Goal: Task Accomplishment & Management: Use online tool/utility

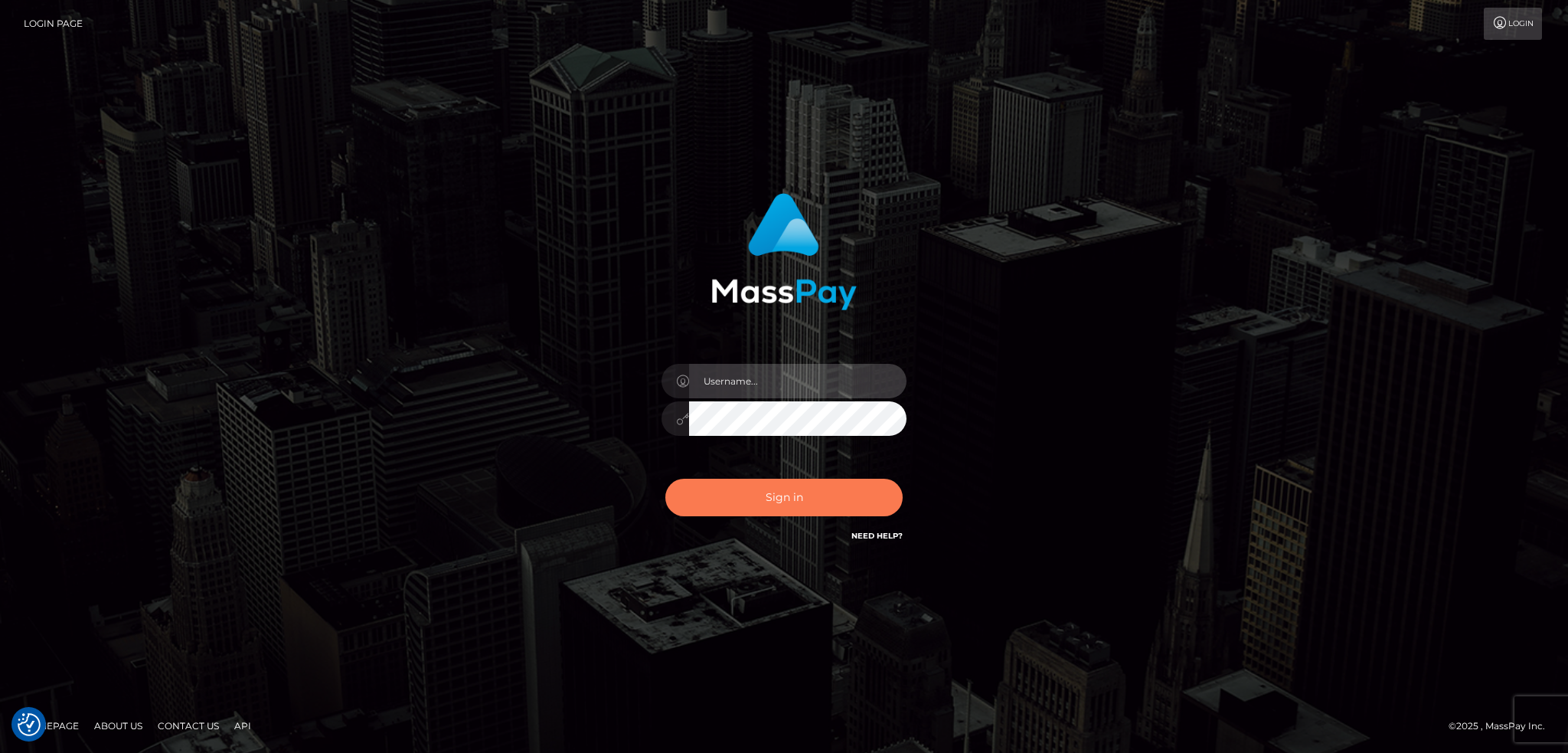
type input "alexstef"
click at [756, 501] on button "Sign in" at bounding box center [784, 497] width 238 height 37
type input "alexstef"
click at [804, 495] on button "Sign in" at bounding box center [784, 497] width 238 height 37
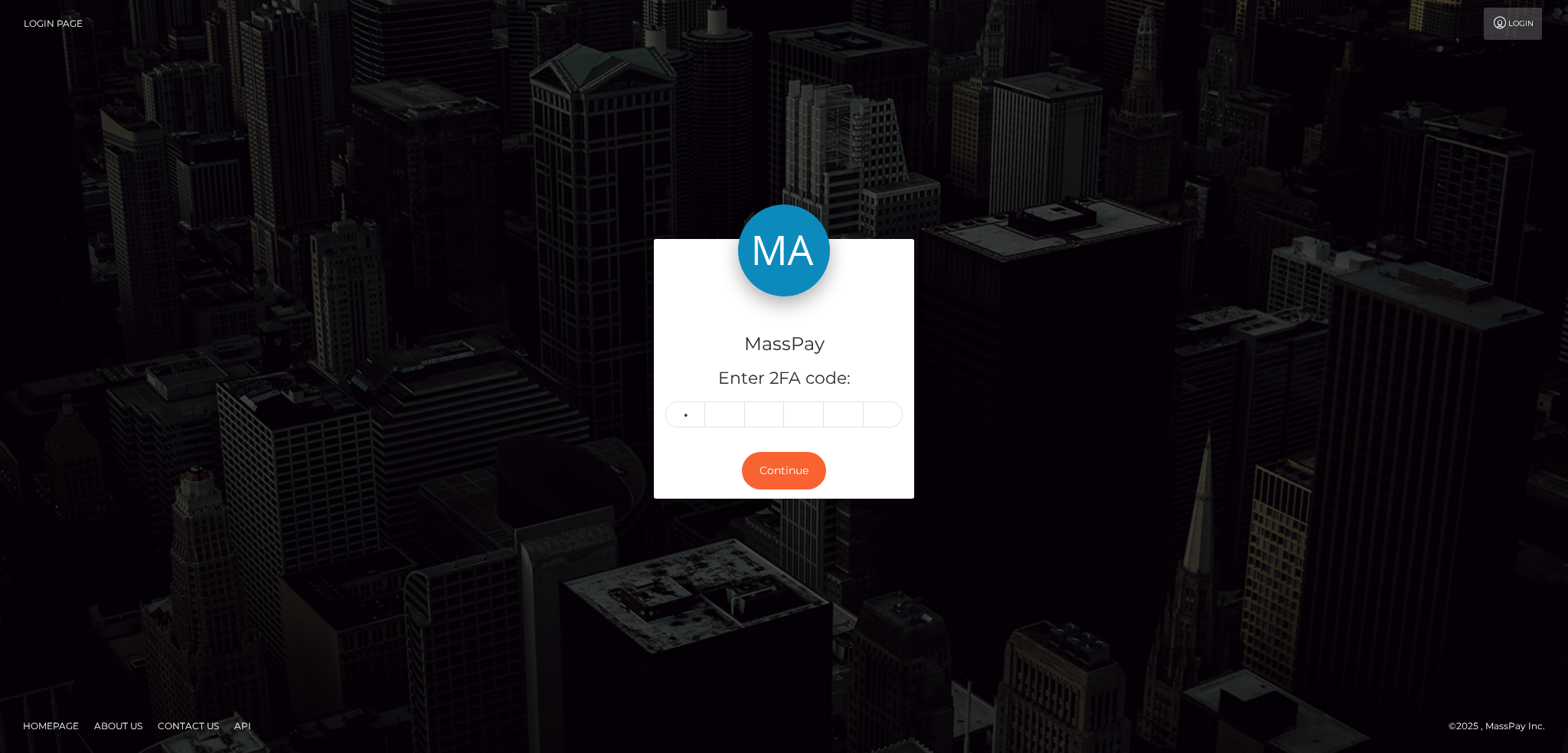
type input "1"
type input "6"
type input "0"
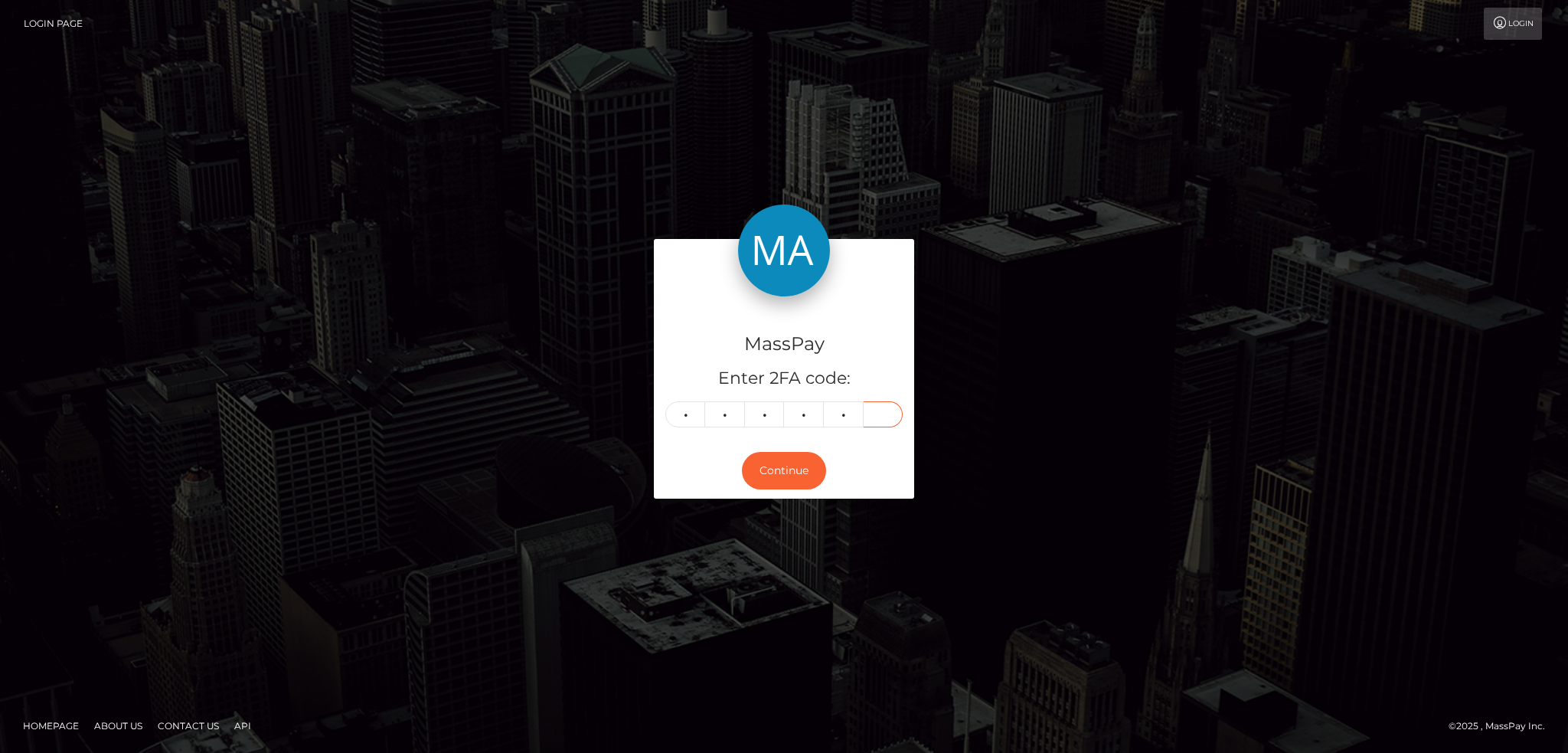
type input "5"
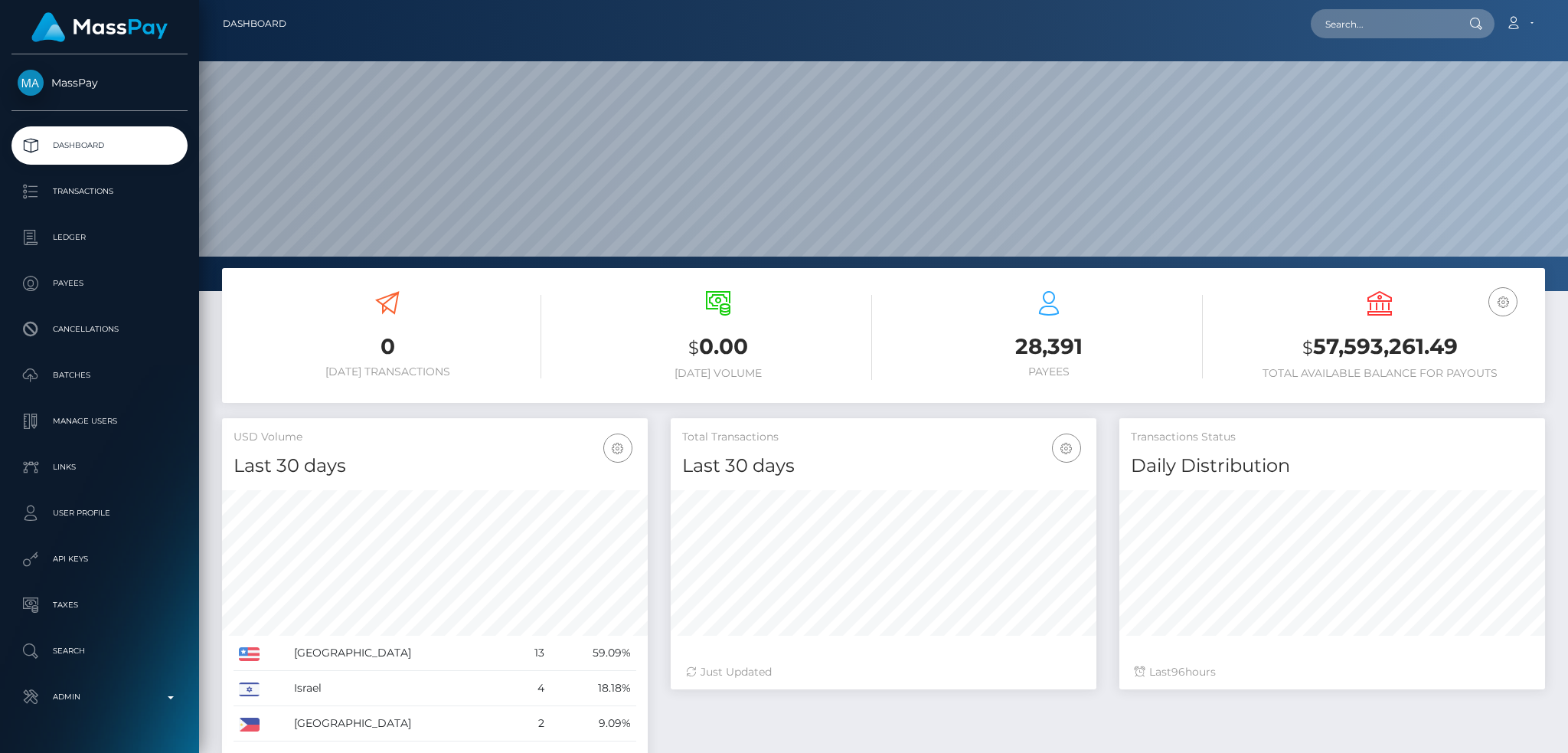
scroll to position [272, 425]
drag, startPoint x: 1399, startPoint y: 34, endPoint x: 1341, endPoint y: 37, distance: 58.1
click at [1399, 34] on input "text" at bounding box center [1383, 23] width 144 height 29
paste input "pout_Rf4BUSQdKiFvo"
click at [1386, 32] on input "pout_Rf4BUSQdKiFvo" at bounding box center [1383, 23] width 144 height 29
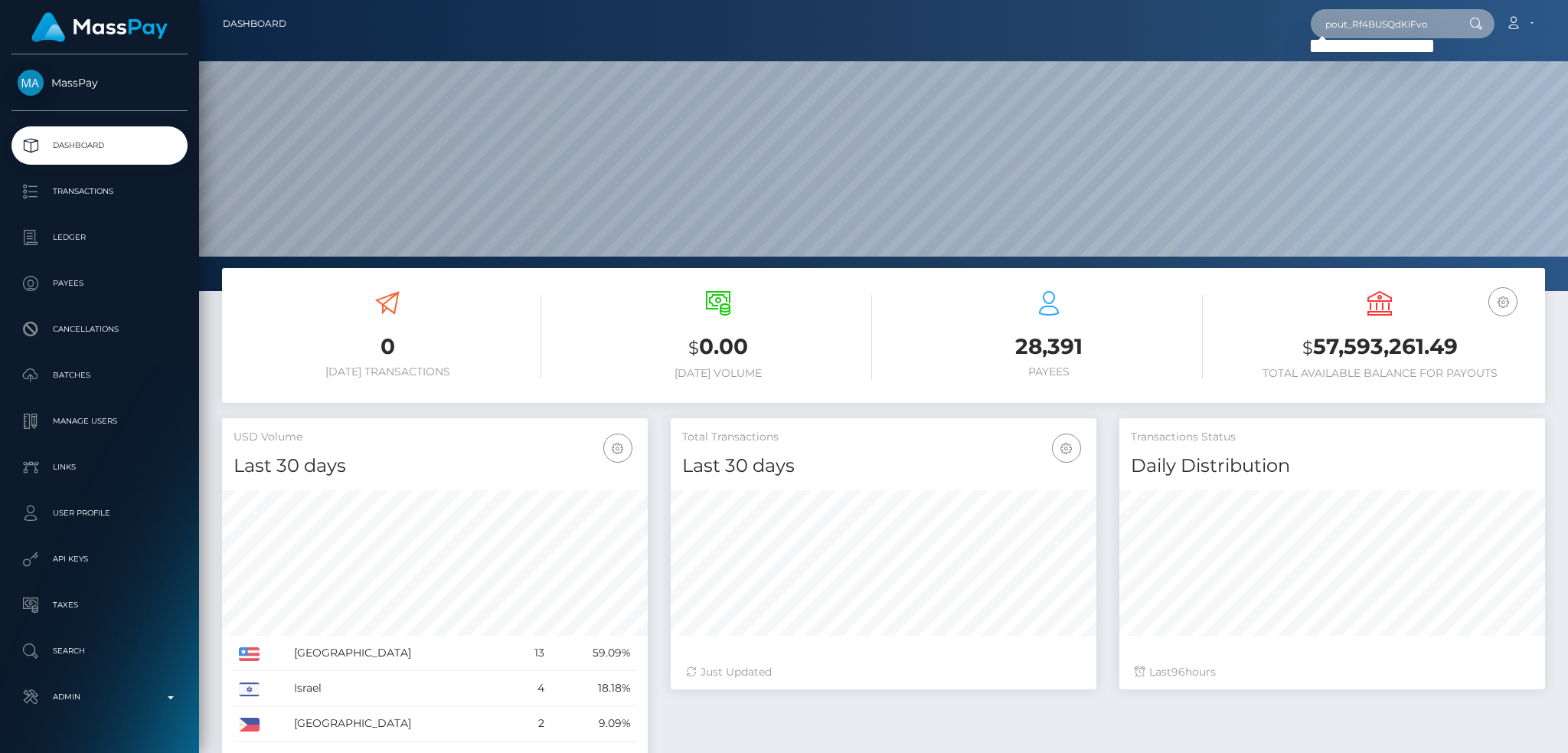
paste input "575d9017-7f95-11f0-8023-0266f44cc279"
type input "575d9017-7f95-11f0-8023-0266f44cc279"
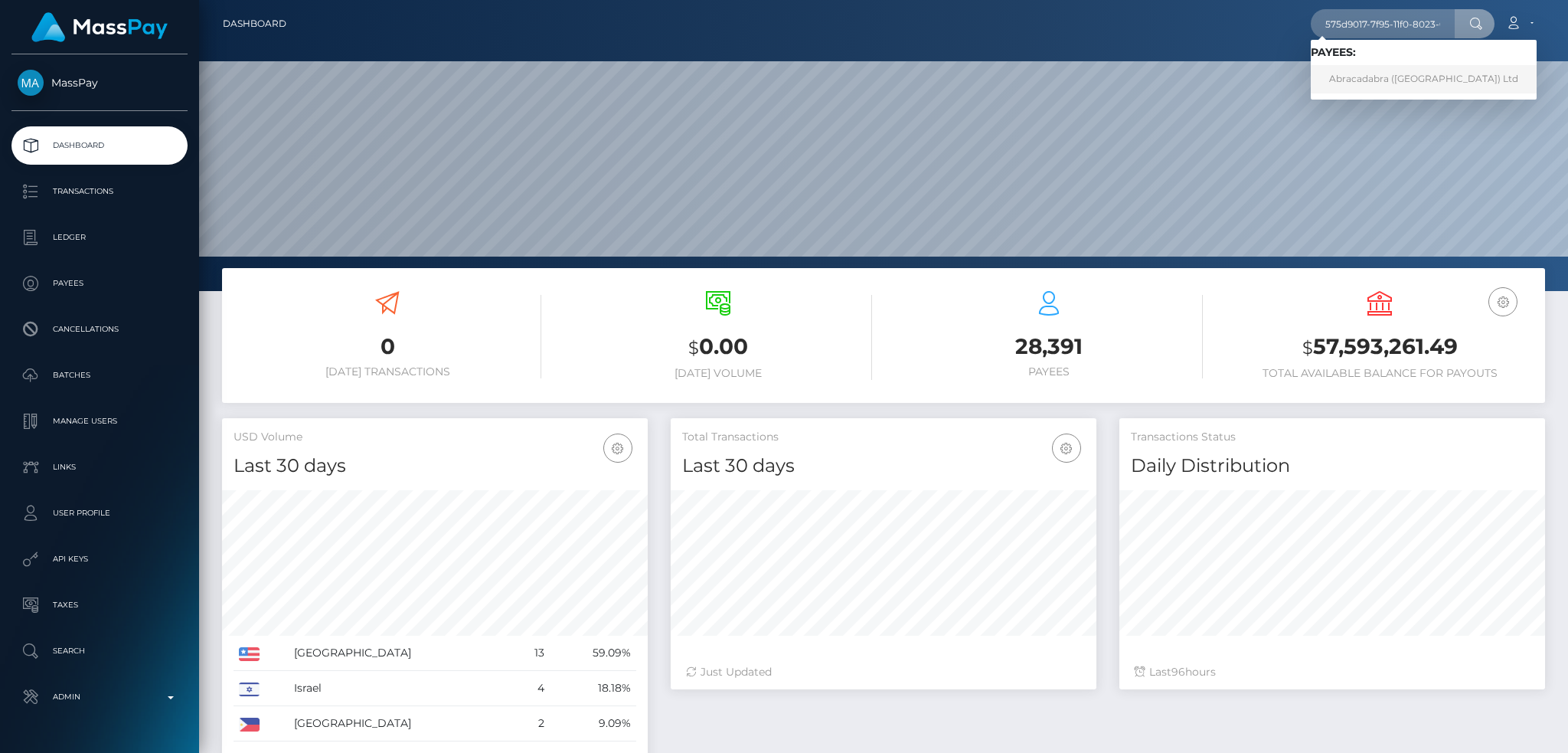
click at [1389, 81] on link "Abracadabra (Cyprus) Ltd" at bounding box center [1424, 79] width 226 height 28
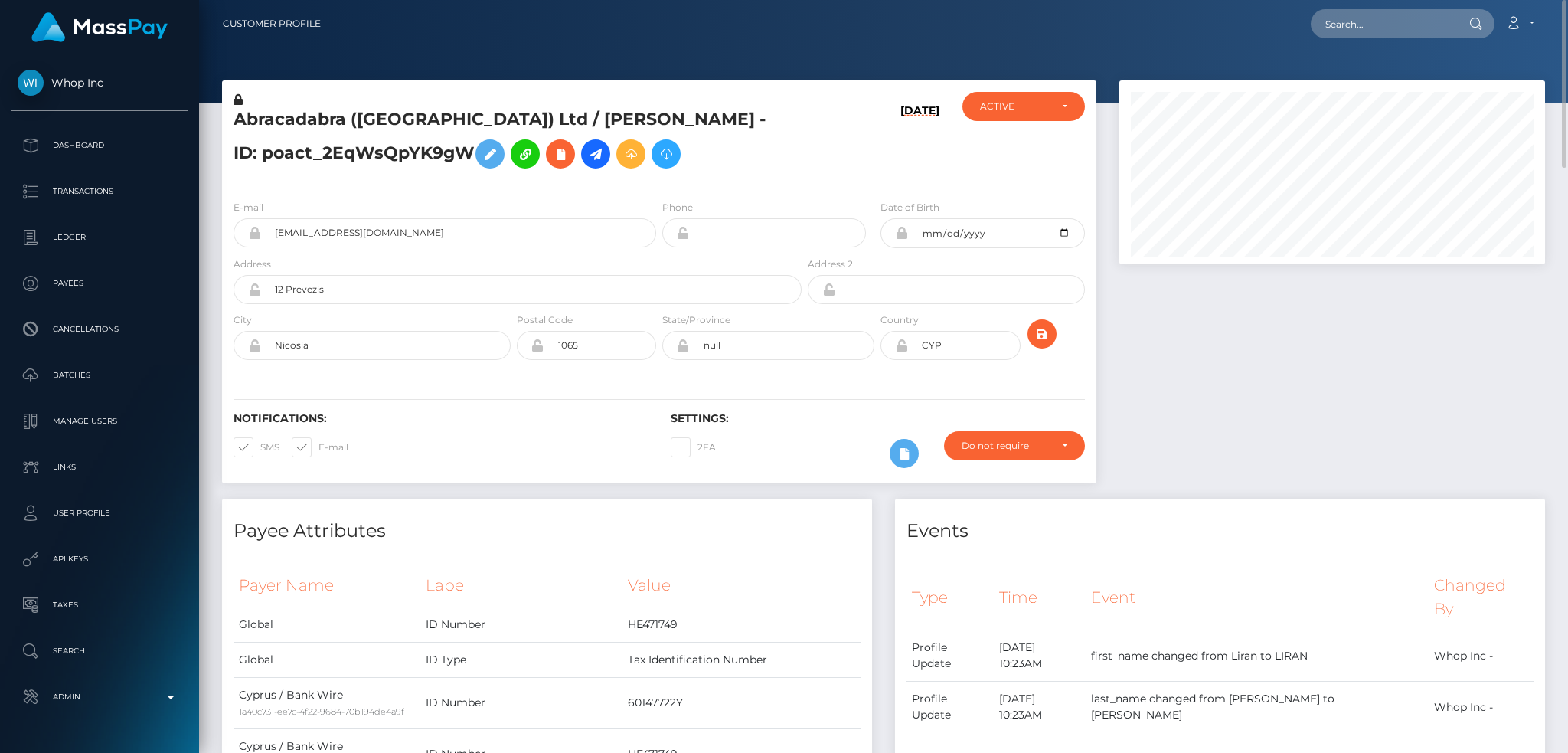
click at [1353, 1] on nav "Customer Profile Loading... Loading... Account" at bounding box center [884, 23] width 1369 height 47
drag, startPoint x: 1360, startPoint y: 28, endPoint x: 1350, endPoint y: 37, distance: 13.5
click at [1361, 28] on input "text" at bounding box center [1383, 23] width 144 height 29
paste input "poact_2kcSEDR9soSo"
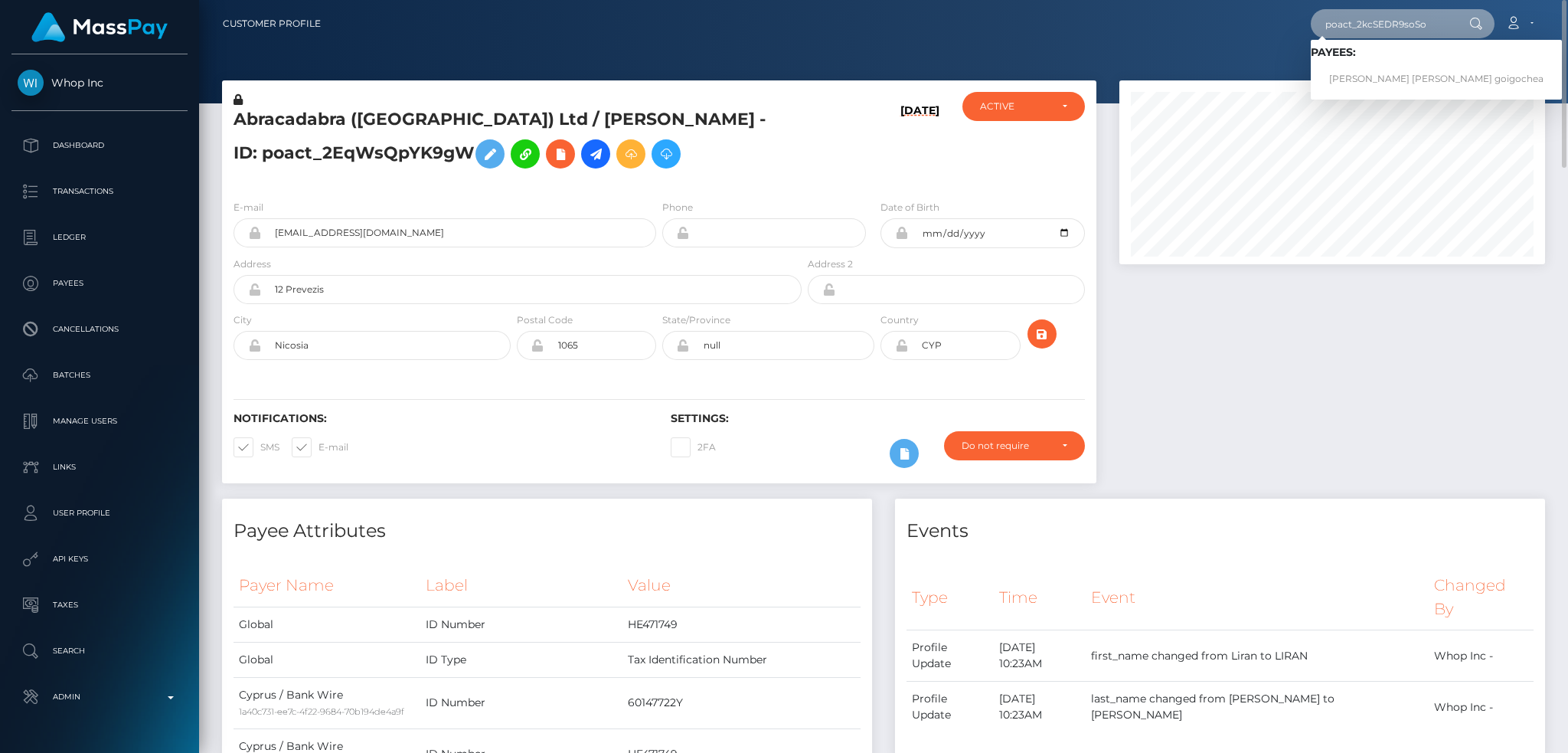
type input "poact_2kcSEDR9soSo"
click at [1356, 75] on link "kevin alexander diaz goigochea" at bounding box center [1437, 79] width 251 height 28
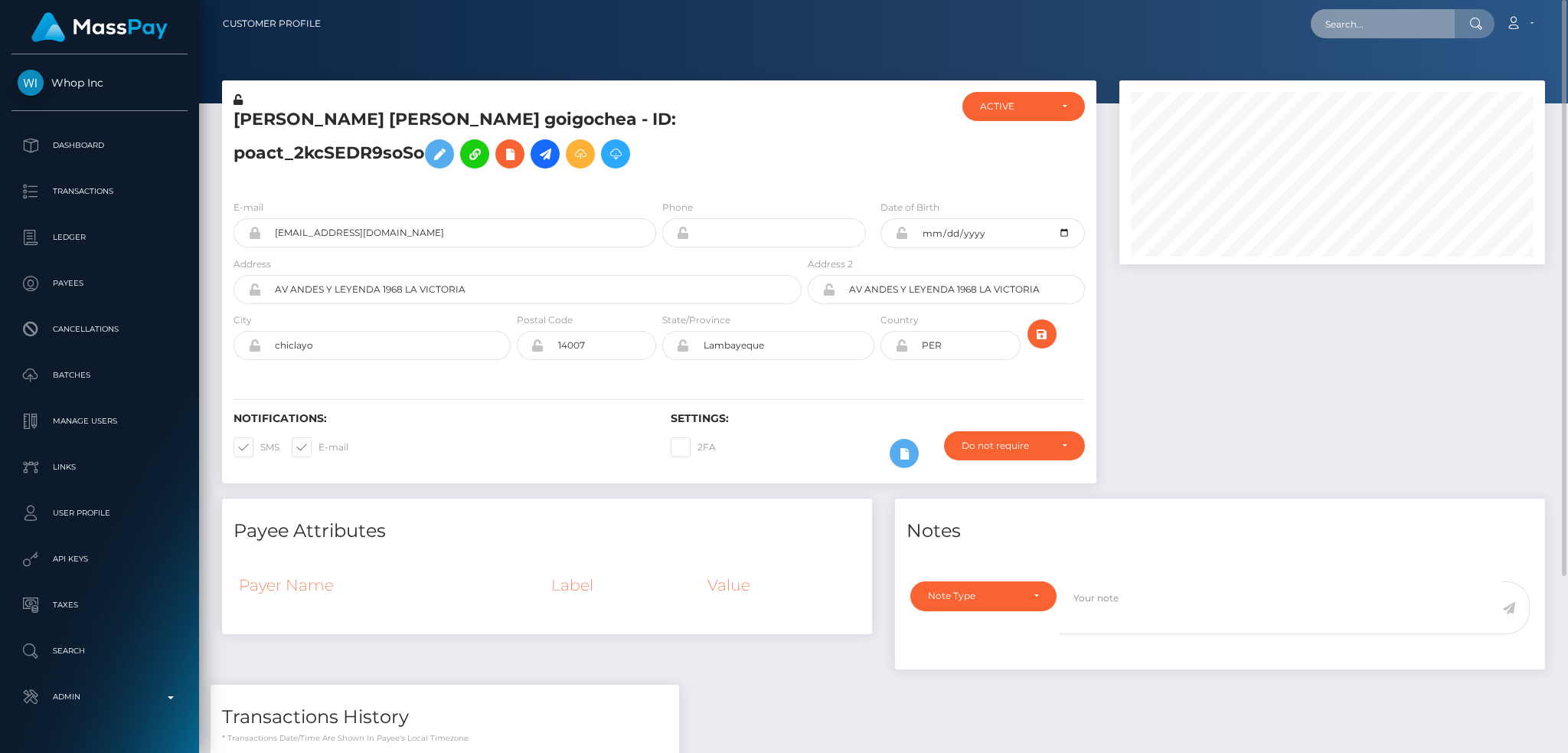
click at [1403, 22] on input "text" at bounding box center [1383, 23] width 144 height 29
paste input "reni.kunz25@gmail.com"
click at [1358, 12] on input "reni.kunz25@gmail.com" at bounding box center [1383, 23] width 144 height 29
paste input "64322"
type input "64322"
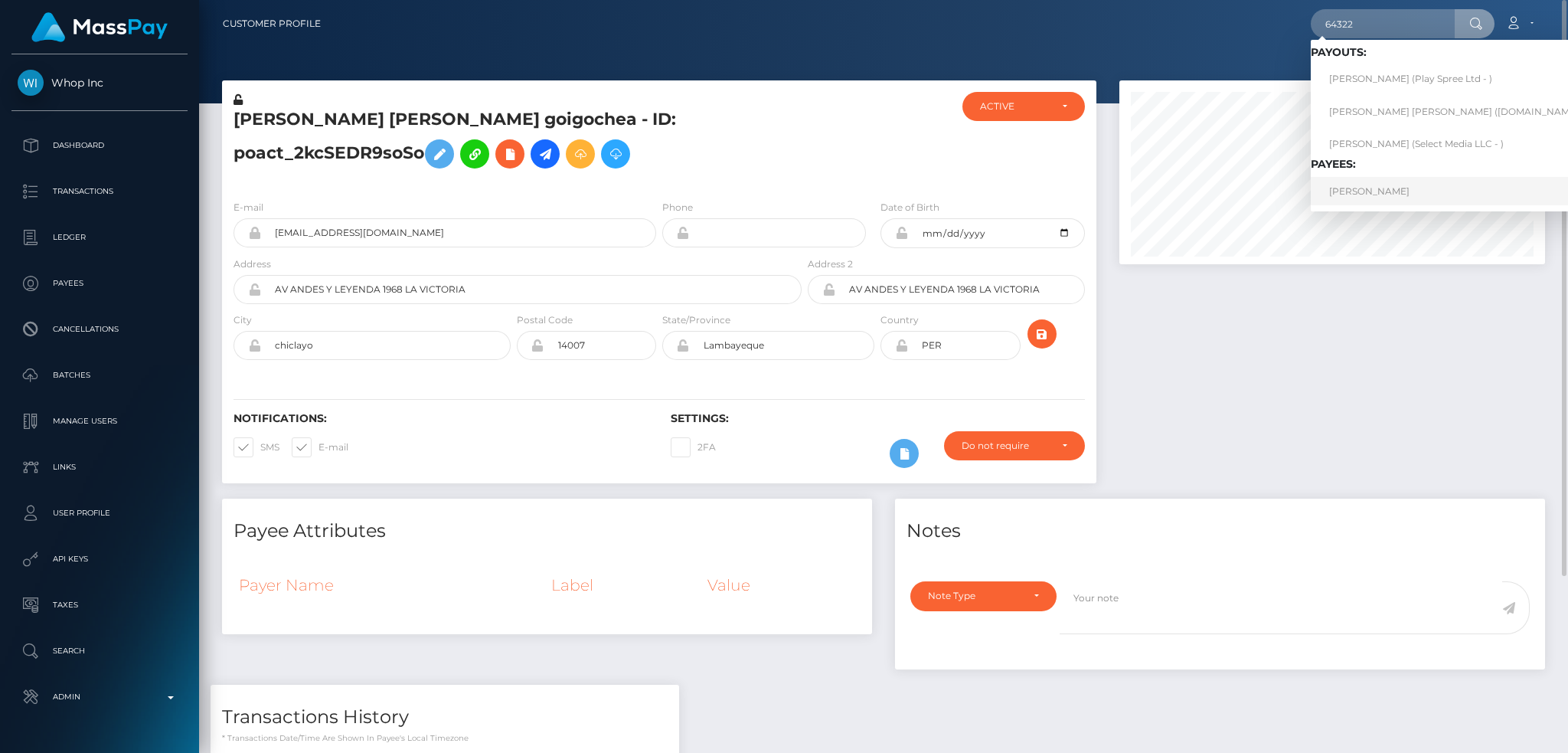
click at [1395, 187] on link "Irina KunzRET" at bounding box center [1460, 191] width 297 height 28
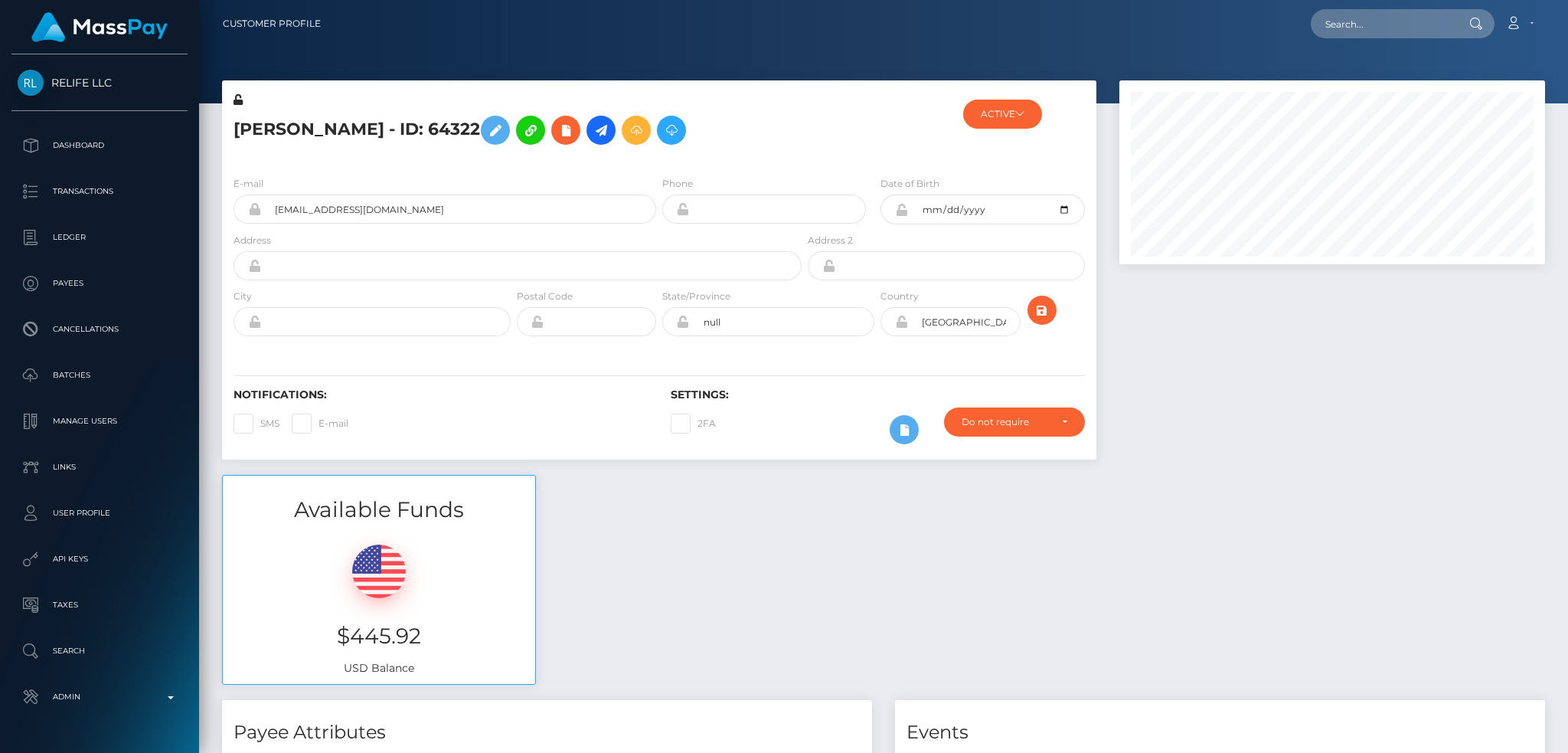
scroll to position [765700, 765295]
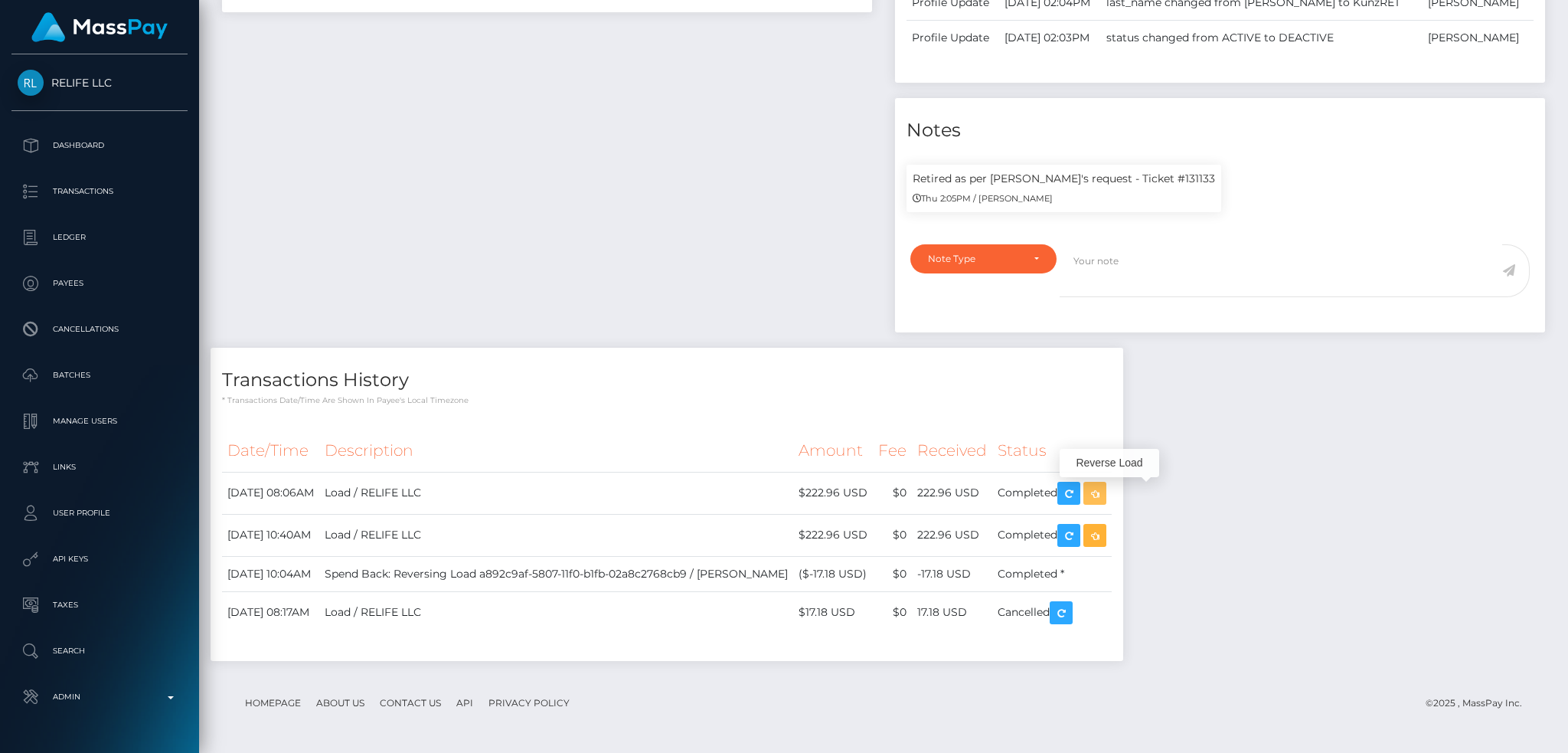
click at [1104, 493] on icon "button" at bounding box center [1095, 493] width 18 height 19
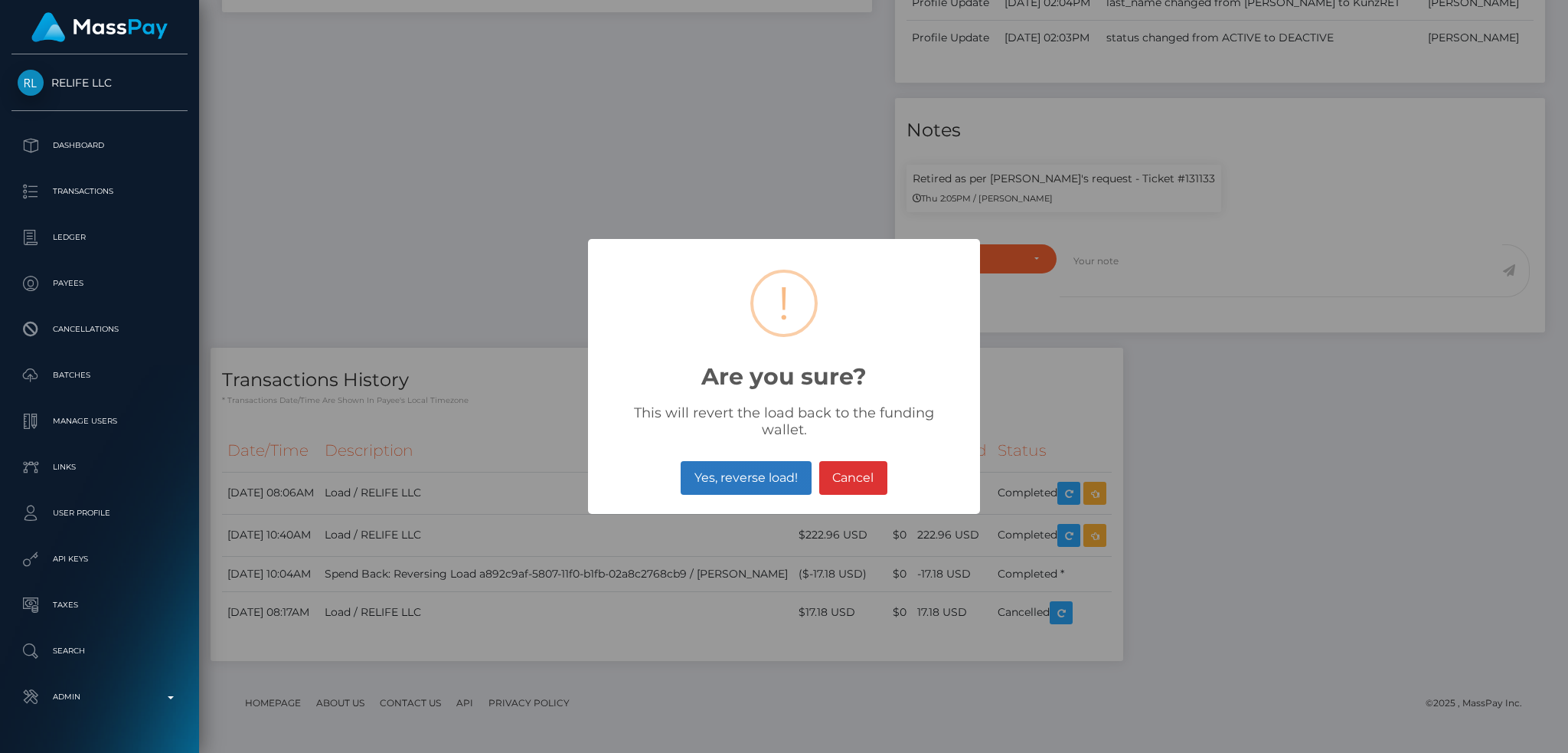
click at [744, 466] on button "Yes, reverse load!" at bounding box center [745, 478] width 130 height 34
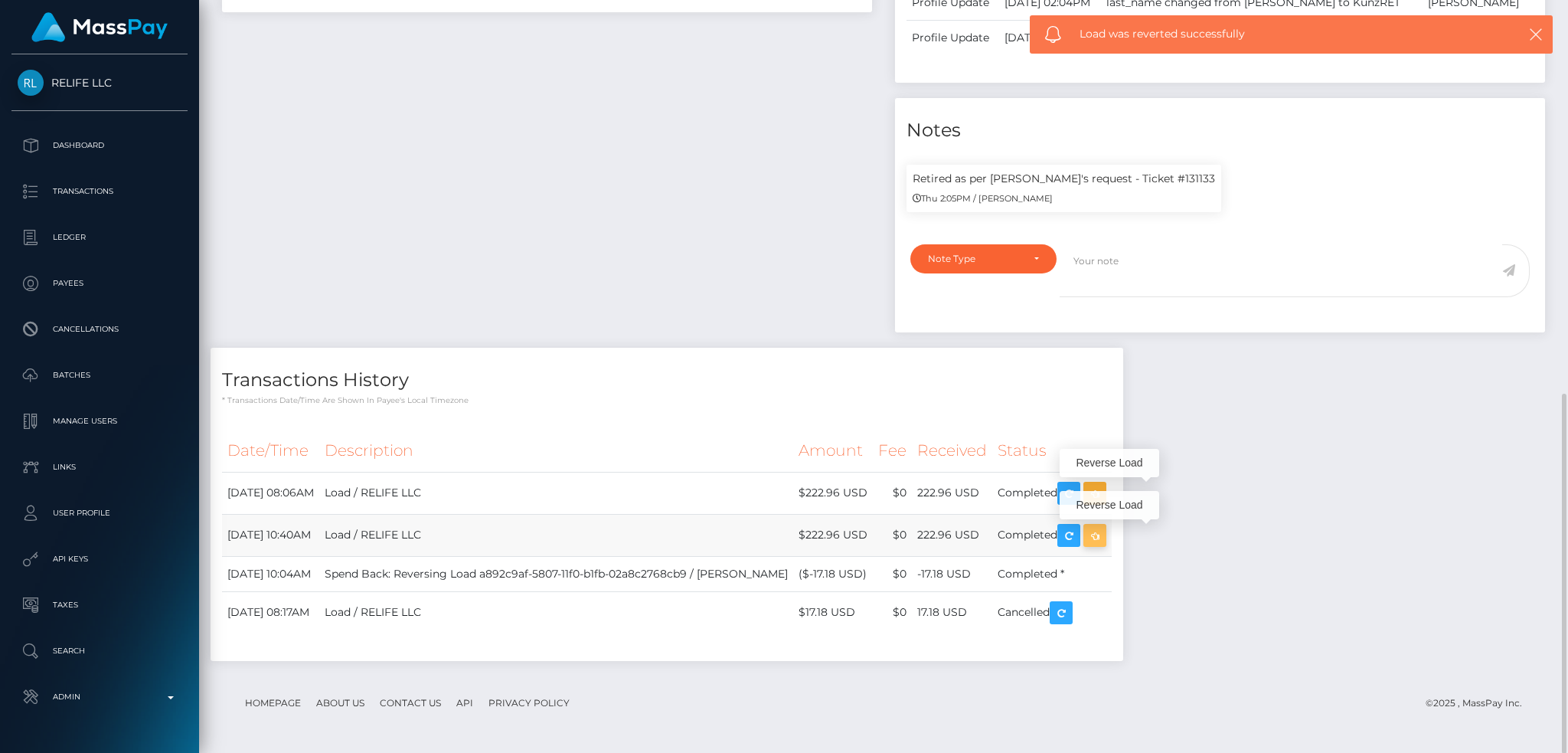
click at [1104, 536] on icon "button" at bounding box center [1095, 535] width 18 height 19
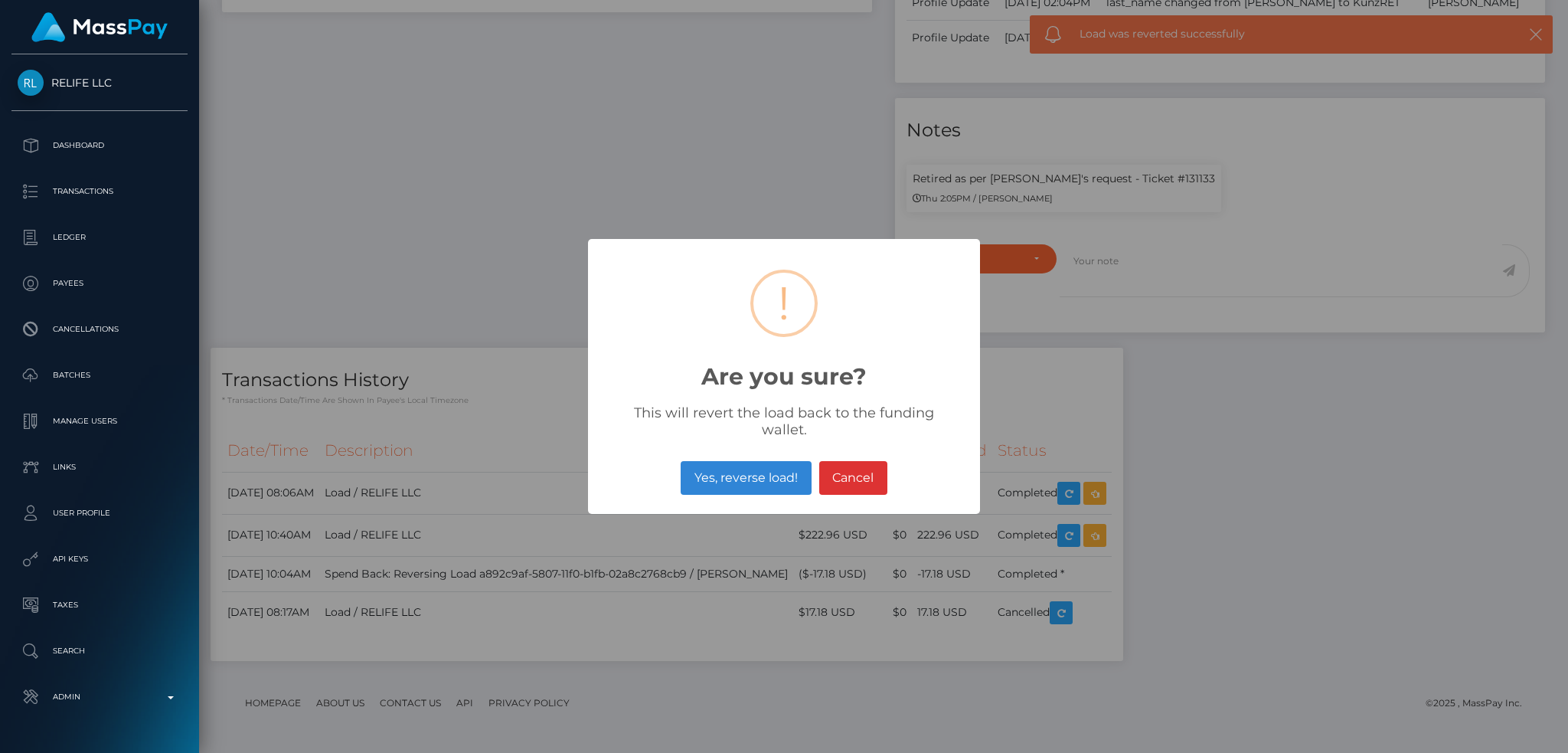
click at [745, 475] on button "Yes, reverse load!" at bounding box center [745, 478] width 130 height 34
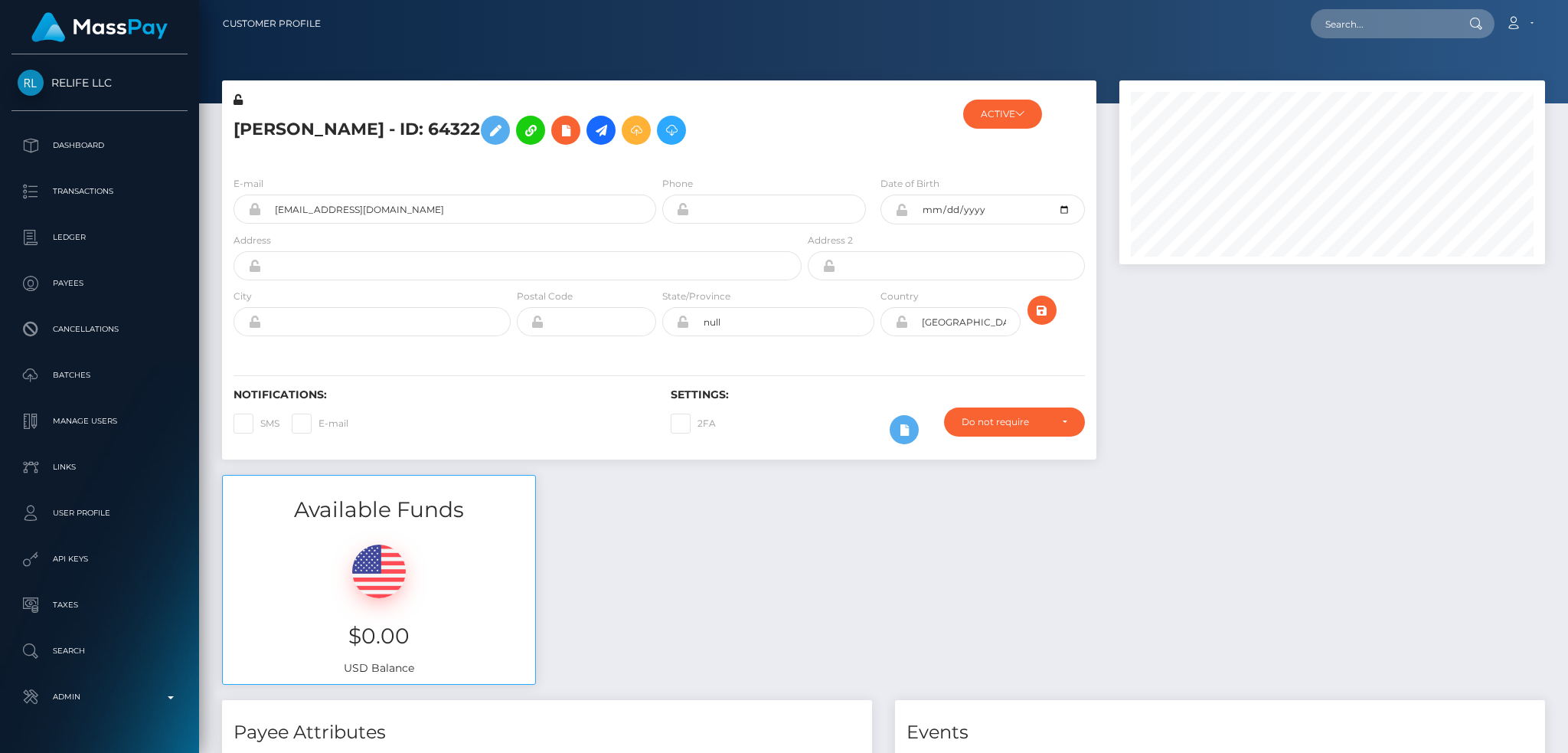
scroll to position [184, 425]
drag, startPoint x: 1364, startPoint y: 25, endPoint x: 1349, endPoint y: 27, distance: 15.1
click at [1364, 26] on input "text" at bounding box center [1383, 23] width 144 height 29
paste input "poact_mcPwo8HMFrd7"
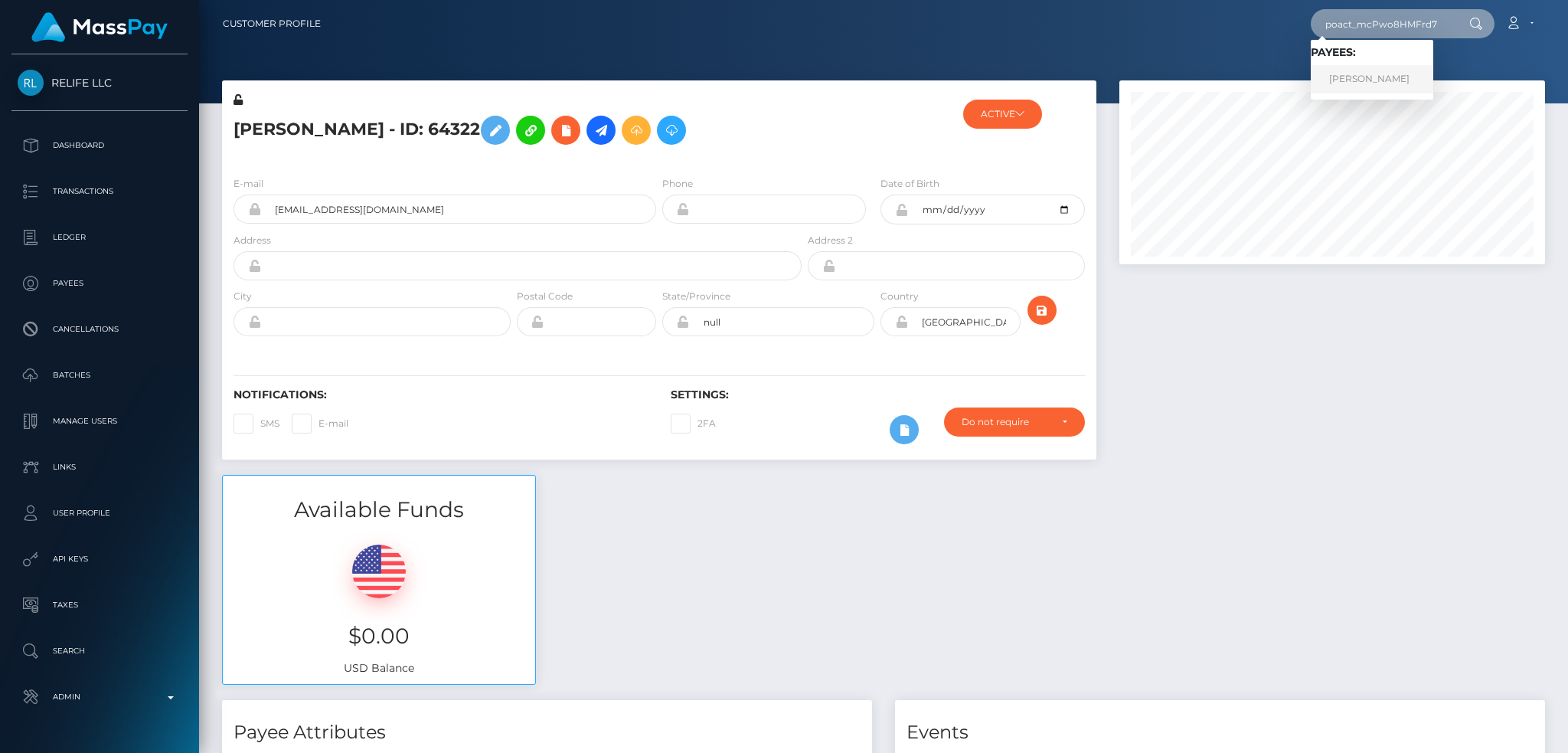
type input "poact_mcPwo8HMFrd7"
click at [1395, 79] on link "[PERSON_NAME]" at bounding box center [1372, 79] width 122 height 28
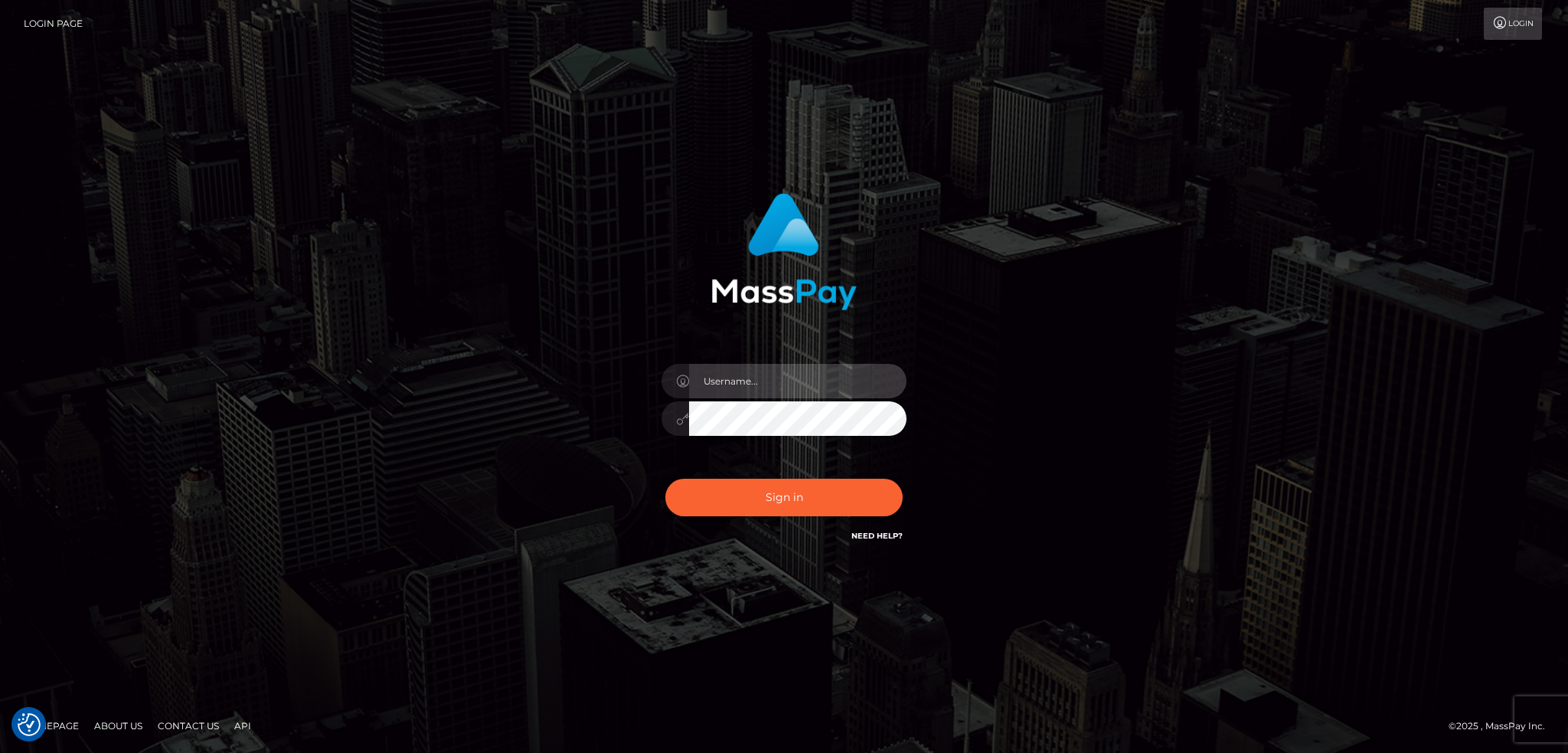
type input "alexstef"
click at [810, 477] on div "Sign in Need Help?" at bounding box center [784, 504] width 268 height 68
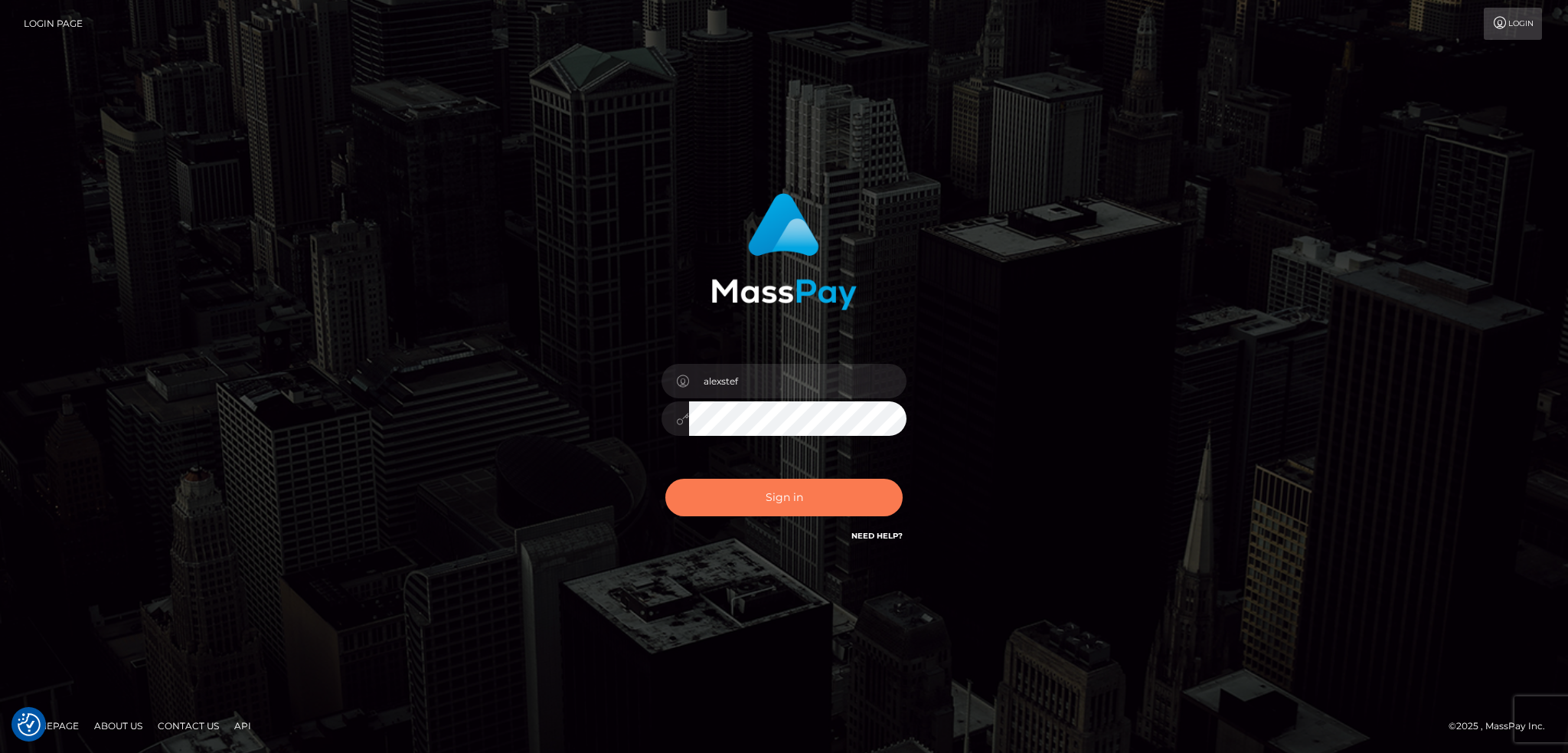
click at [807, 495] on button "Sign in" at bounding box center [784, 497] width 238 height 37
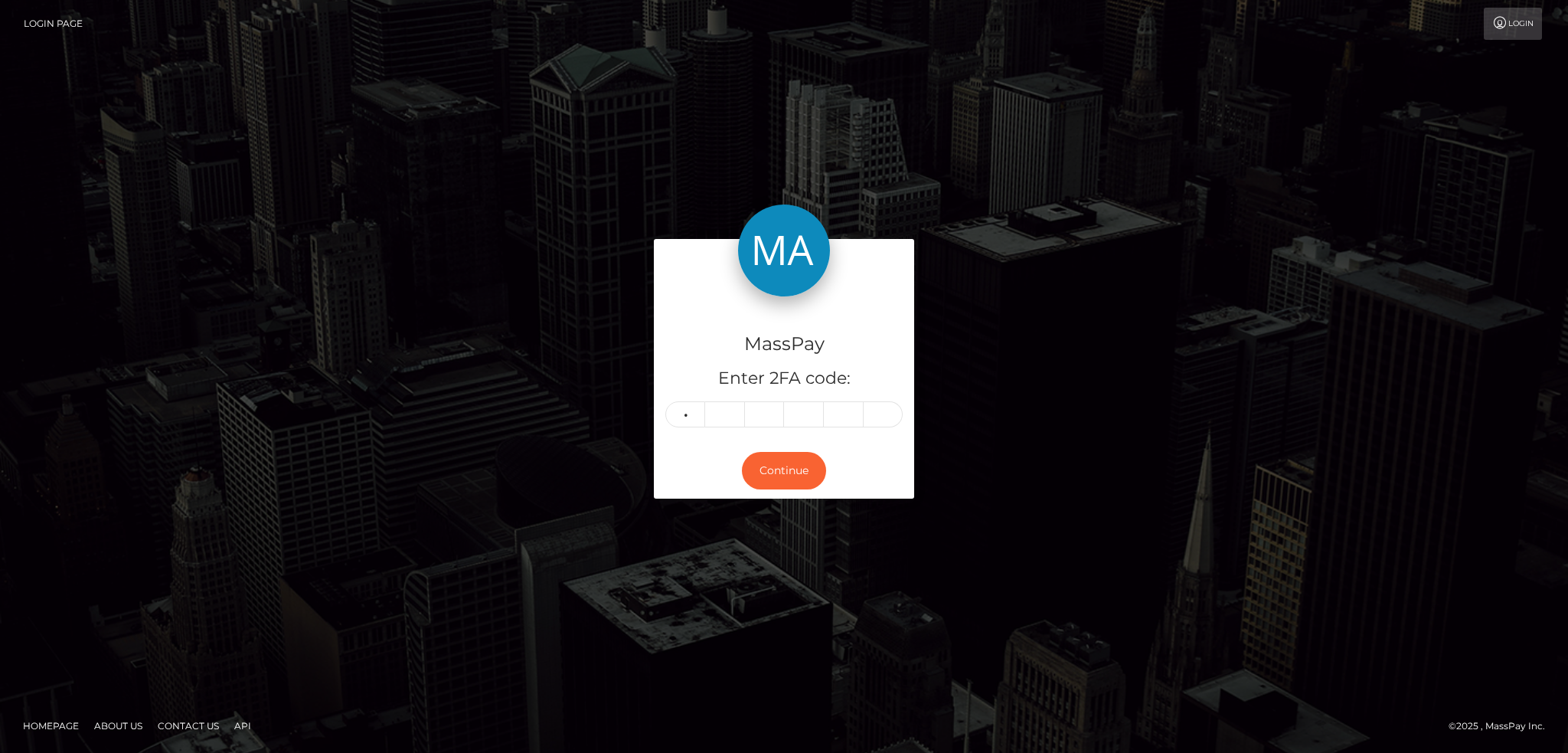
type input "4"
type input "2"
type input "0"
type input "8"
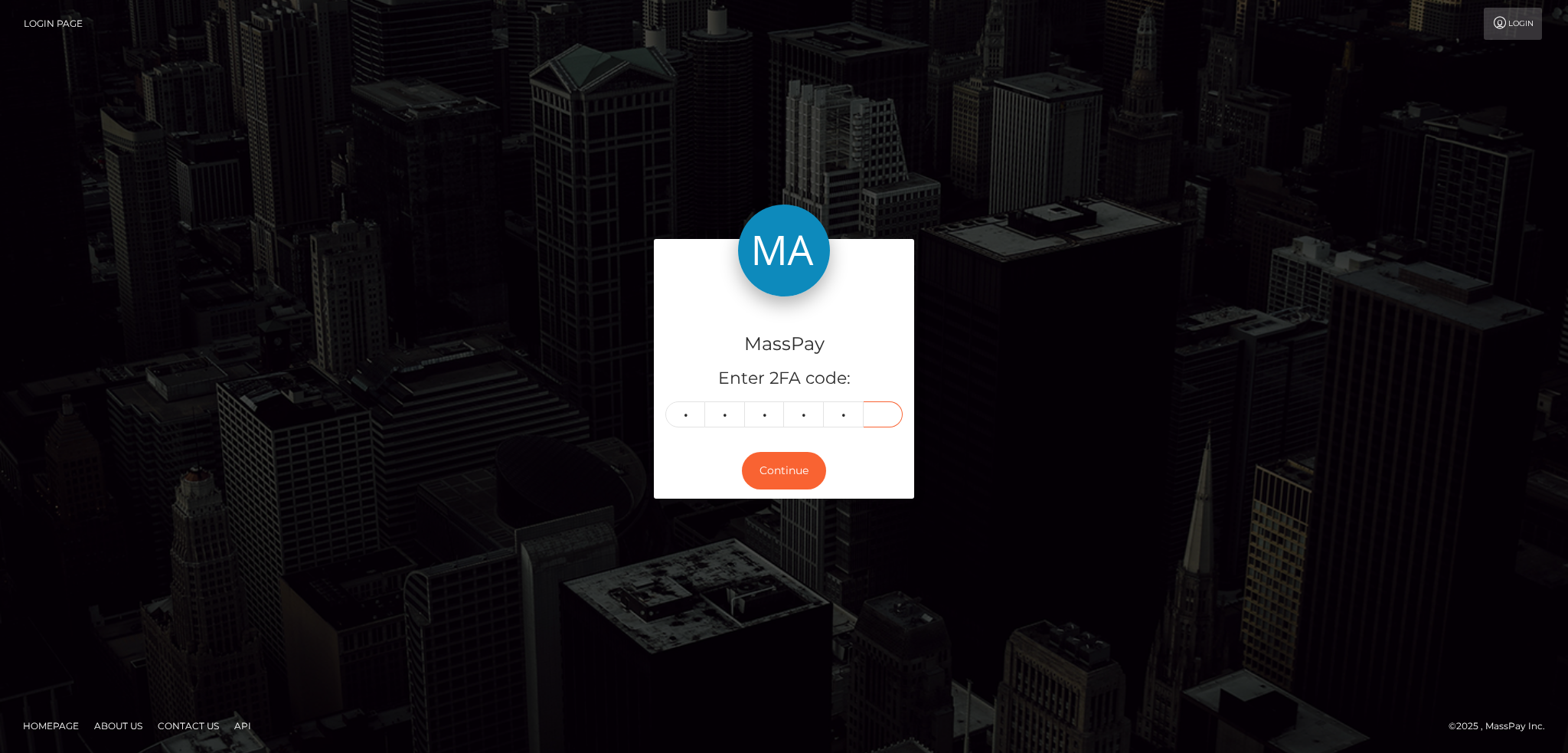
type input "6"
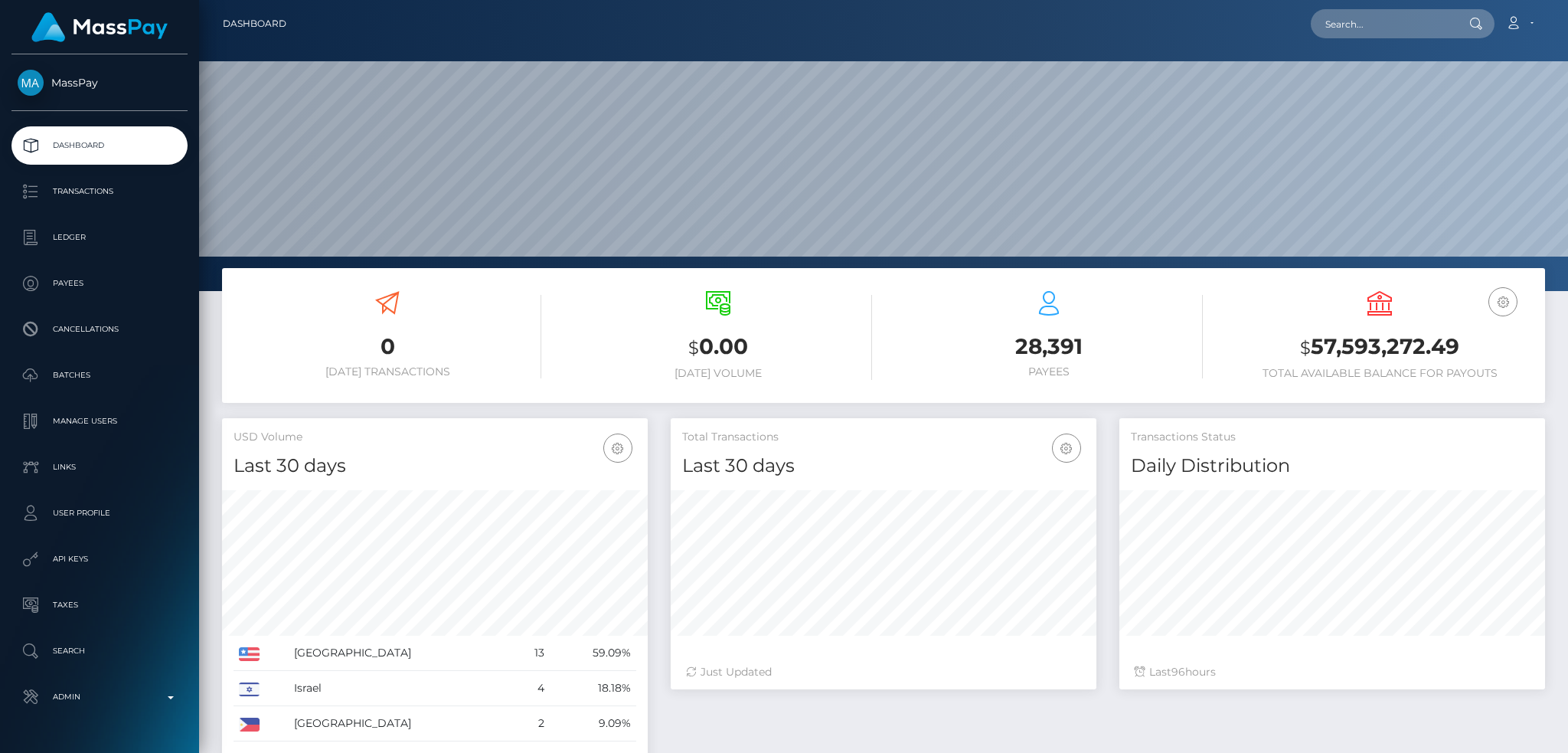
scroll to position [272, 425]
click at [1354, 30] on input "text" at bounding box center [1383, 23] width 144 height 29
paste input "evavita7@gmail.com"
type input "evavita7@gmail.com"
click at [1390, 85] on link "EVA GOLOB" at bounding box center [1372, 79] width 122 height 28
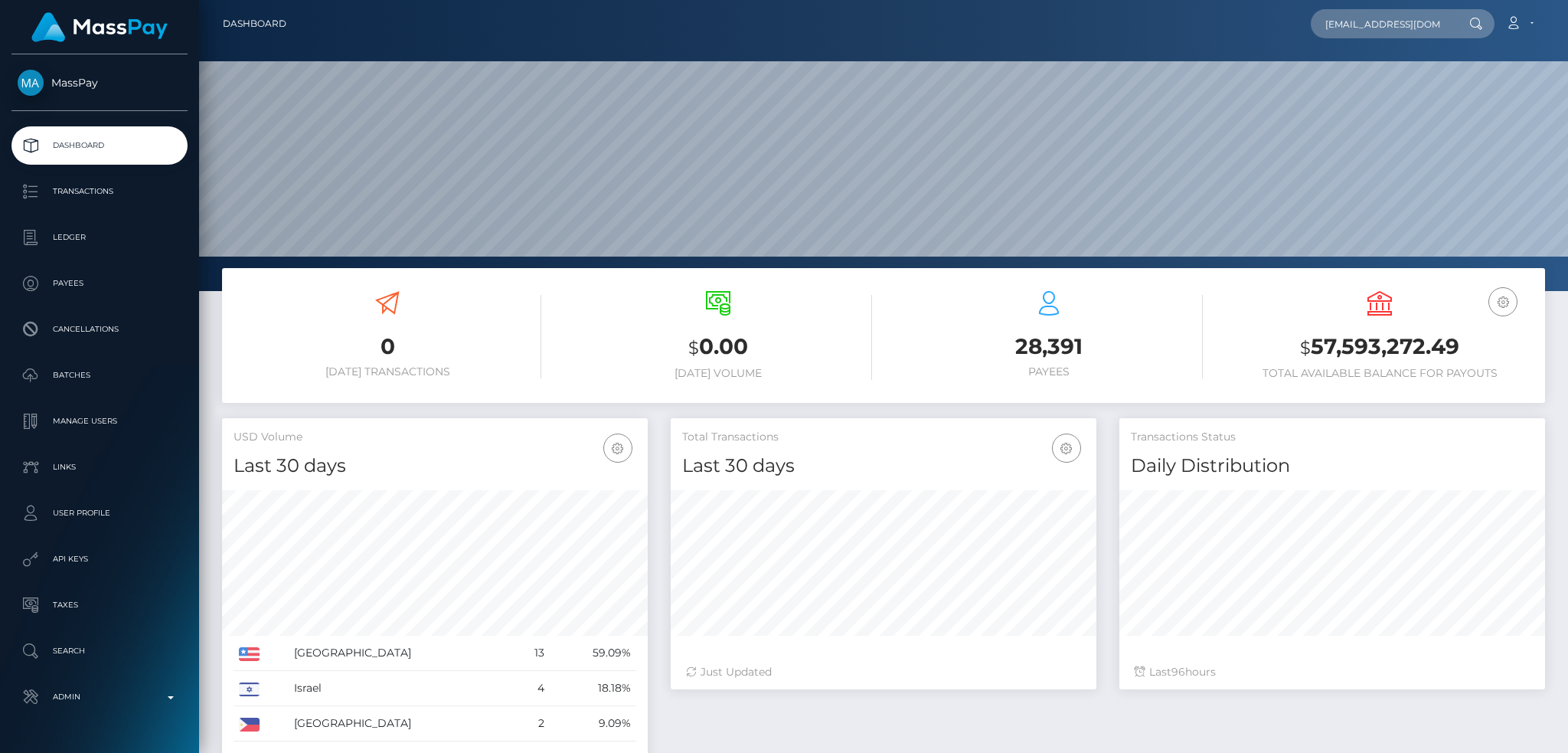
click at [853, 52] on div at bounding box center [884, 145] width 1369 height 291
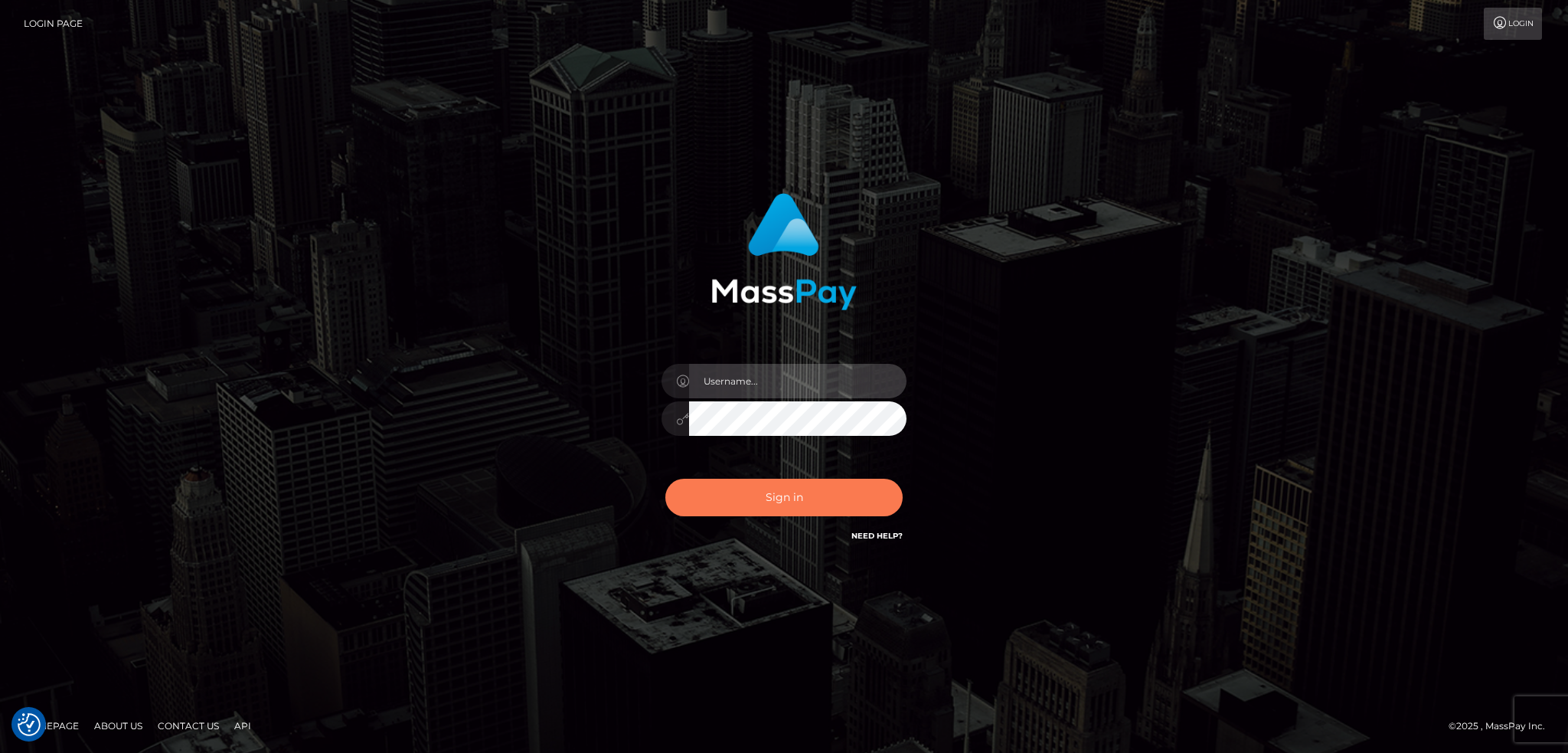
type input "alexstef"
click at [818, 501] on button "Sign in" at bounding box center [784, 497] width 238 height 37
type input "alexstef"
click at [783, 481] on button "Sign in" at bounding box center [784, 497] width 238 height 37
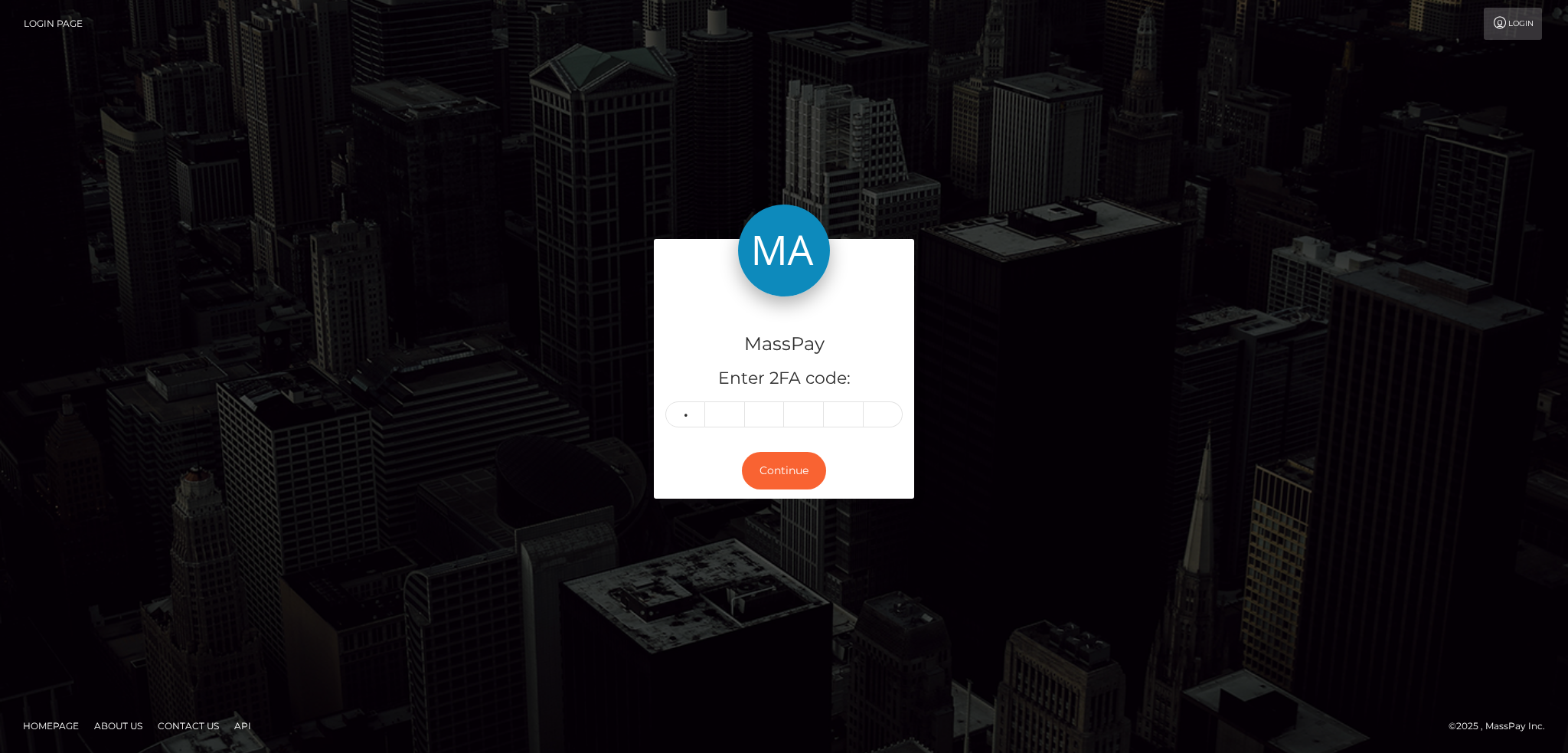
type input "9"
type input "5"
type input "8"
type input "5"
type input "4"
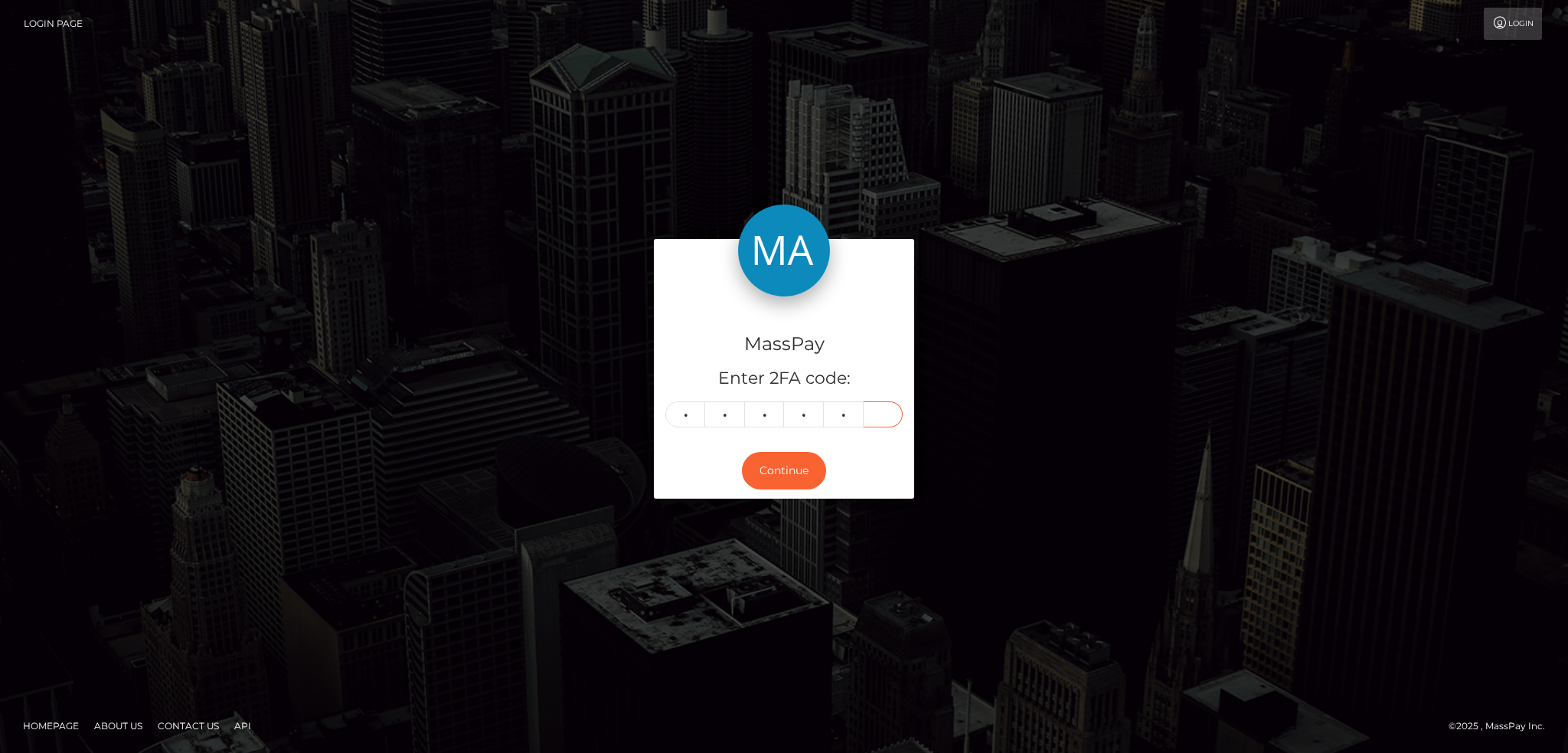
type input "0"
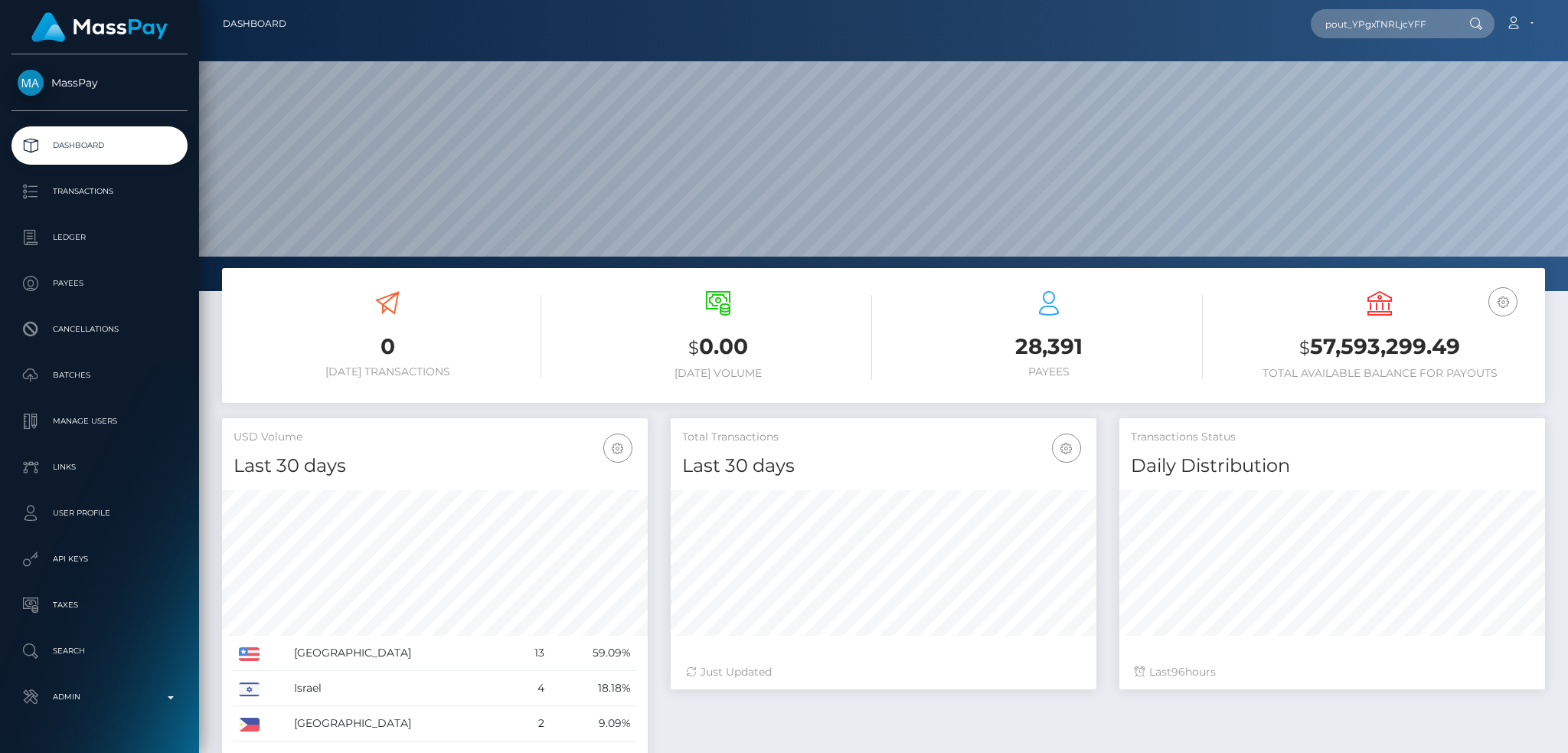
scroll to position [272, 425]
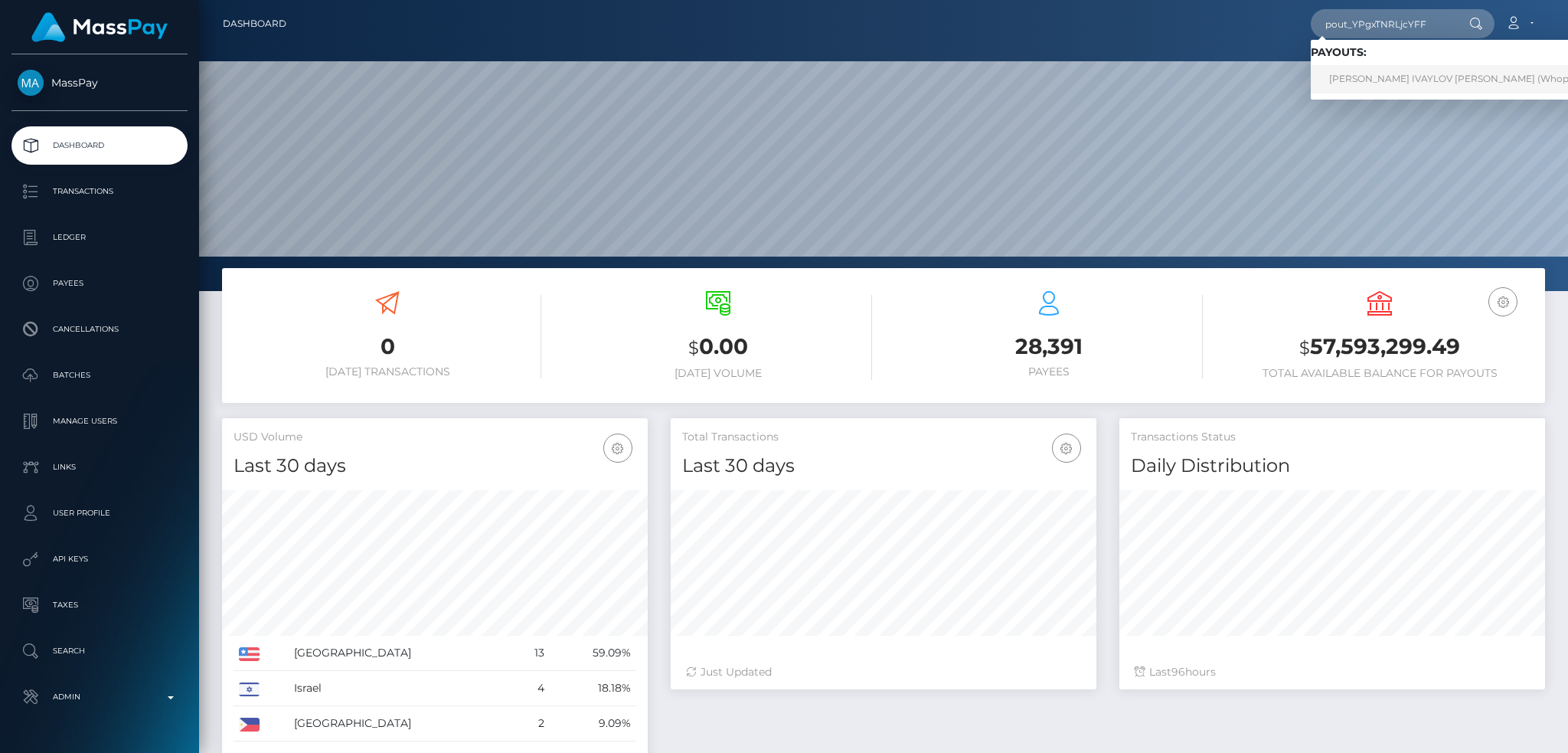
type input "pout_YPgxTNRLjcYFF"
click at [1385, 84] on link "[PERSON_NAME] IVAYLOV [PERSON_NAME] (Whop Inc - )" at bounding box center [1463, 79] width 305 height 28
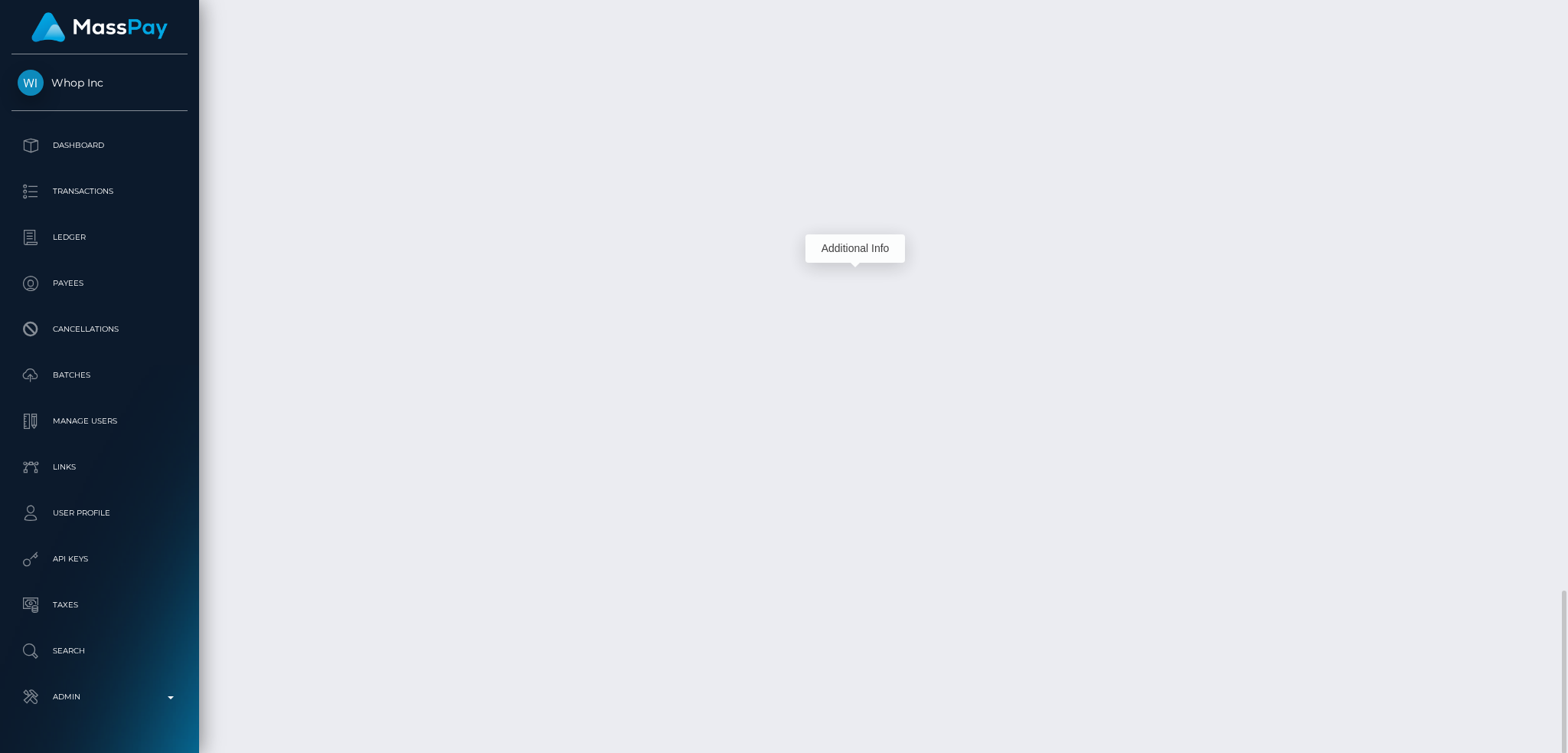
scroll to position [184, 425]
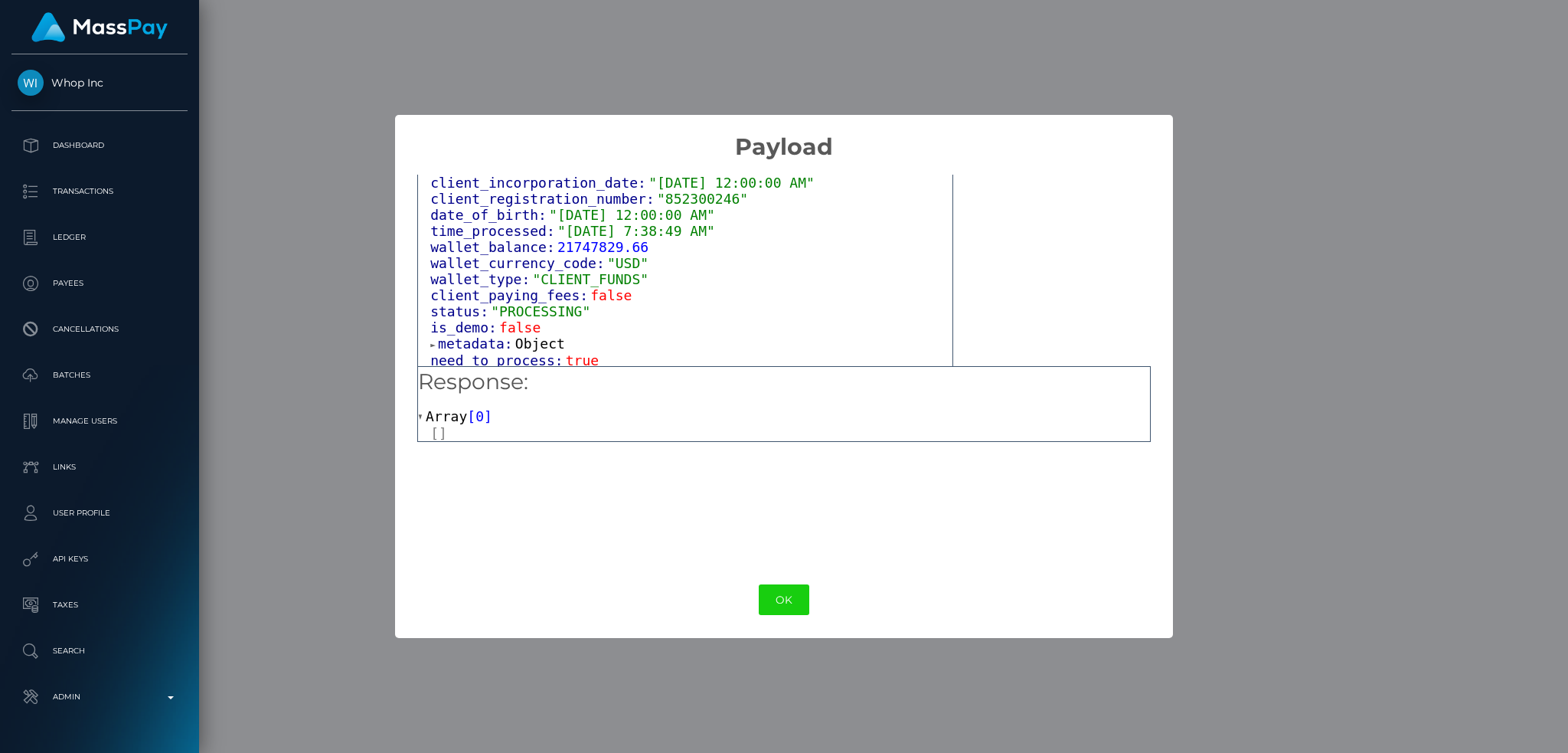
scroll to position [952, 0]
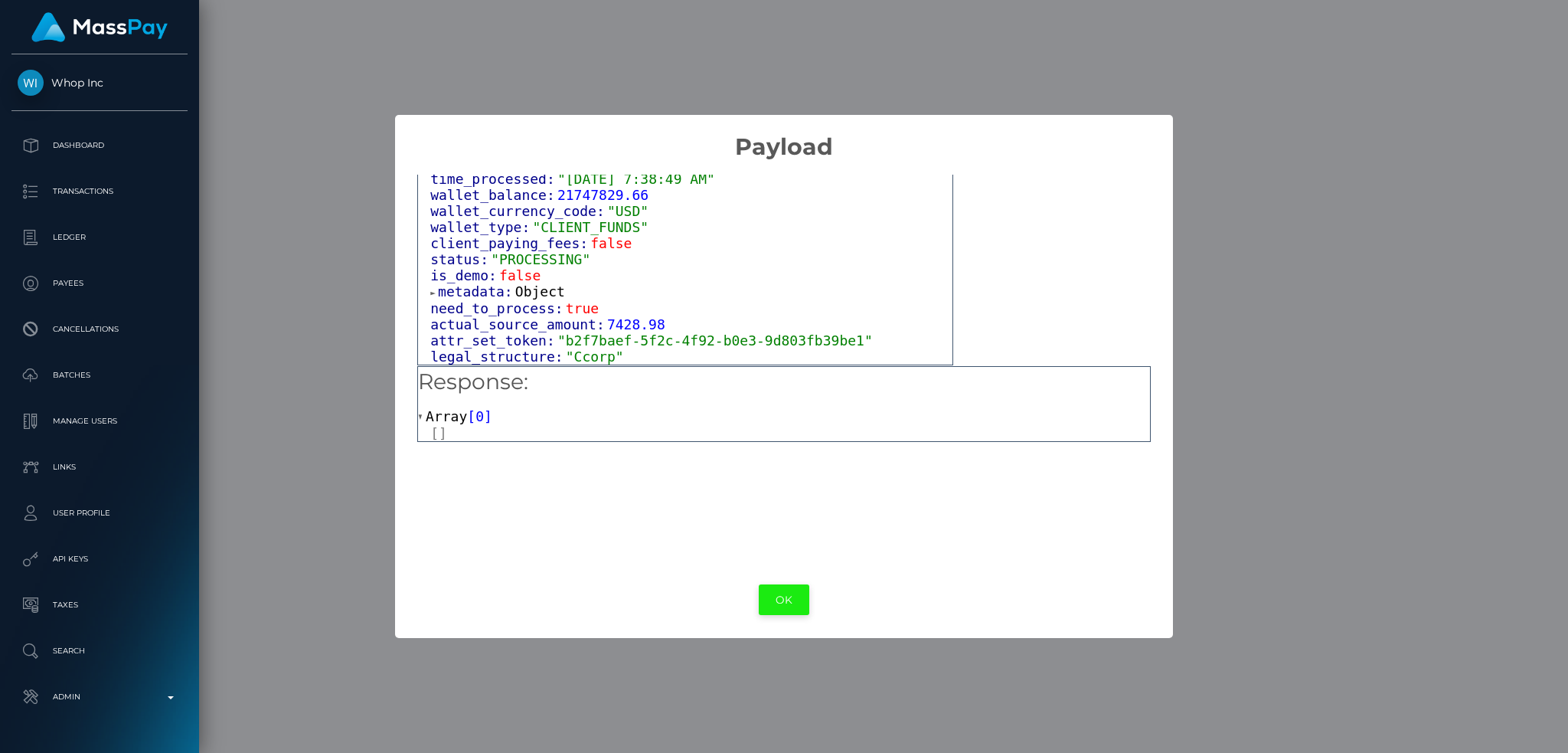
click at [789, 607] on button "OK" at bounding box center [784, 600] width 51 height 32
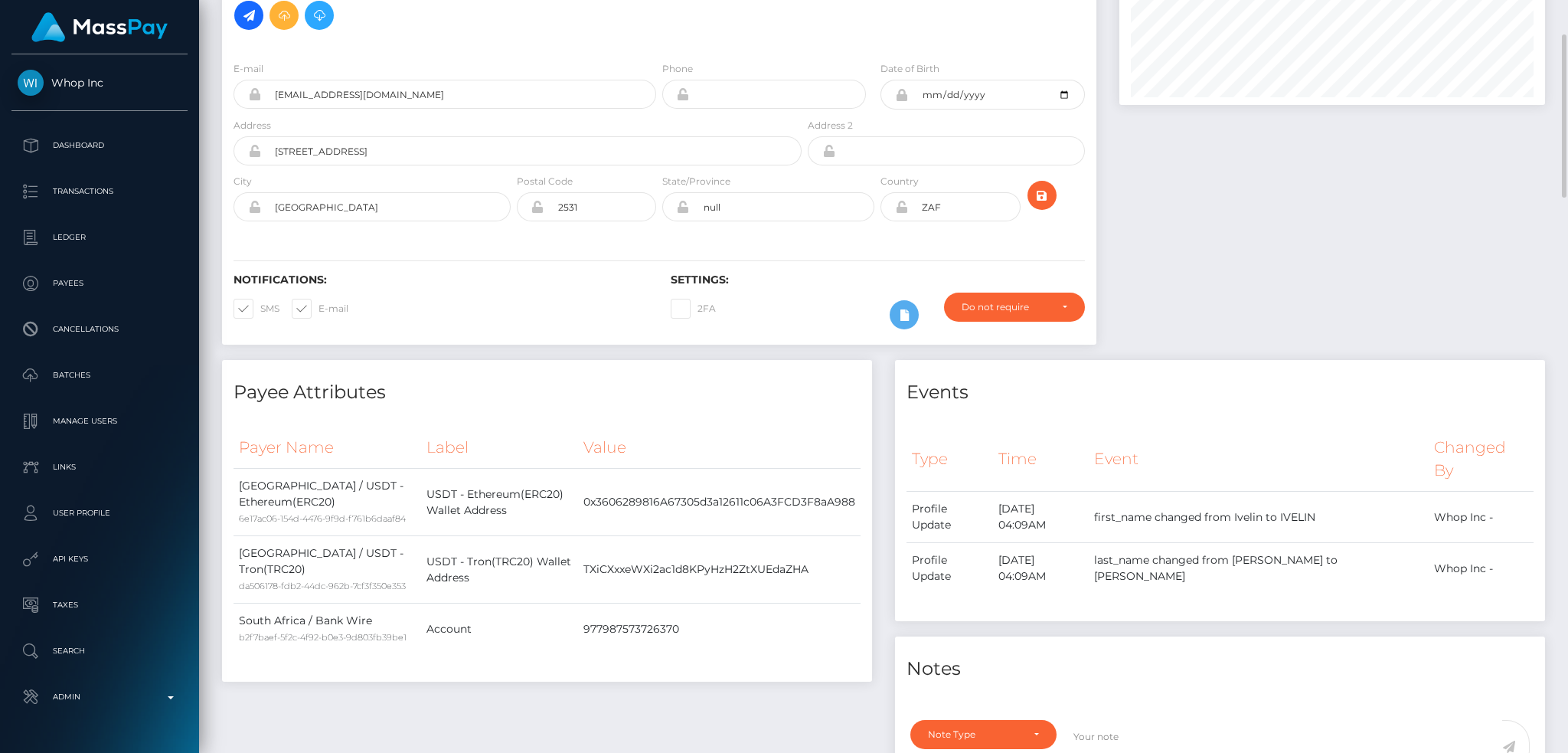
scroll to position [0, 0]
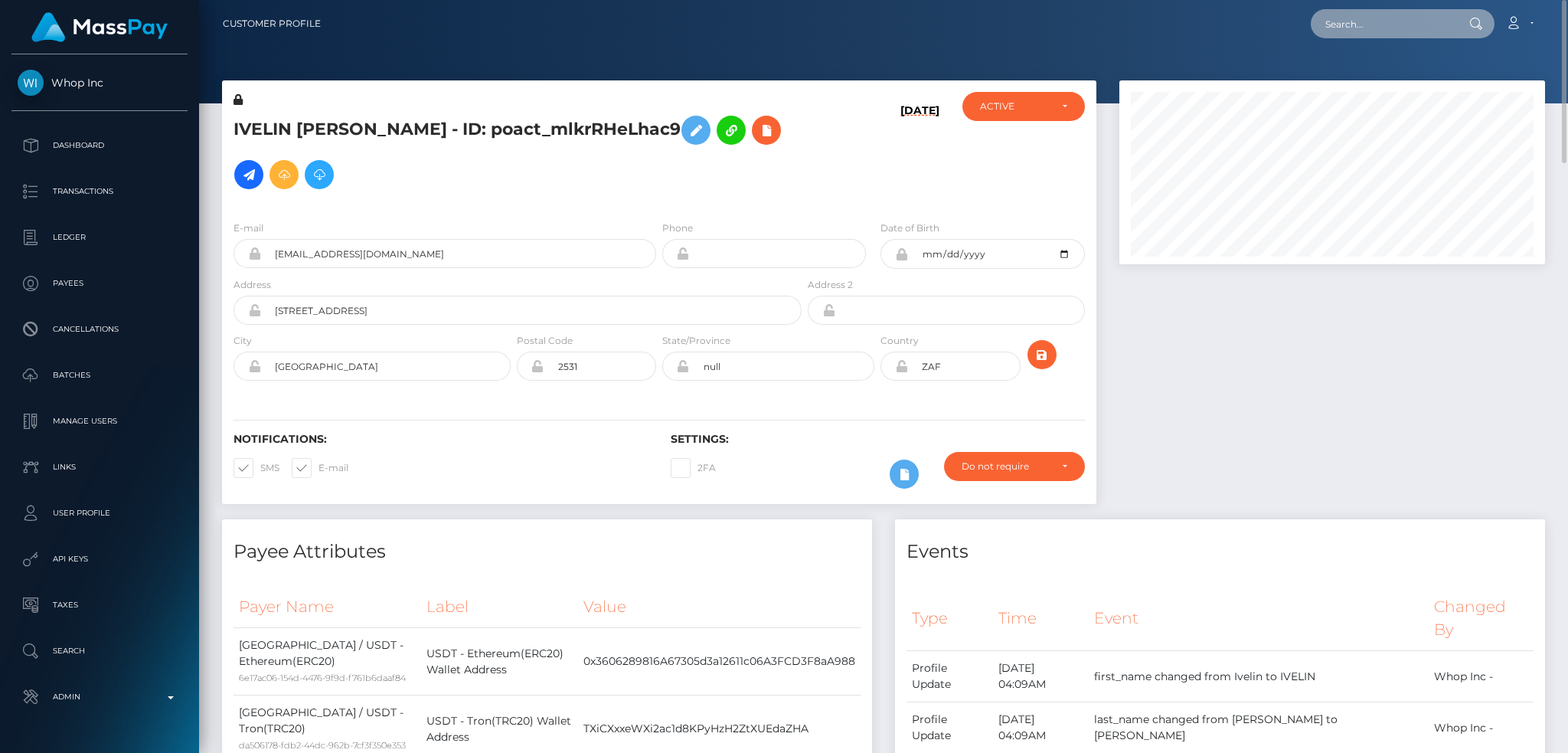
click at [1402, 27] on input "text" at bounding box center [1383, 23] width 144 height 29
paste input "danielsgreen89@yahoo.com"
type input "danielsgreen89@yahoo.com"
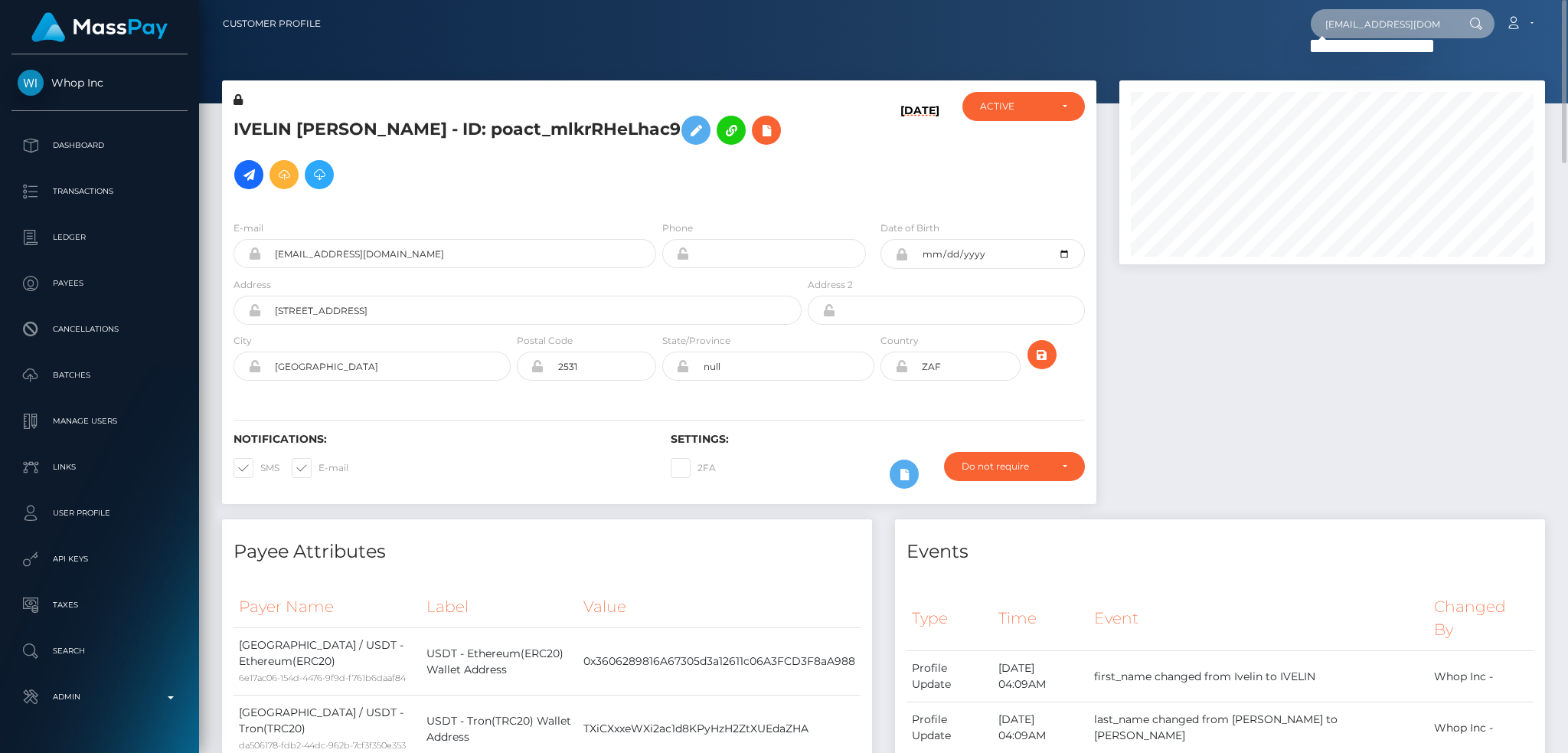
click at [1343, 26] on input "danielsgreen89@yahoo.com" at bounding box center [1383, 23] width 144 height 29
click at [1345, 18] on input "danielsgreen89@yahoo.com" at bounding box center [1383, 23] width 144 height 29
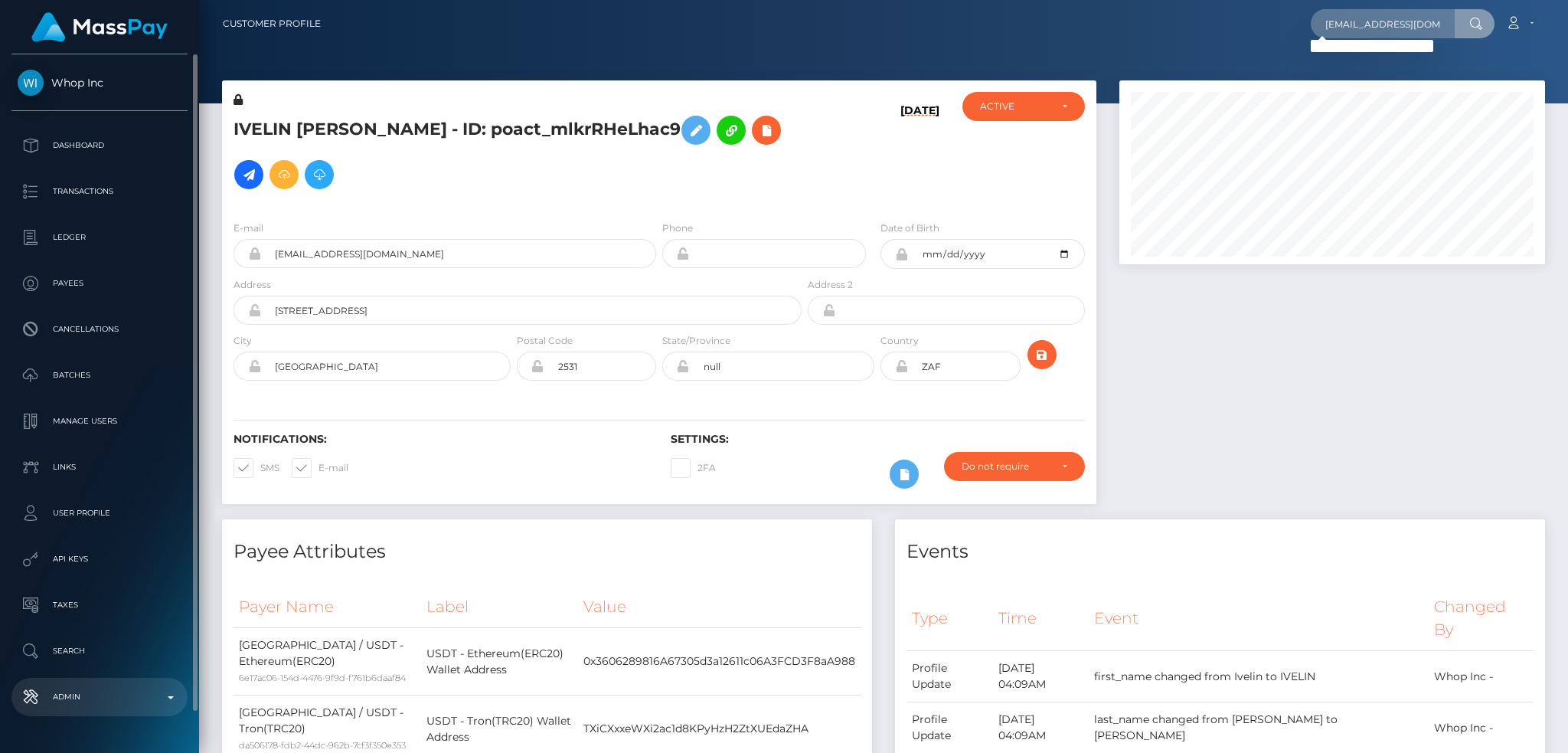
click at [116, 707] on p "Admin" at bounding box center [99, 697] width 164 height 23
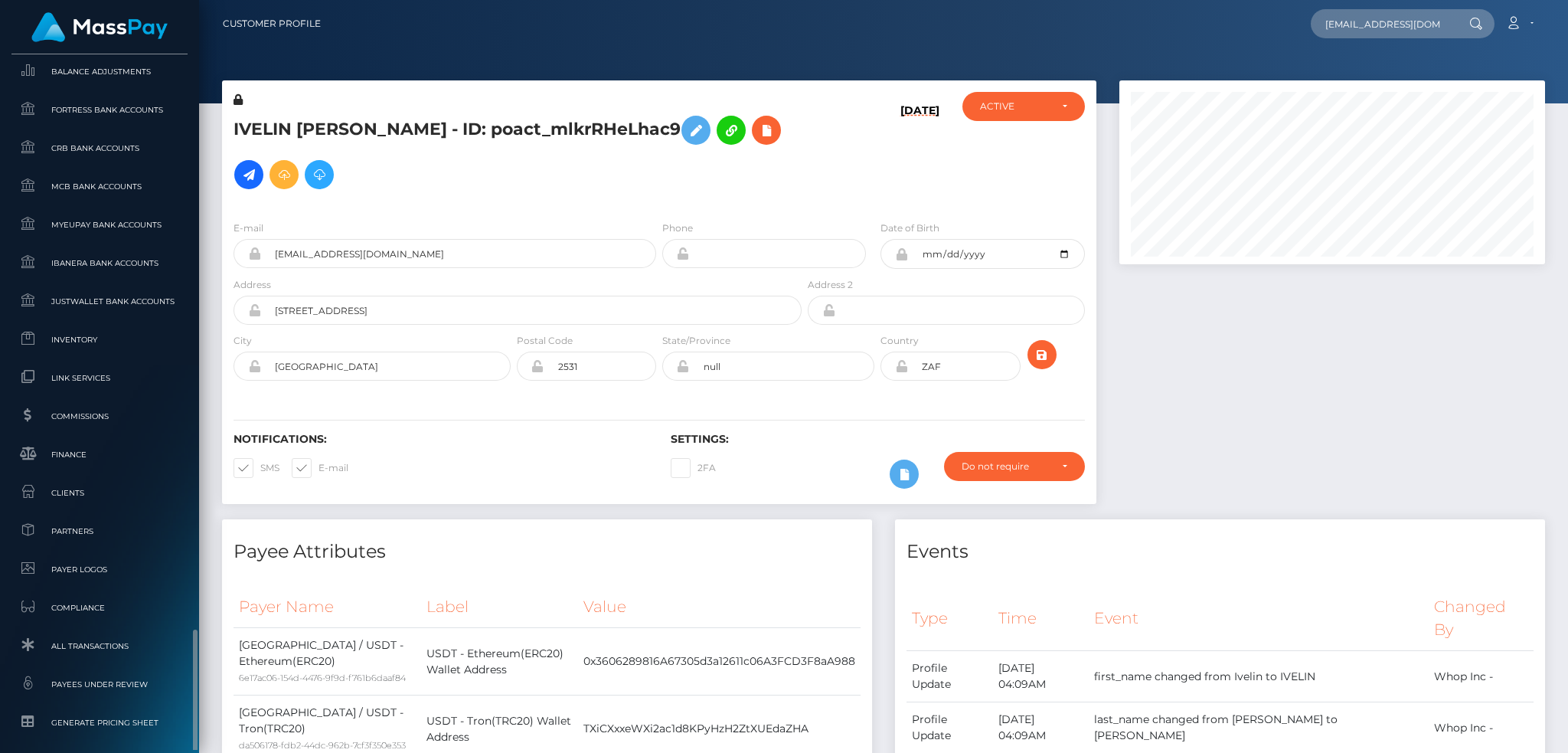
scroll to position [898, 0]
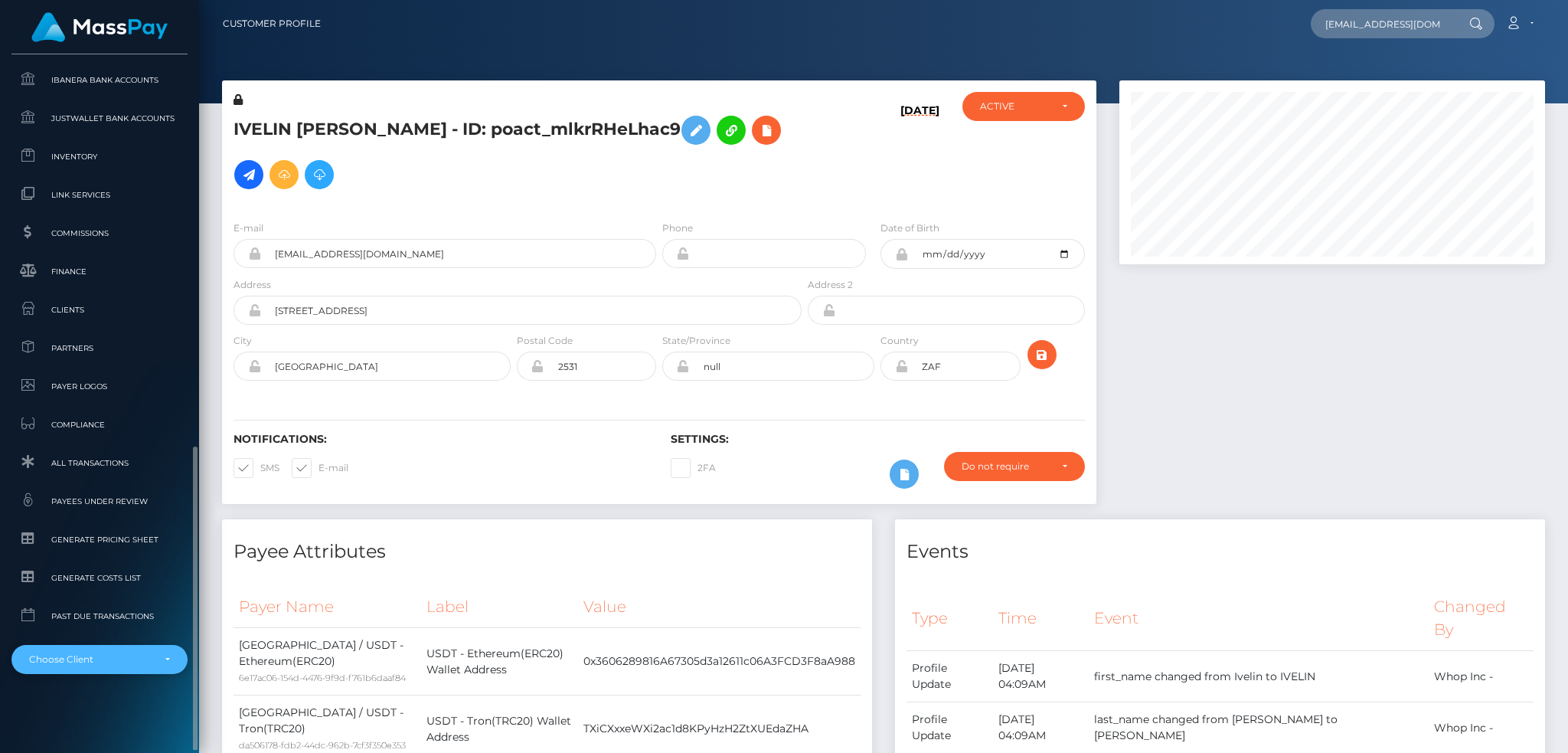
click at [120, 654] on div "Choose Client" at bounding box center [91, 659] width 123 height 12
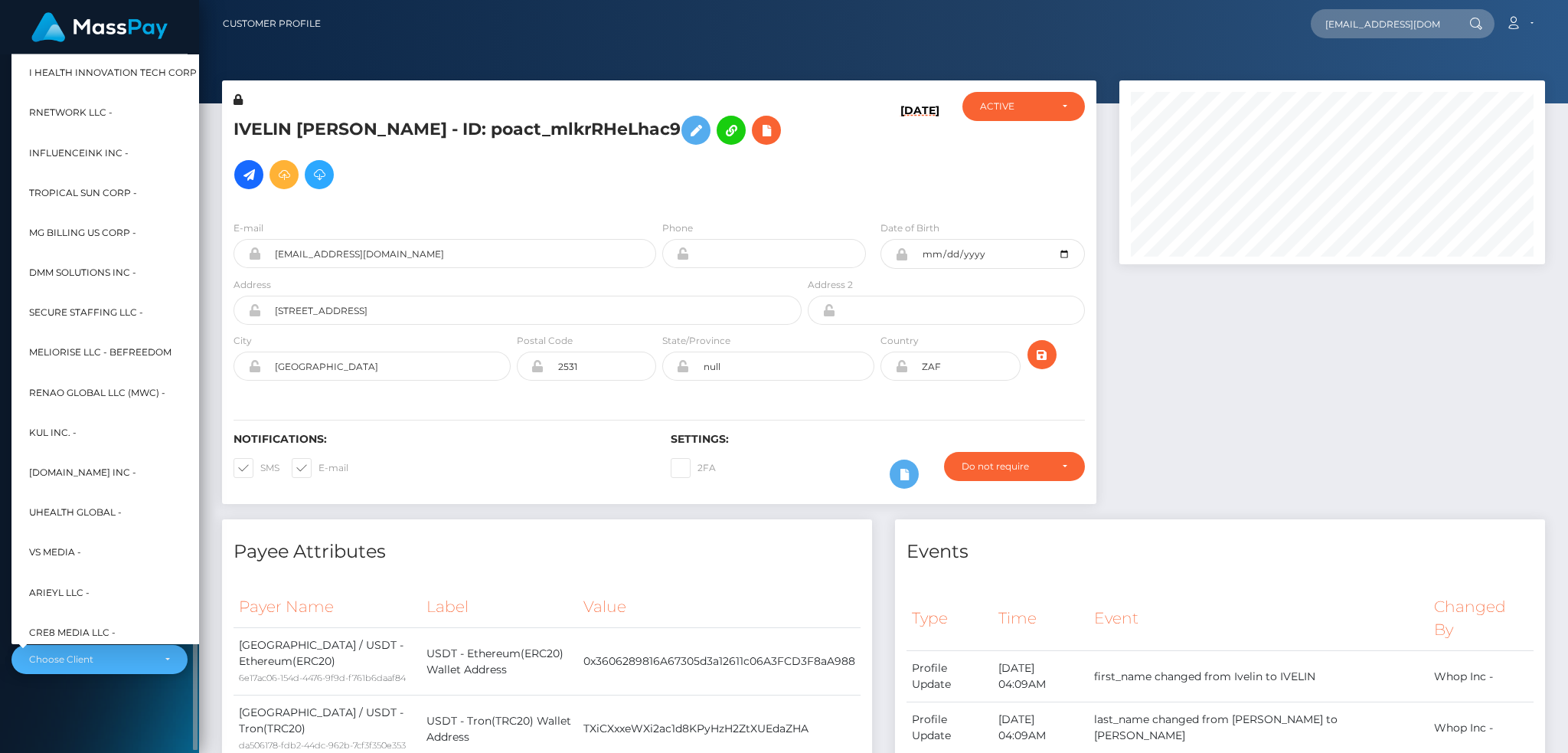
scroll to position [459, 0]
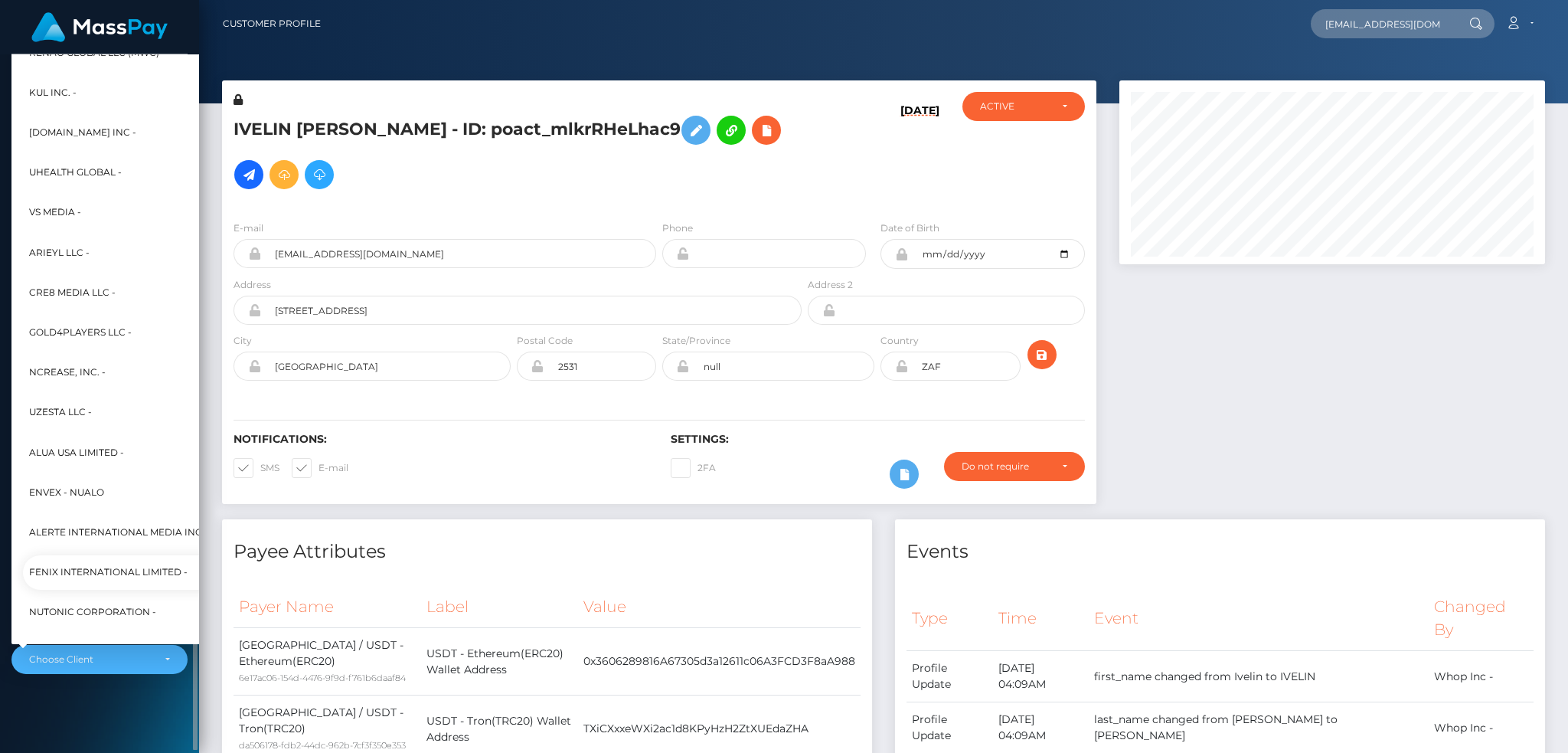
click at [112, 556] on link "Fenix International Limited -" at bounding box center [198, 572] width 349 height 34
select select "26"
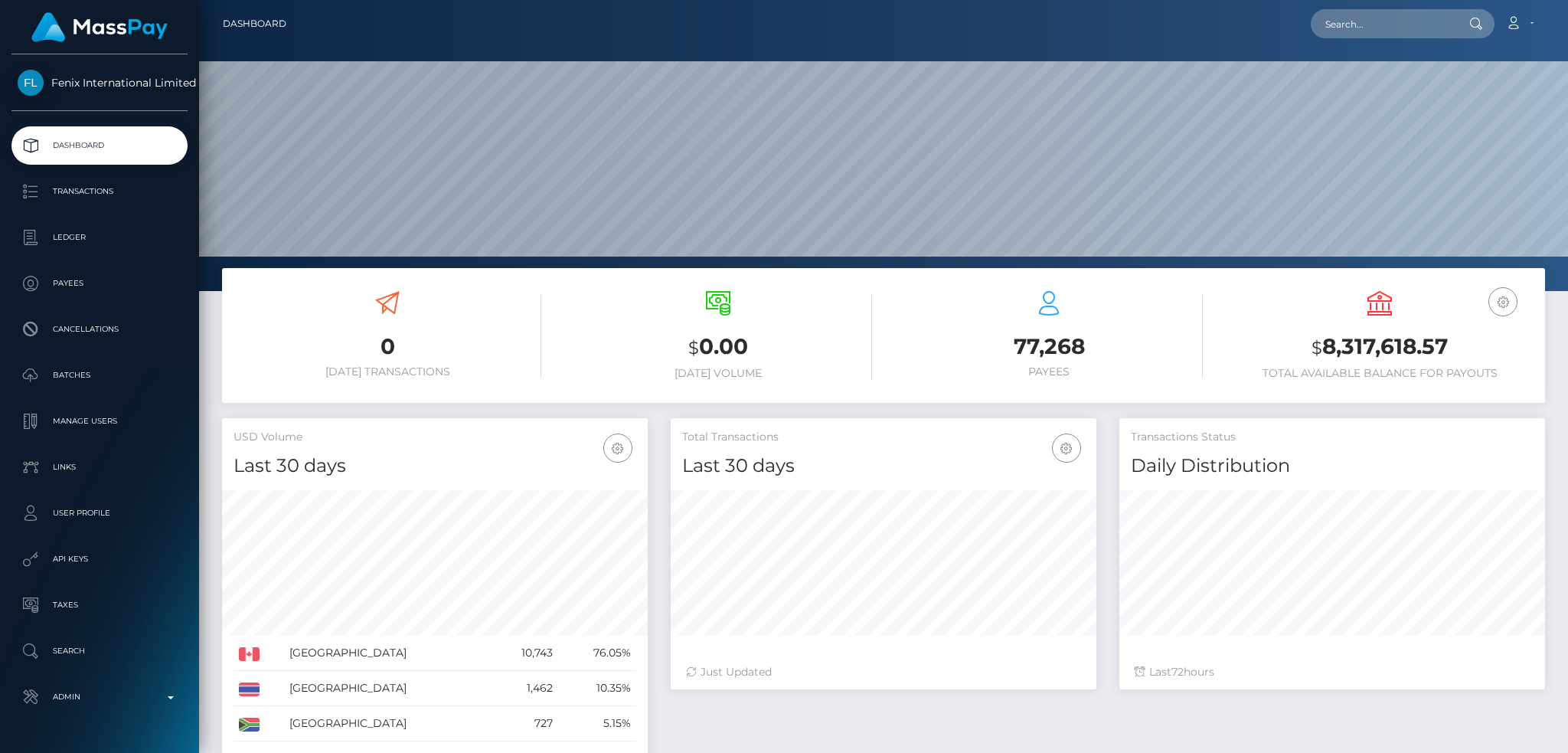
scroll to position [272, 425]
click at [1346, 22] on input "text" at bounding box center [1383, 23] width 144 height 29
paste input "b19fd28c-2add-4218-b0dd-88e1340488c1"
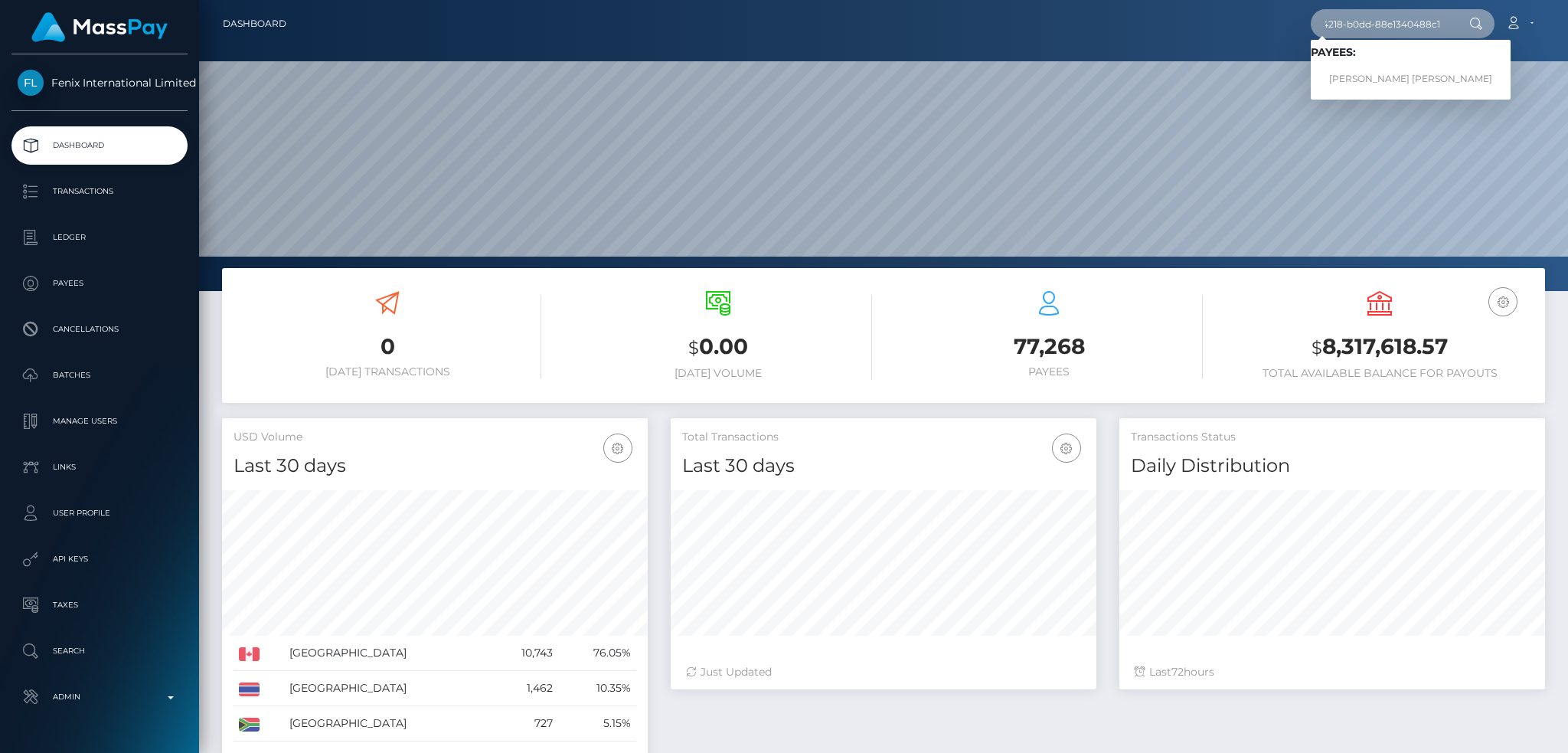
type input "b19fd28c-2add-4218-b0dd-88e1340488c1"
click at [1385, 73] on link "SPENCER MARCEL ROSENBERG" at bounding box center [1411, 79] width 200 height 28
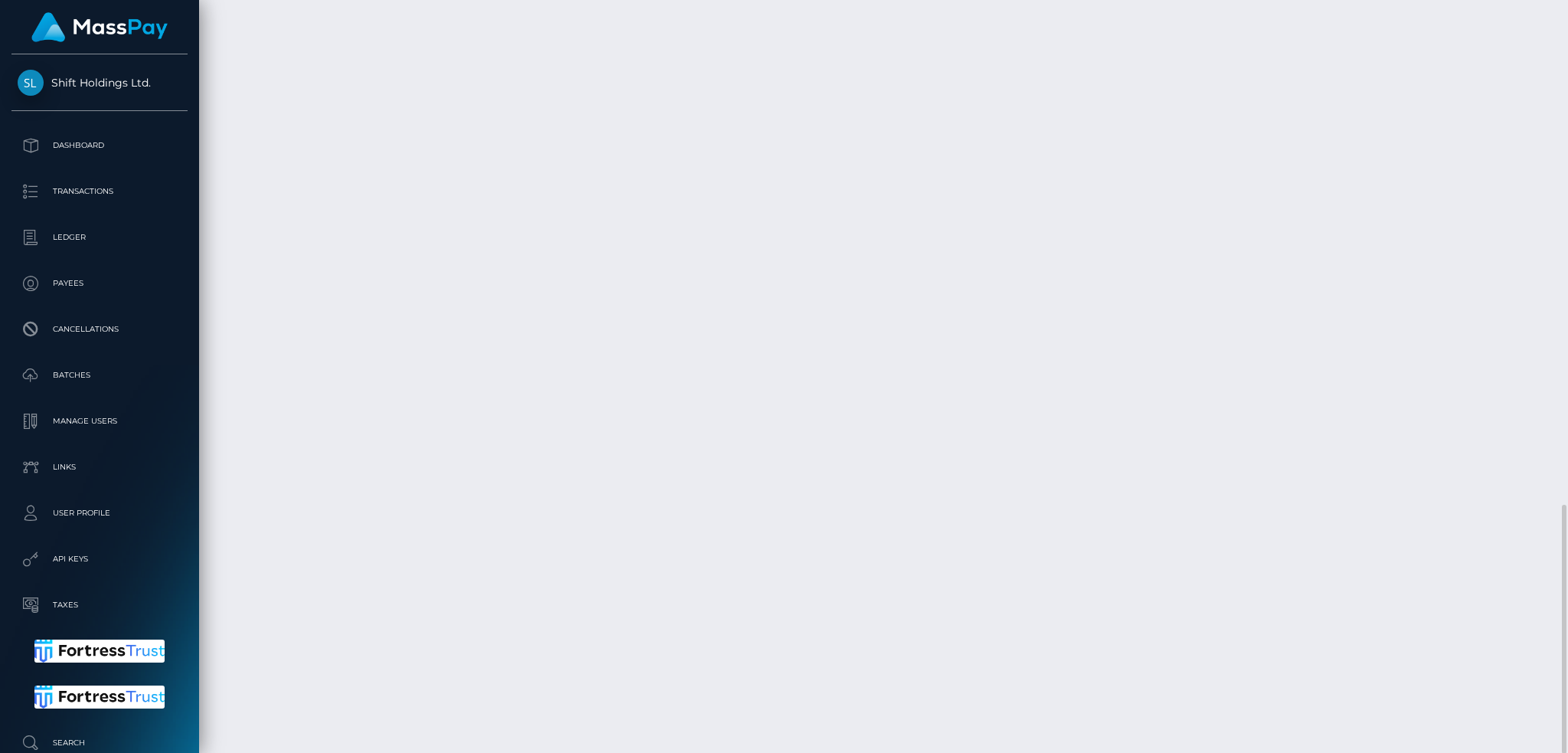
scroll to position [184, 425]
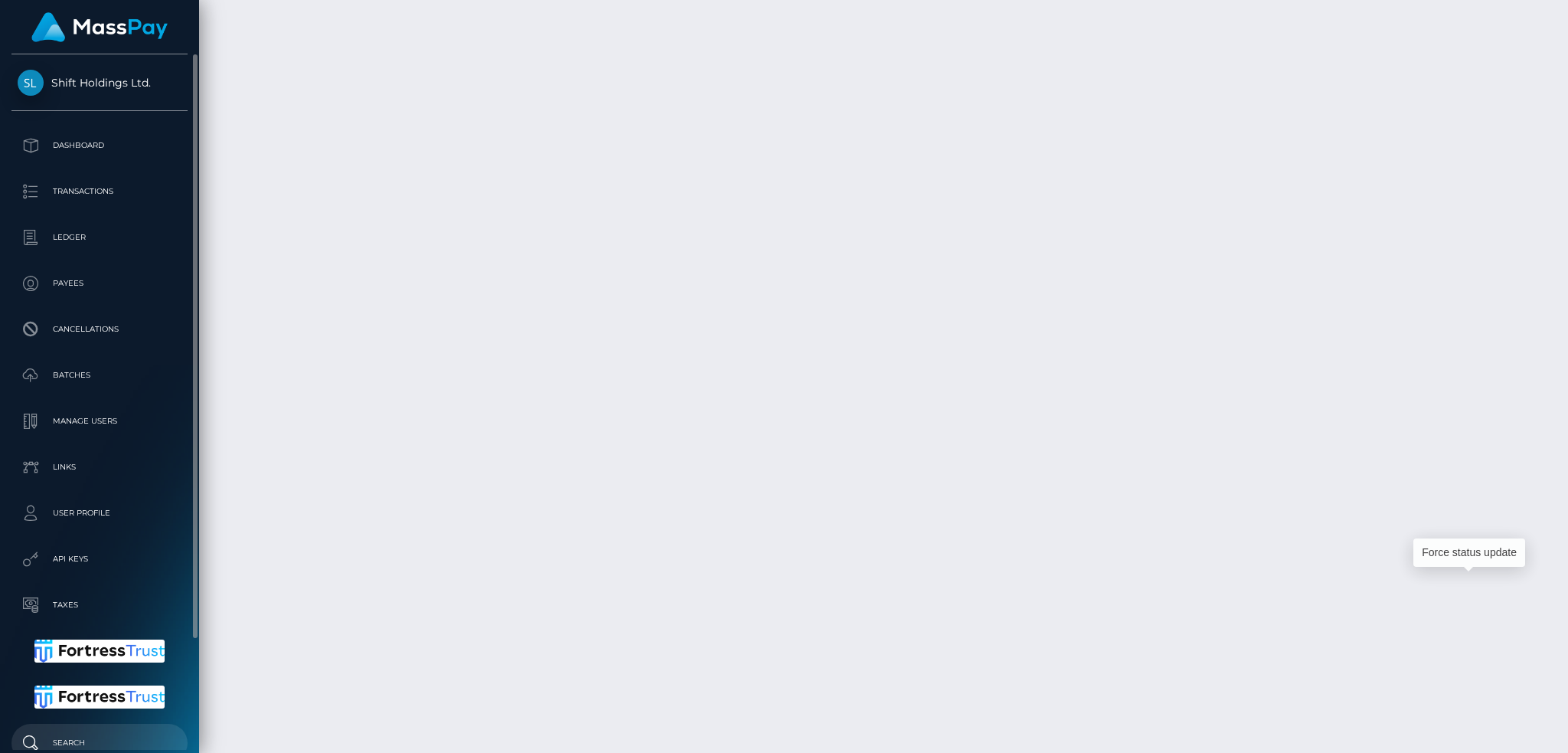
scroll to position [133, 0]
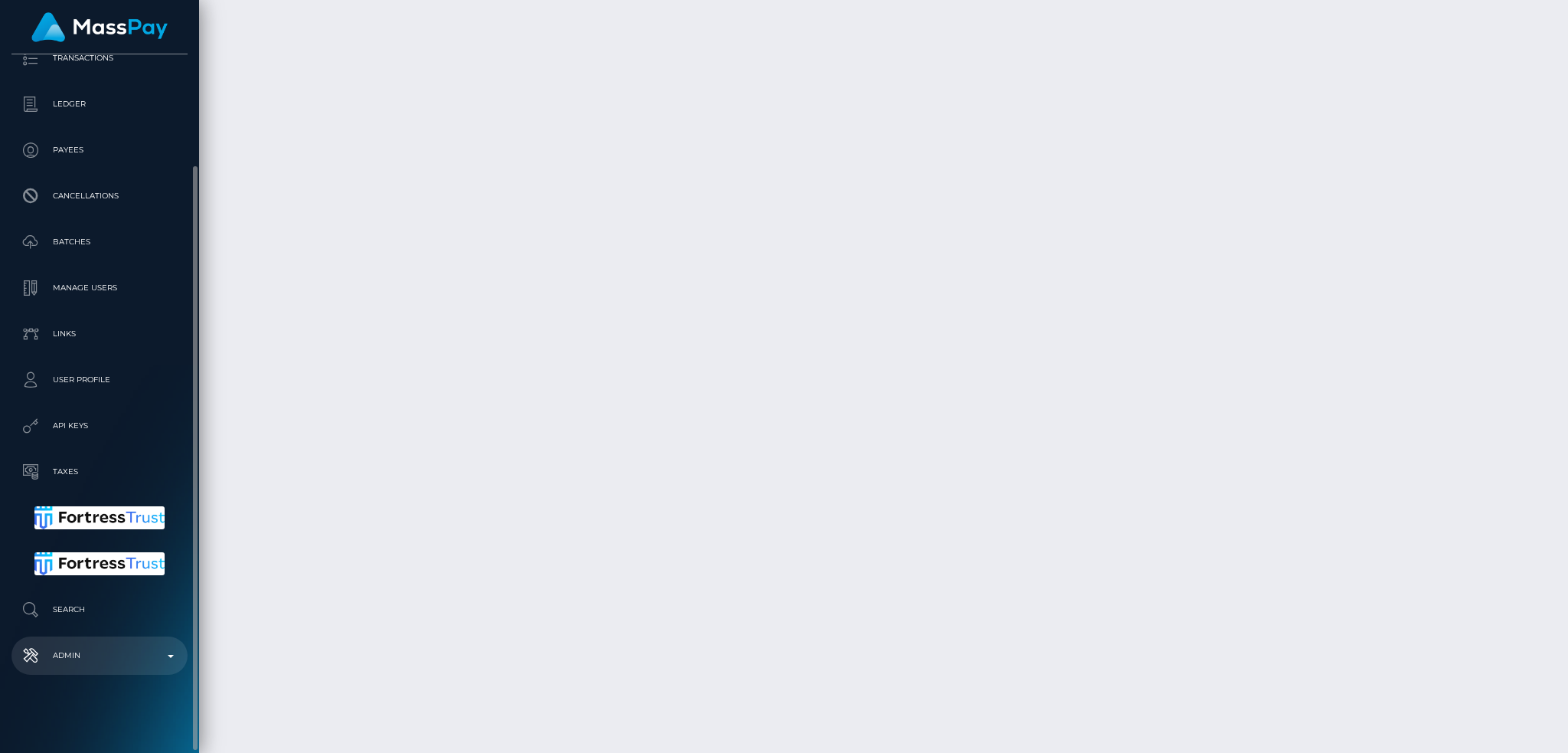
click at [100, 661] on p "Admin" at bounding box center [99, 656] width 164 height 23
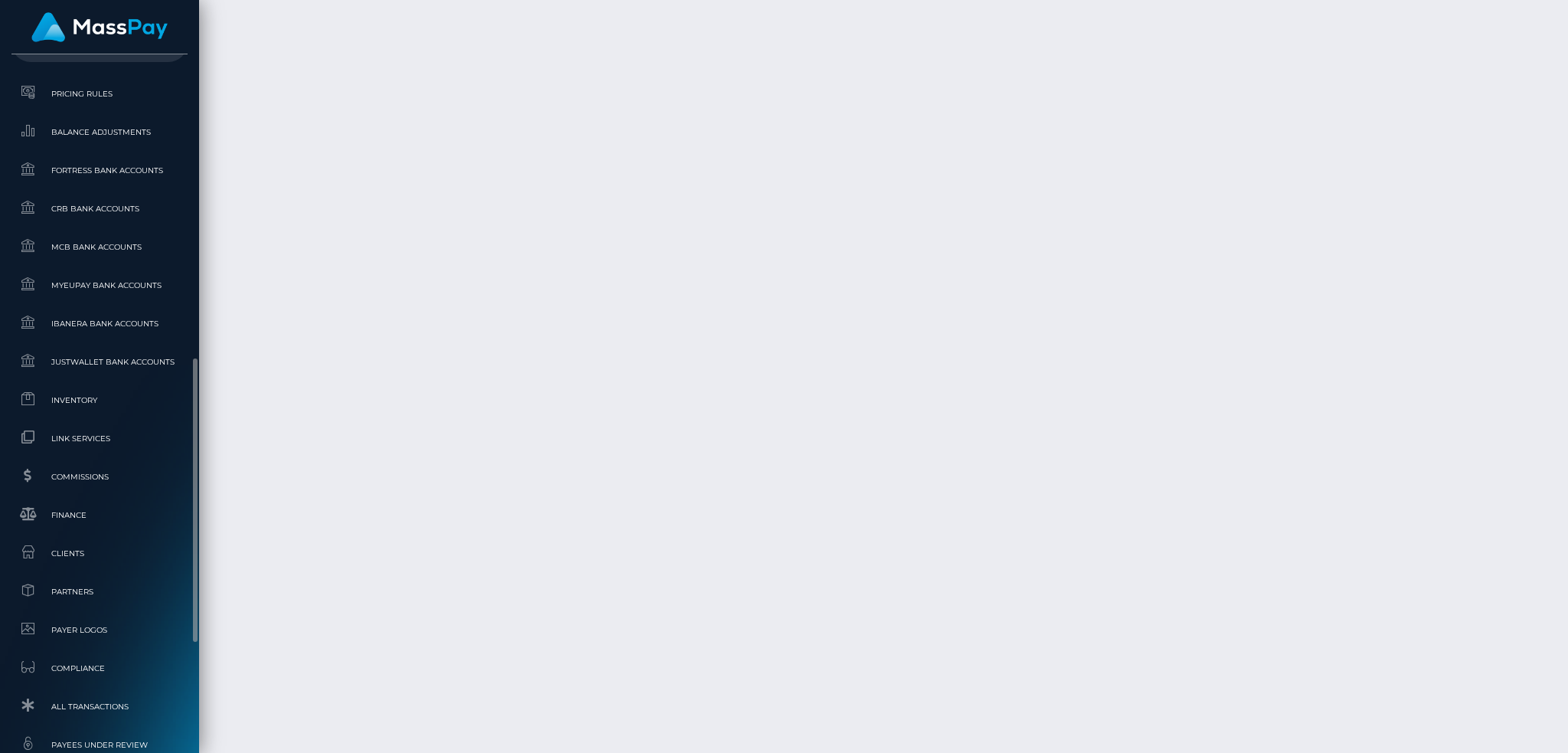
scroll to position [990, 0]
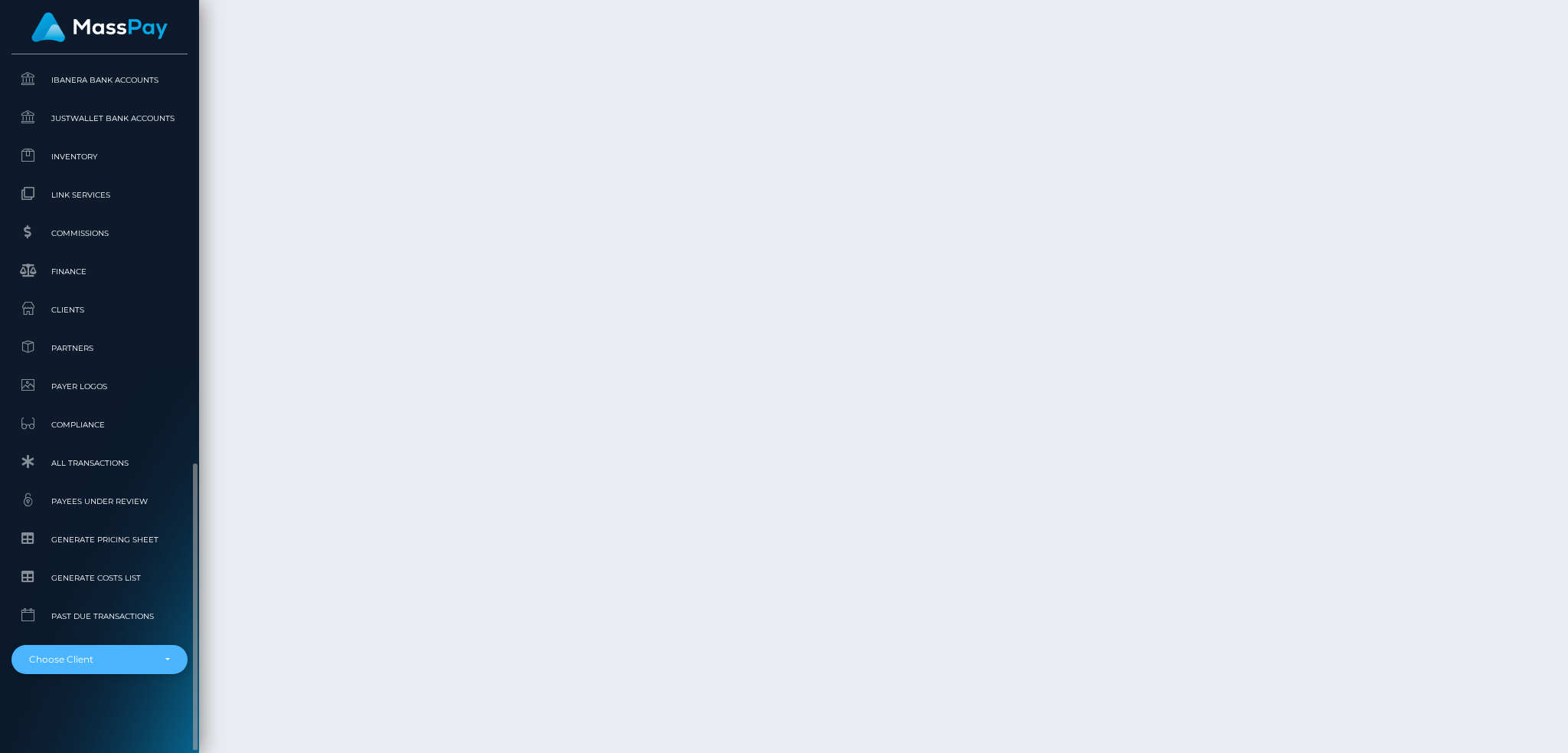
click at [113, 657] on div "Choose Client" at bounding box center [91, 659] width 123 height 12
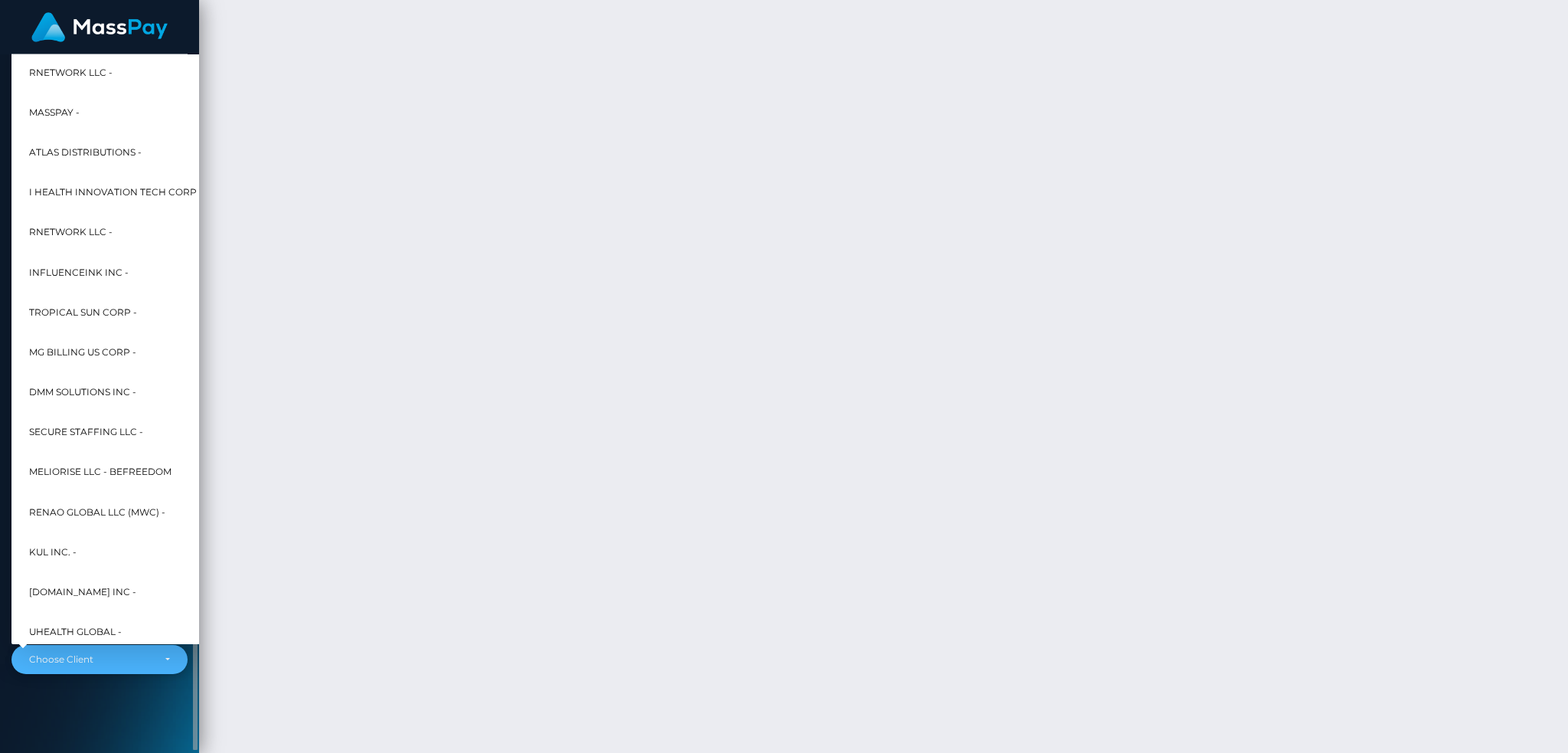
scroll to position [696, 0]
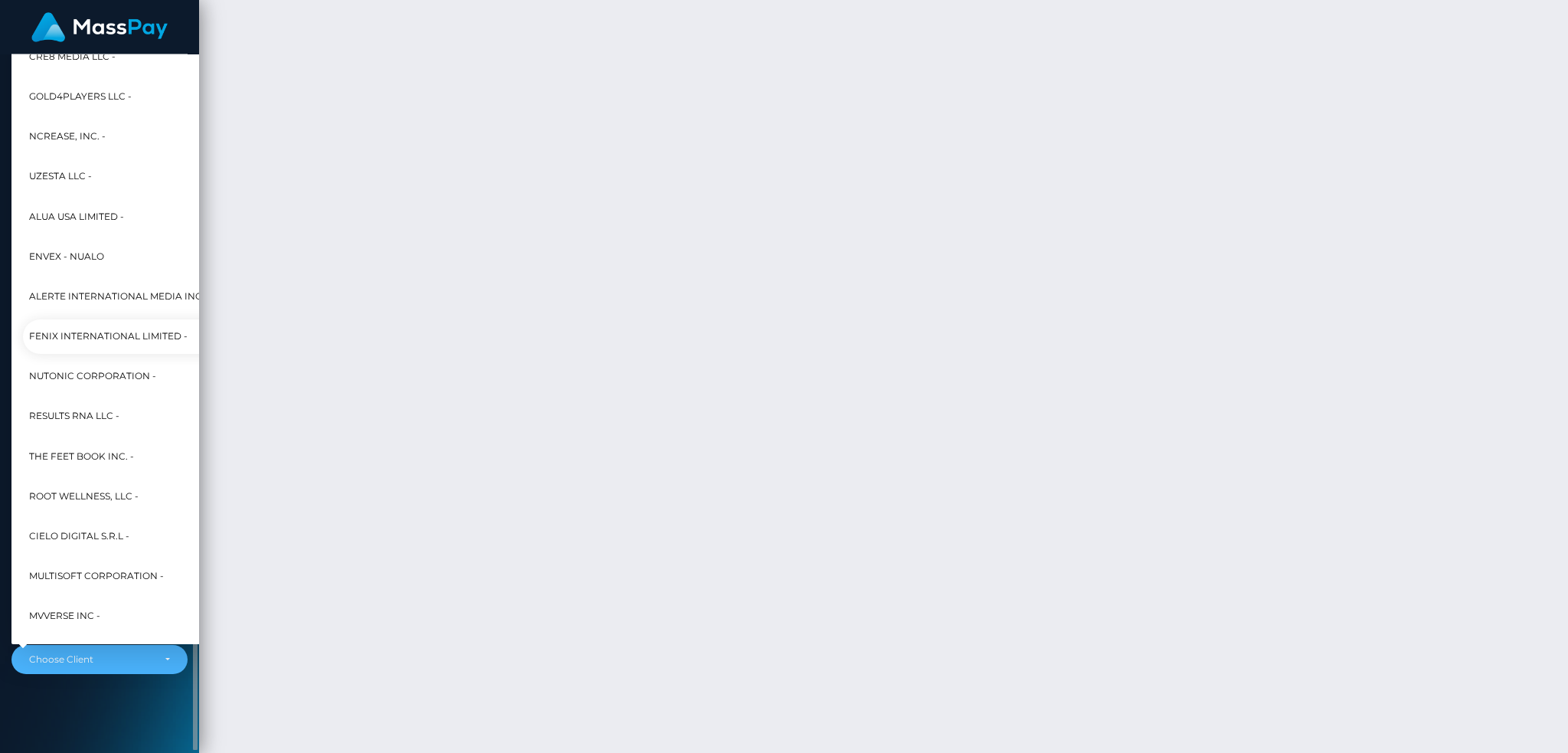
click at [109, 338] on span "Fenix International Limited -" at bounding box center [108, 337] width 159 height 20
select select "26"
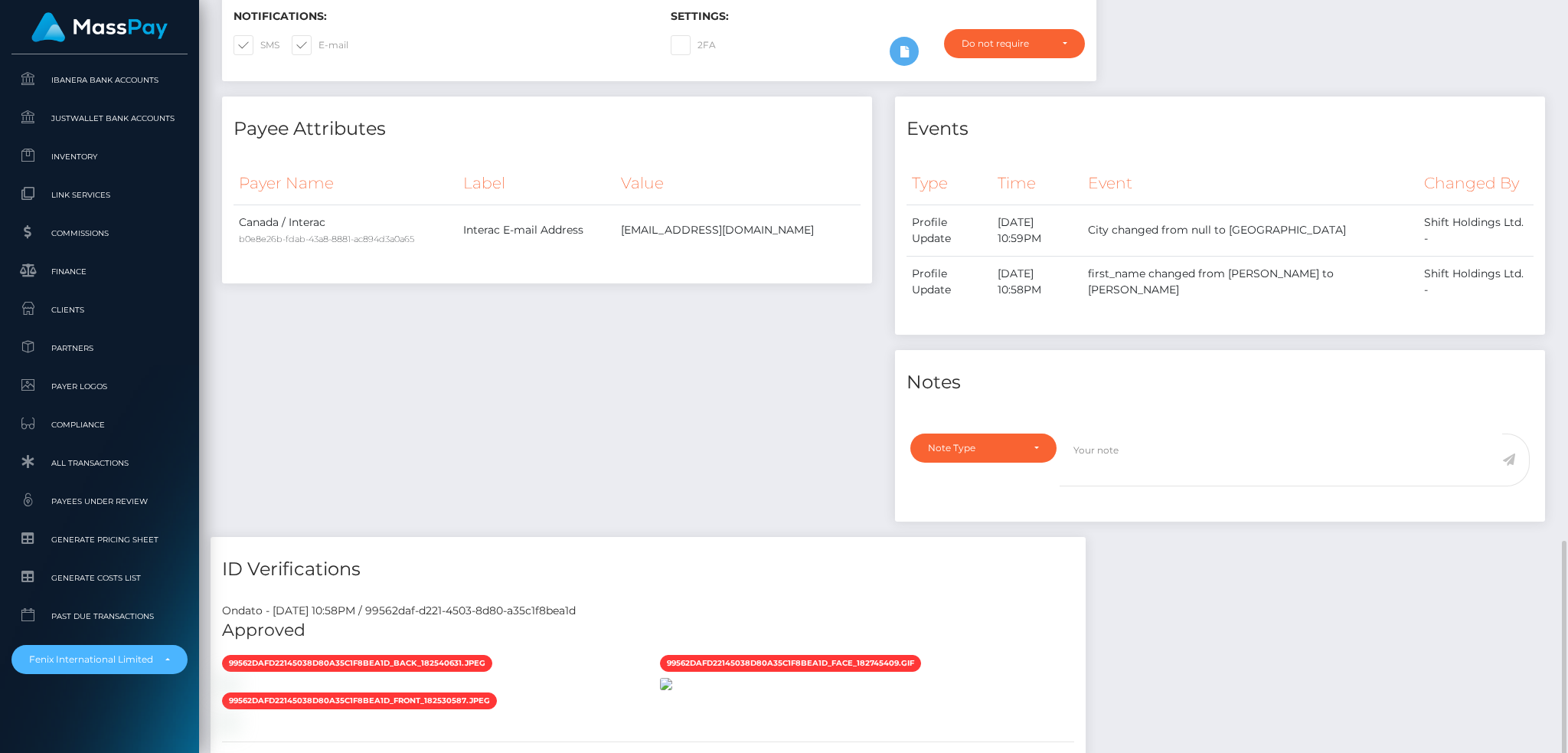
scroll to position [300, 0]
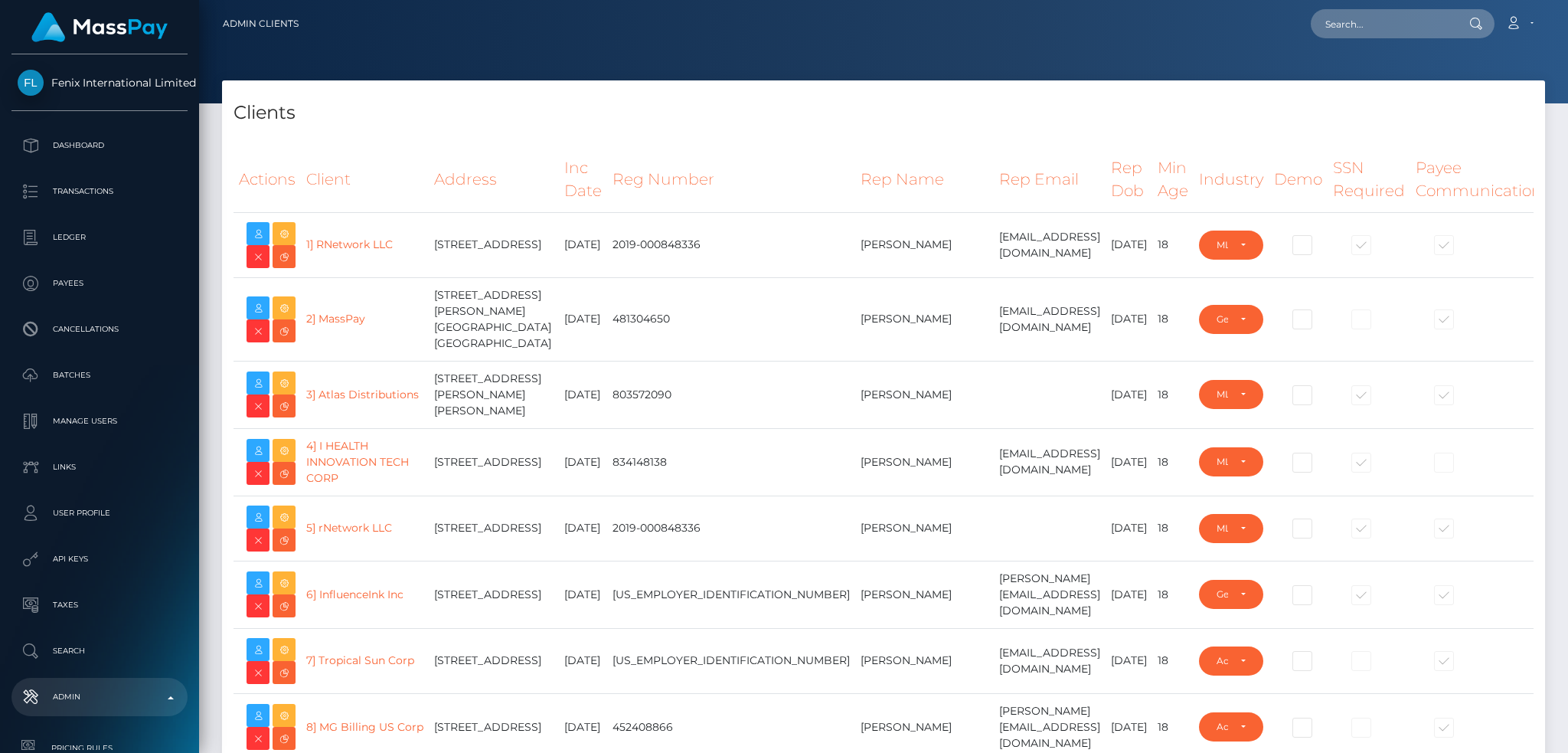
select select "223"
click at [359, 465] on link "4] I HEALTH INNOVATION TECH CORP" at bounding box center [357, 461] width 102 height 46
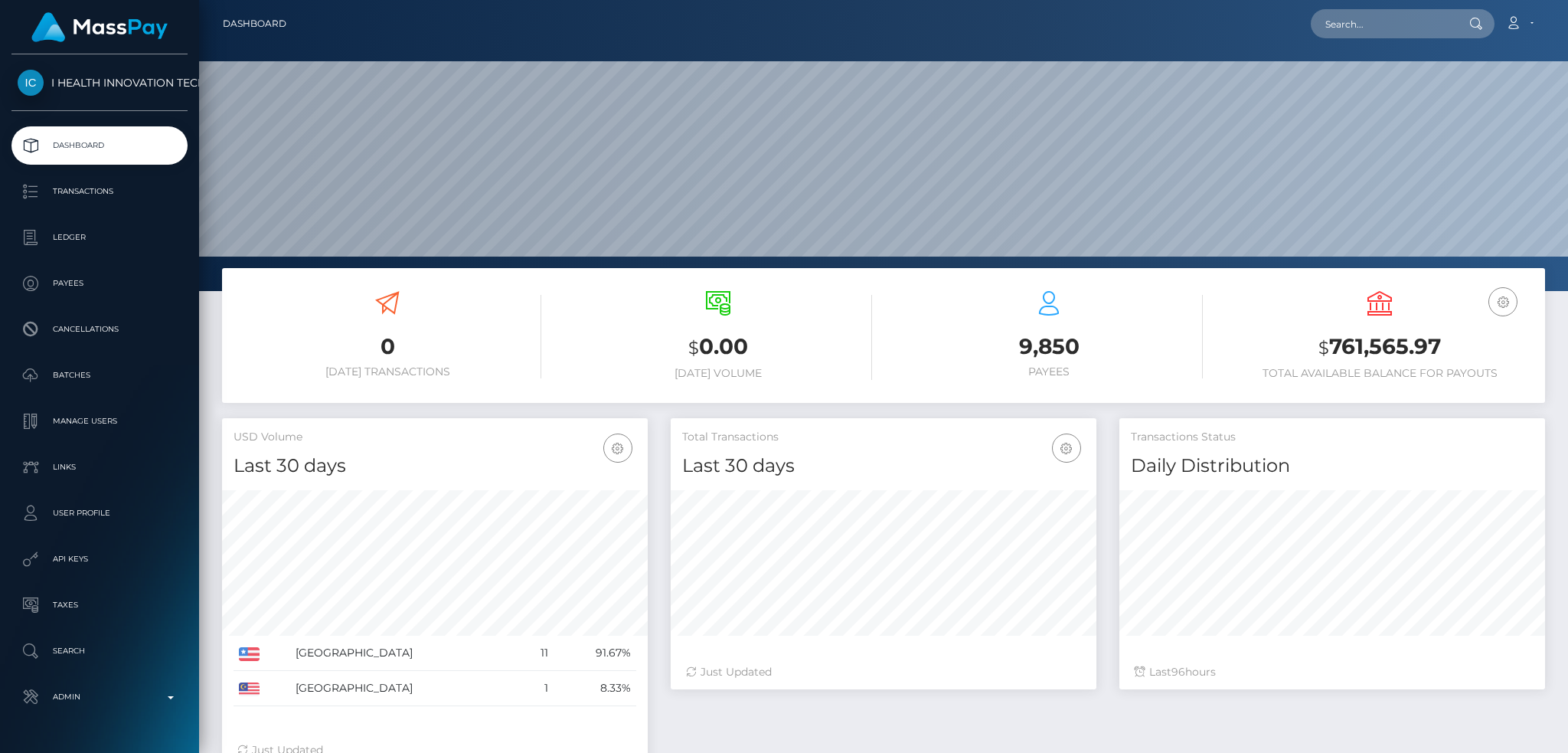
scroll to position [272, 425]
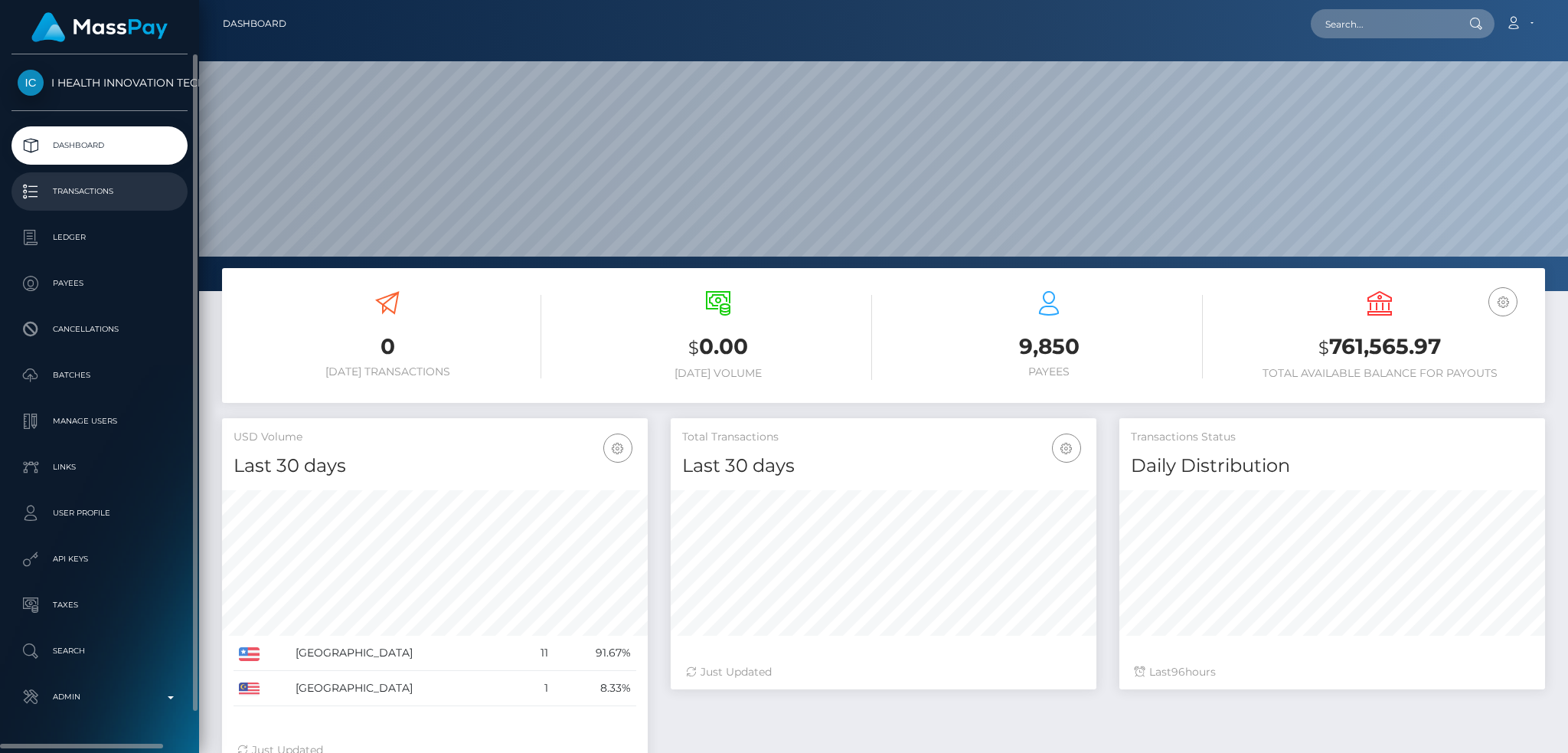
click at [128, 189] on p "Transactions" at bounding box center [99, 192] width 164 height 23
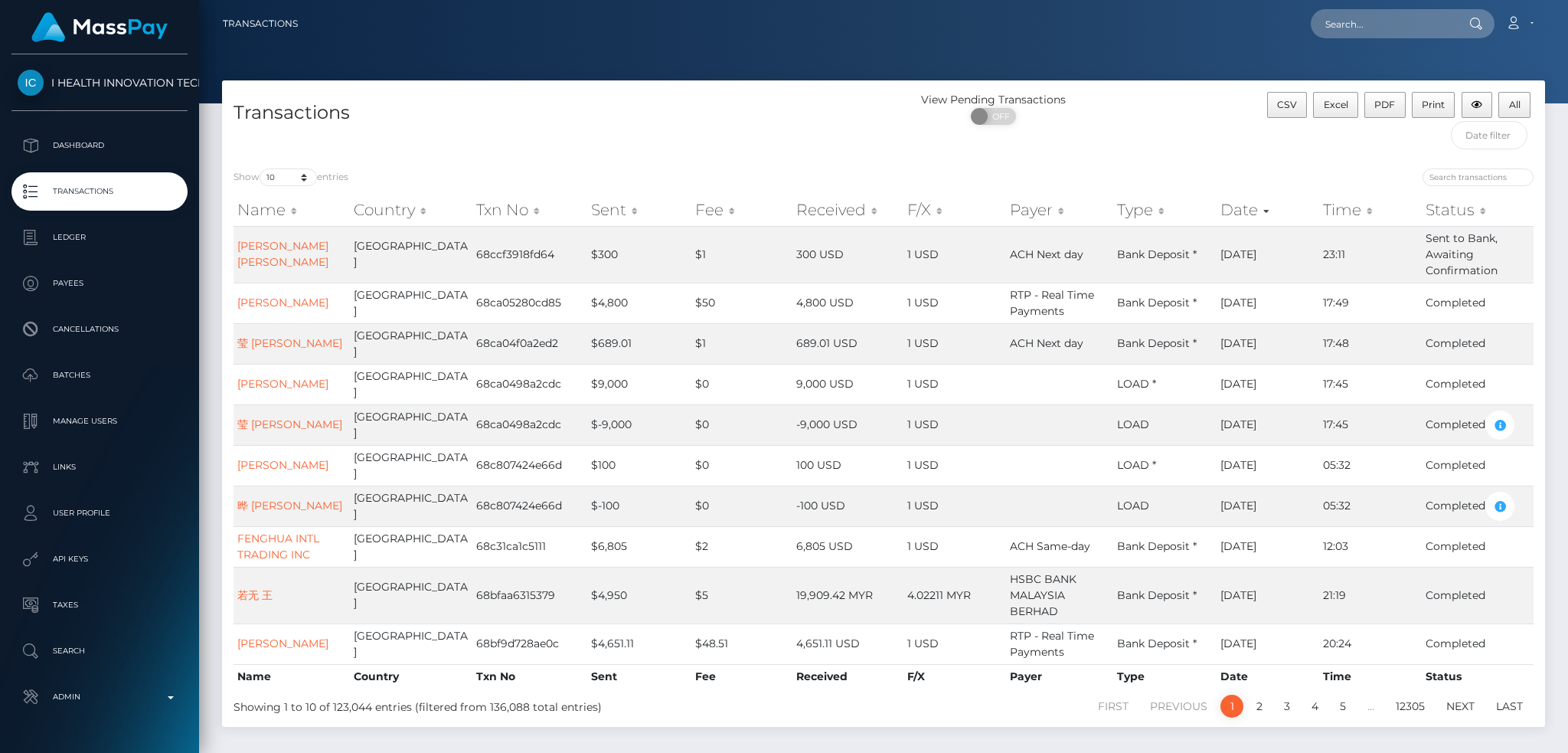
click at [286, 166] on div "Show 10 25 50 100 250 500 1,000 3,500 All entries Name Country Txn No Sent Fee …" at bounding box center [883, 442] width 1323 height 570
click at [290, 185] on select "10 25 50 100 250 500 1,000 3,500 All" at bounding box center [288, 177] width 57 height 17
select select "3500"
click at [261, 170] on select "10 25 50 100 250 500 1,000 3,500 All" at bounding box center [288, 177] width 57 height 17
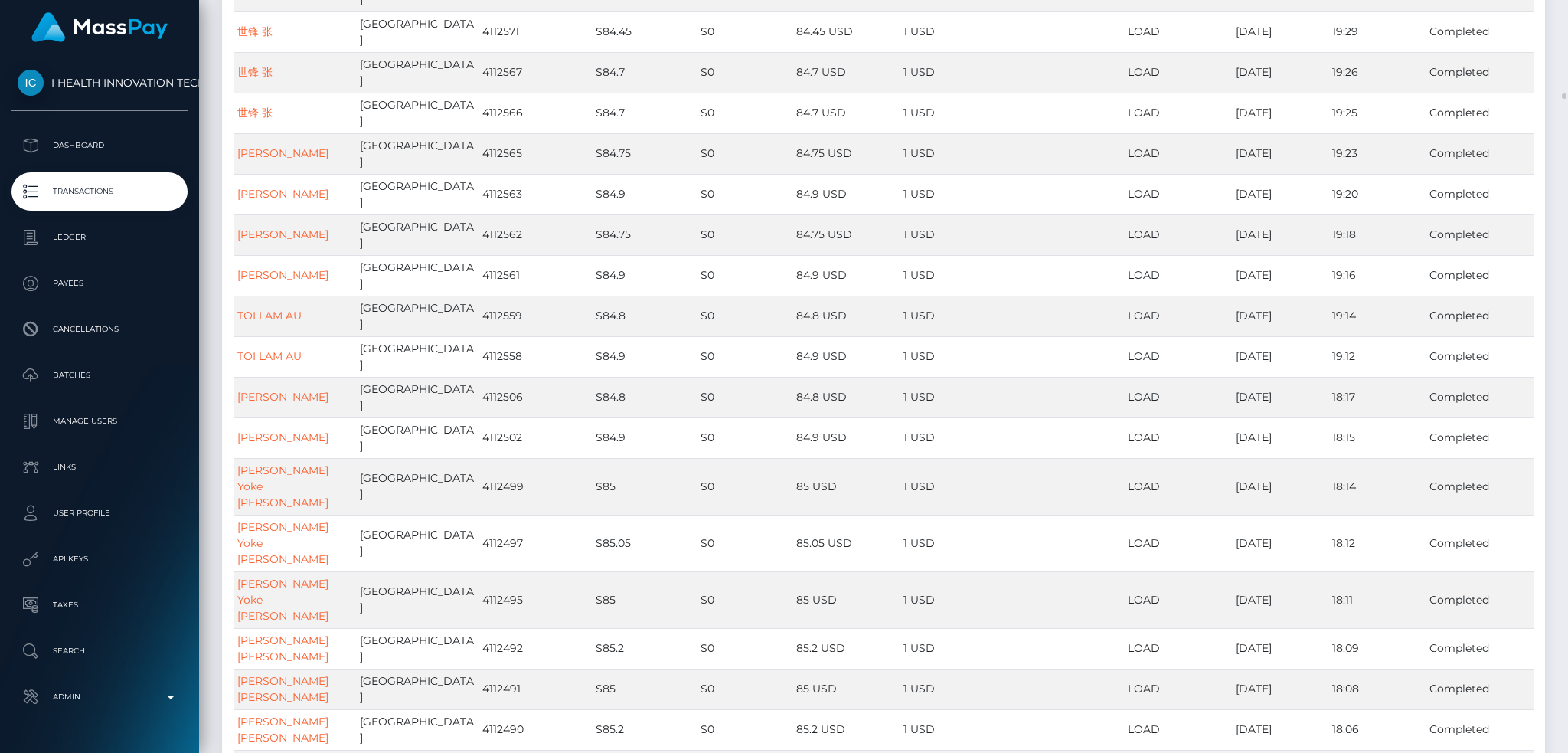
scroll to position [12050, 0]
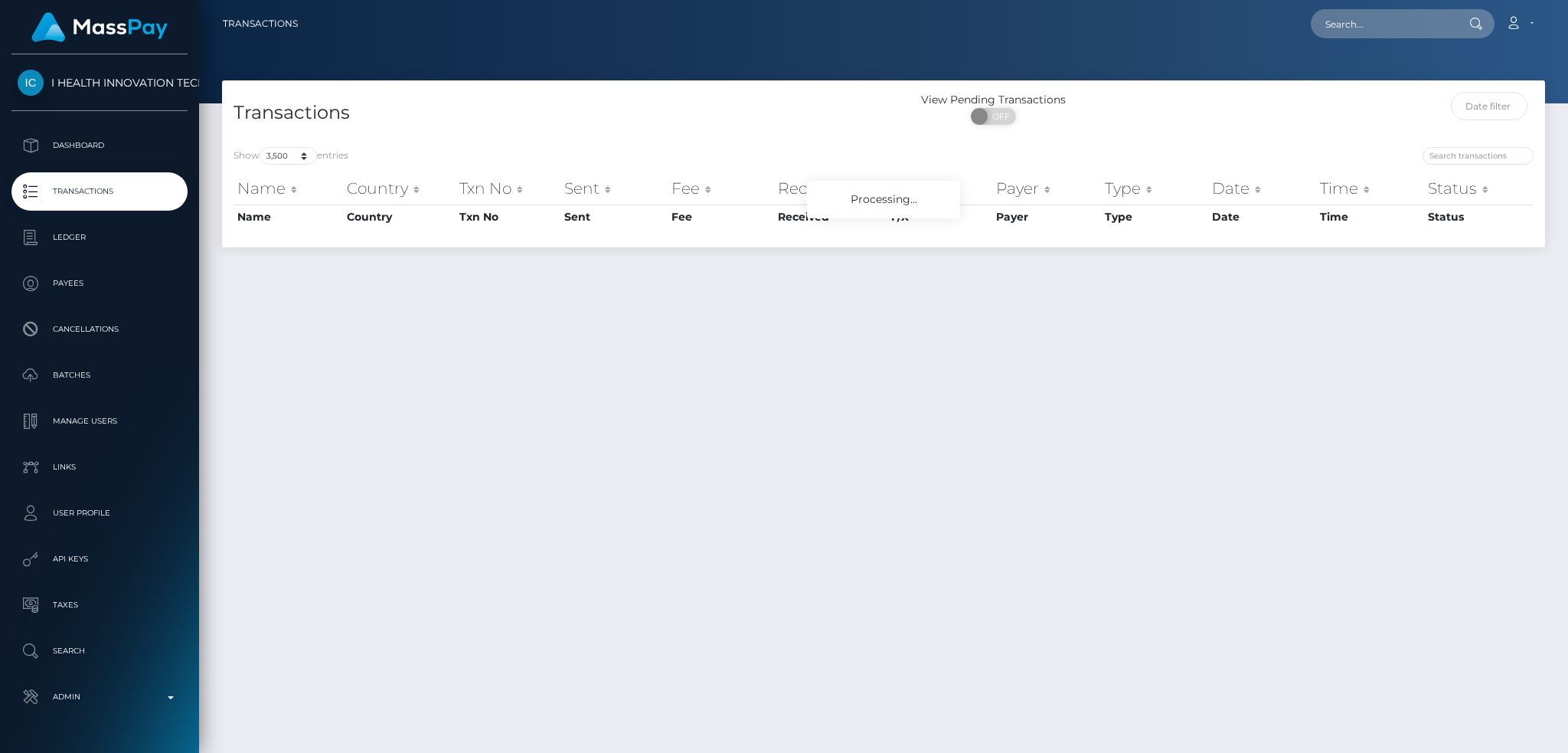
select select "3500"
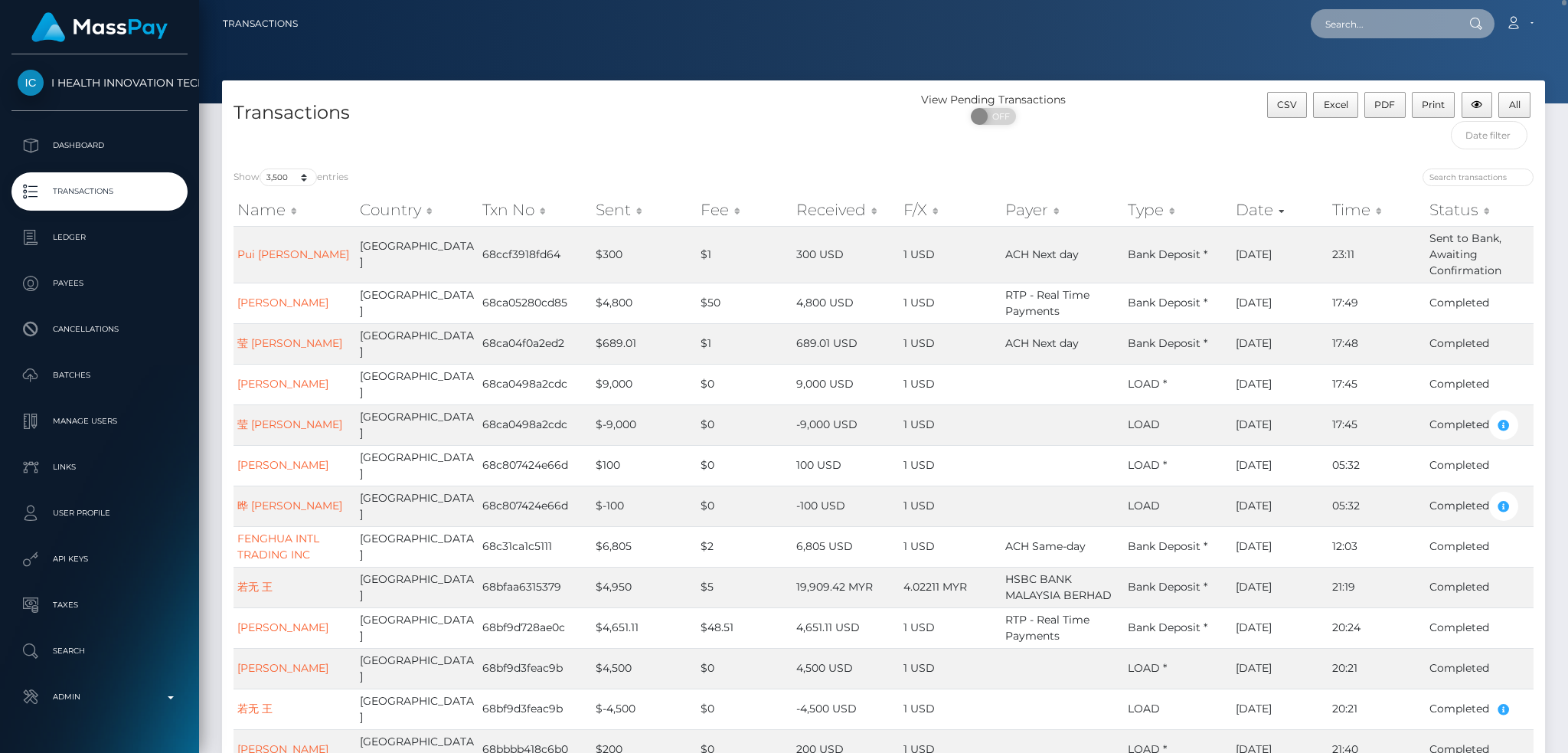
click at [1353, 27] on input "text" at bounding box center [1383, 23] width 144 height 29
paste input "pout_YPgxTNRLjcYFF"
type input "pout_YPgxTNRLjcYFF"
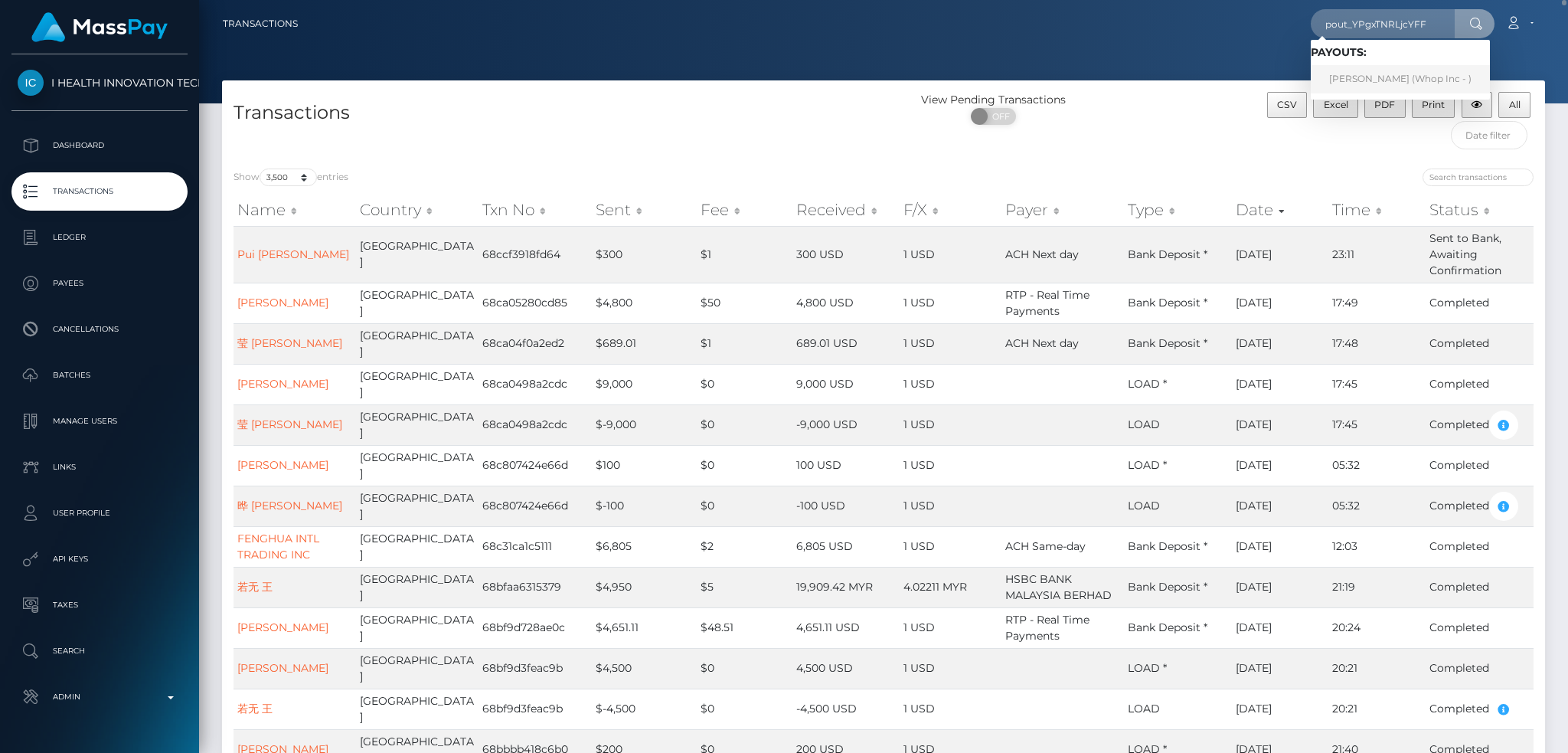
click at [1365, 86] on link "IVELIN IVAYLOV IVANOV (Whop Inc - )" at bounding box center [1401, 79] width 179 height 28
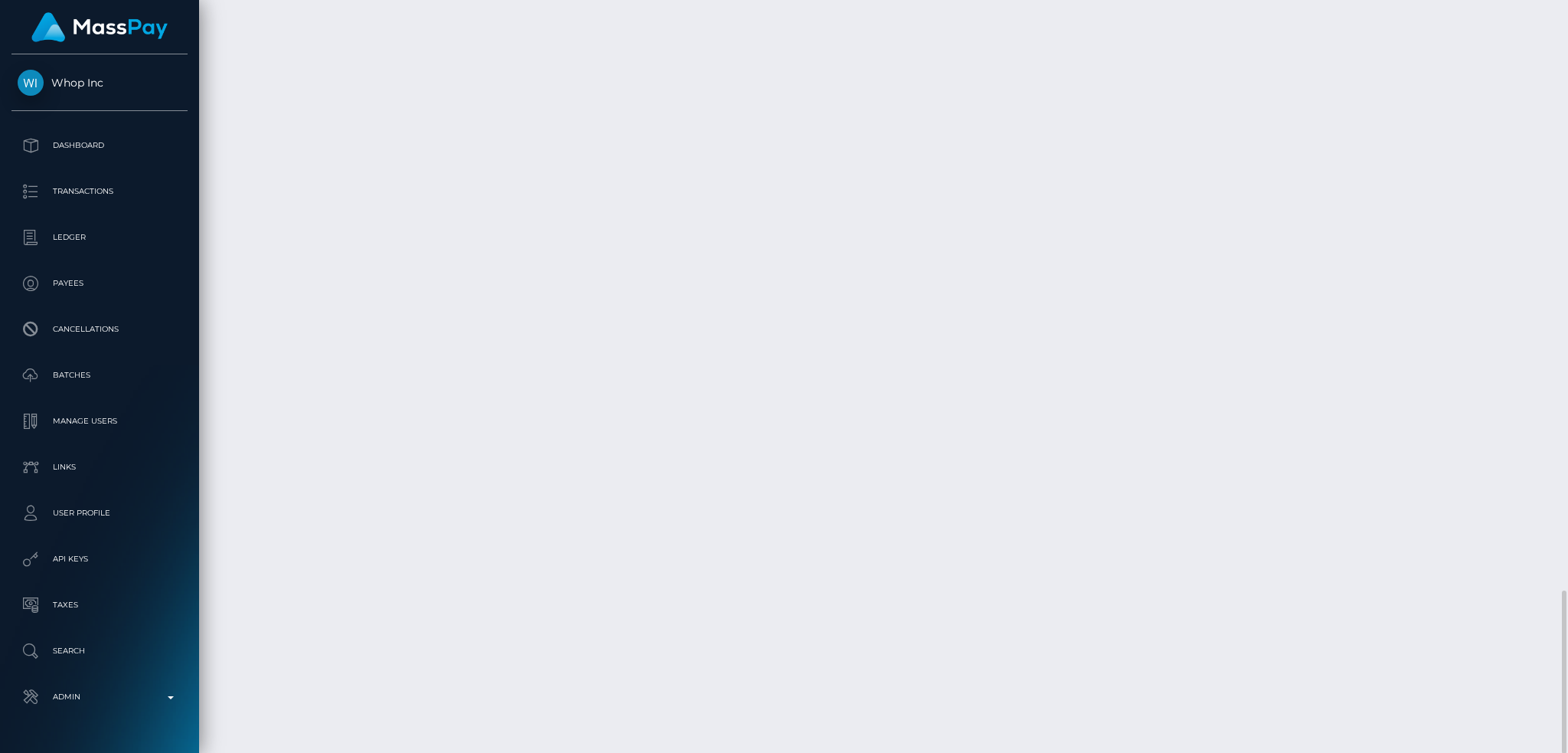
scroll to position [184, 425]
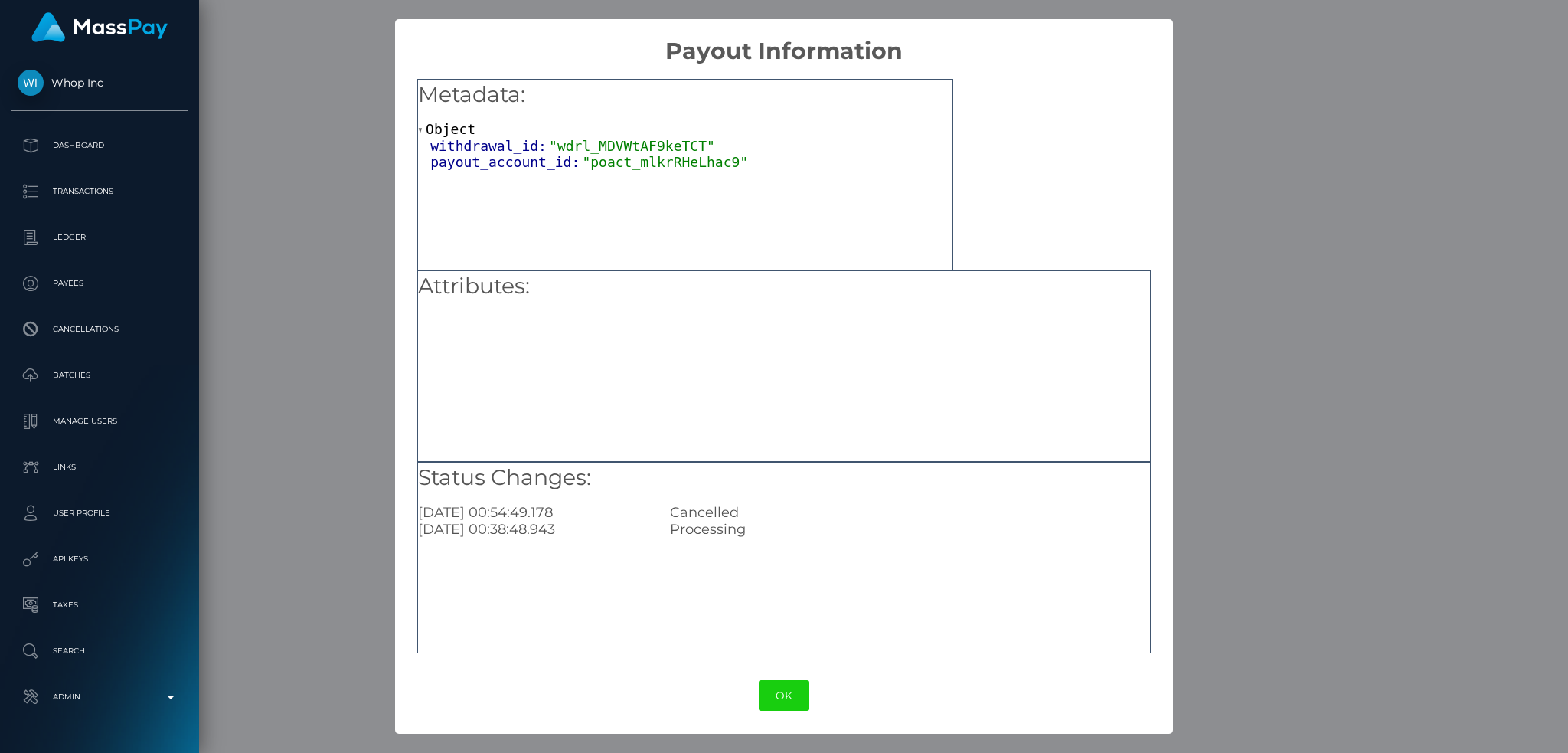
click at [792, 690] on button "OK" at bounding box center [784, 696] width 51 height 32
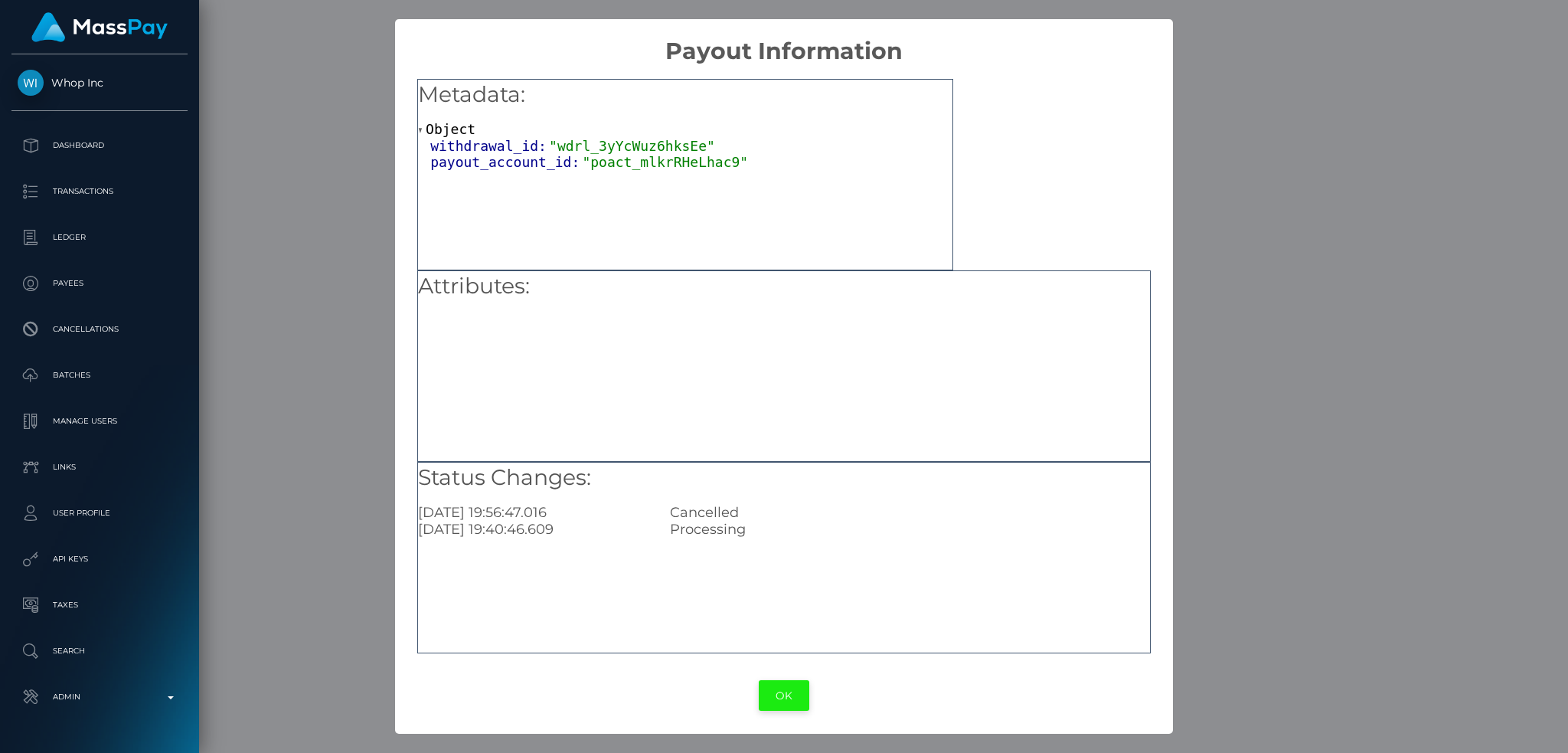
click at [789, 698] on button "OK" at bounding box center [784, 696] width 51 height 32
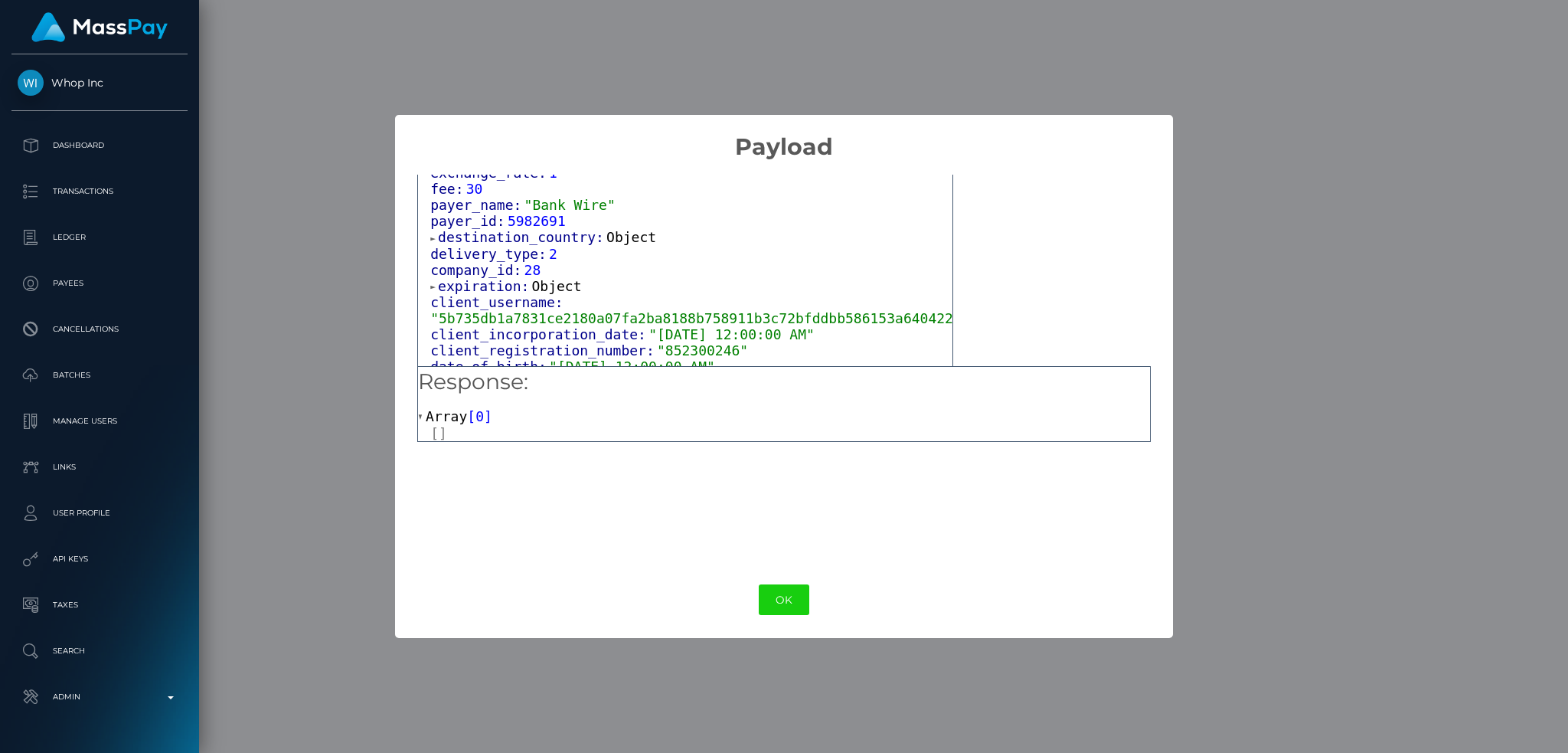
scroll to position [816, 0]
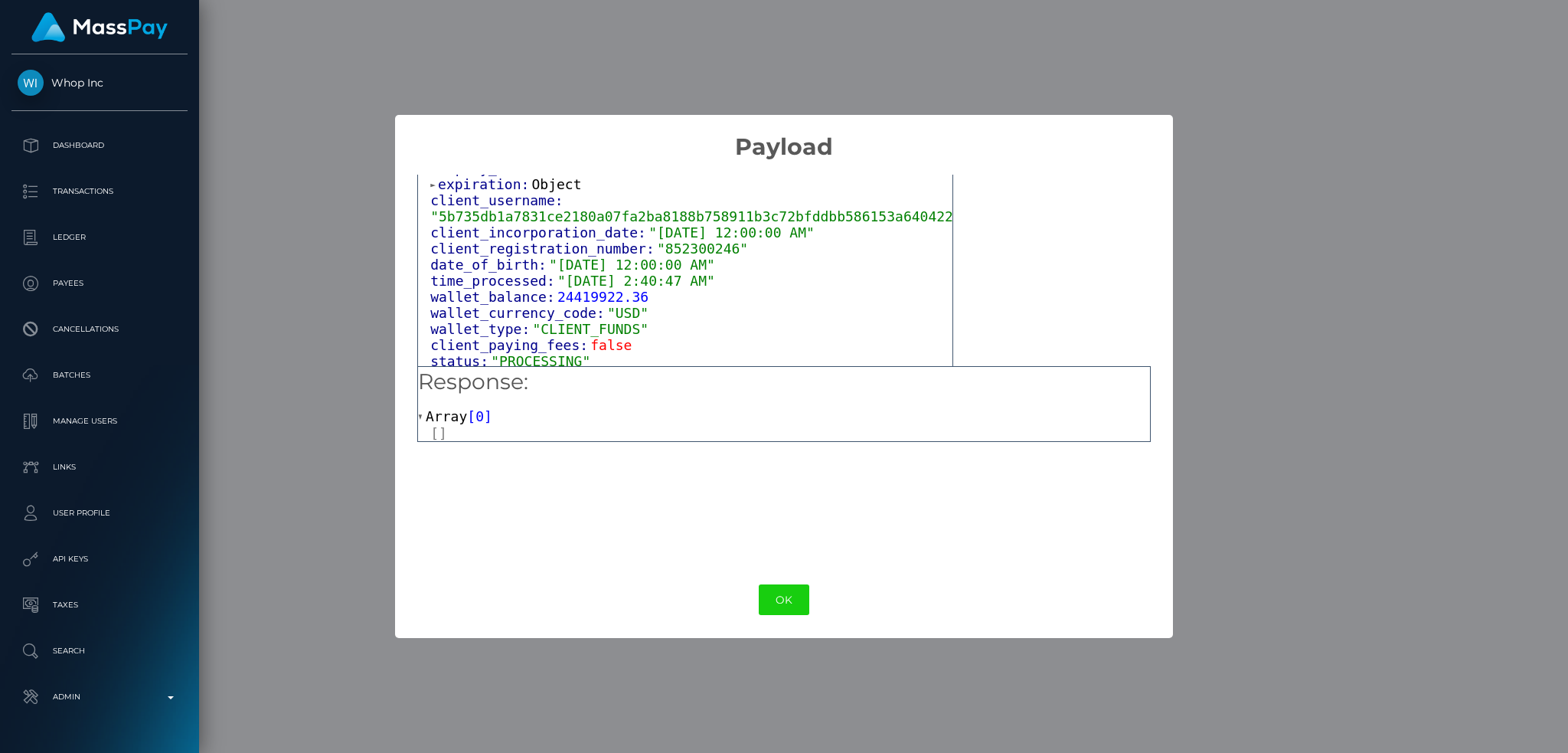
click at [941, 32] on div "× Payload Output: Object attrs: Array [ 2 ] data_attributes: Object payer_data:…" at bounding box center [784, 376] width 1568 height 753
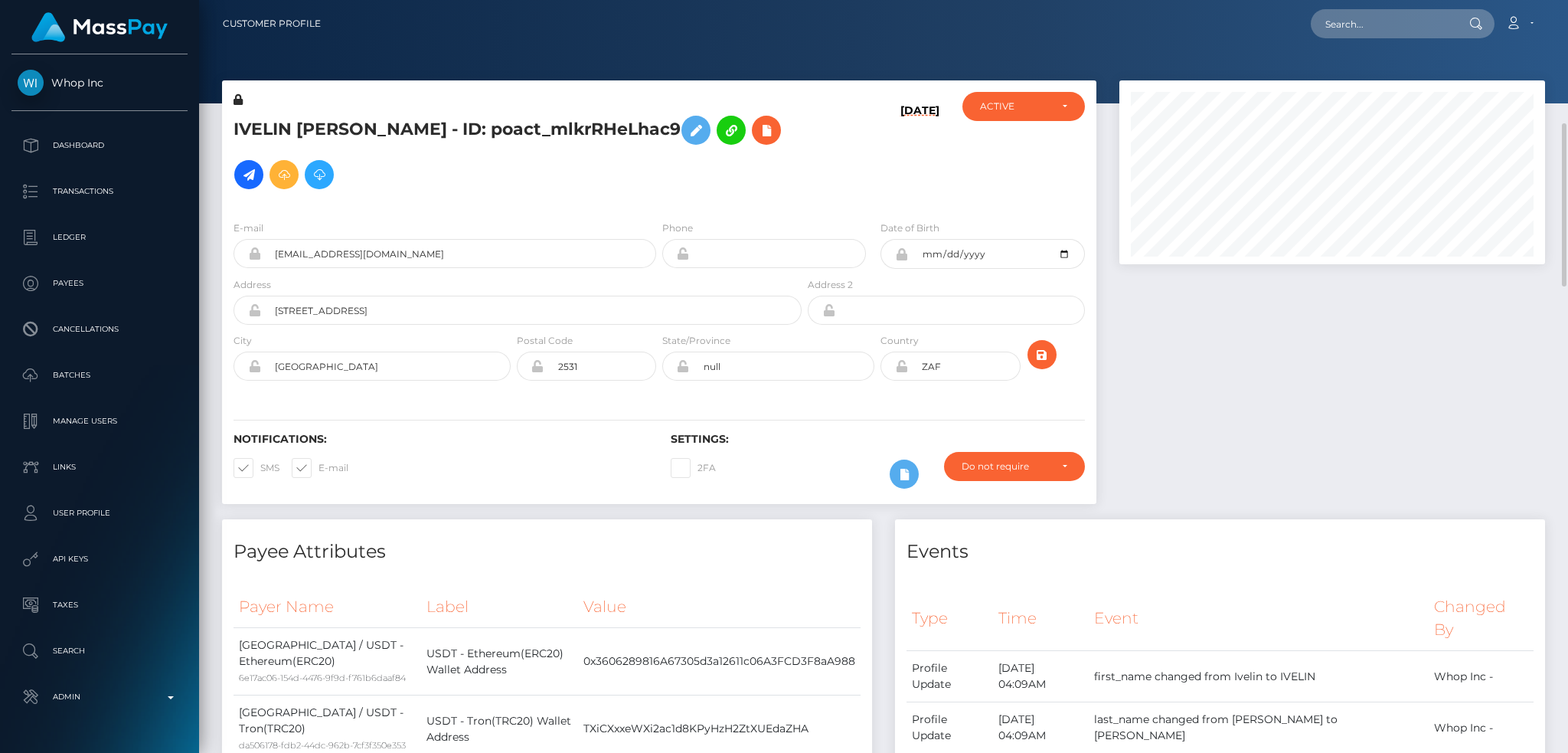
scroll to position [307, 0]
